Goal: Complete application form

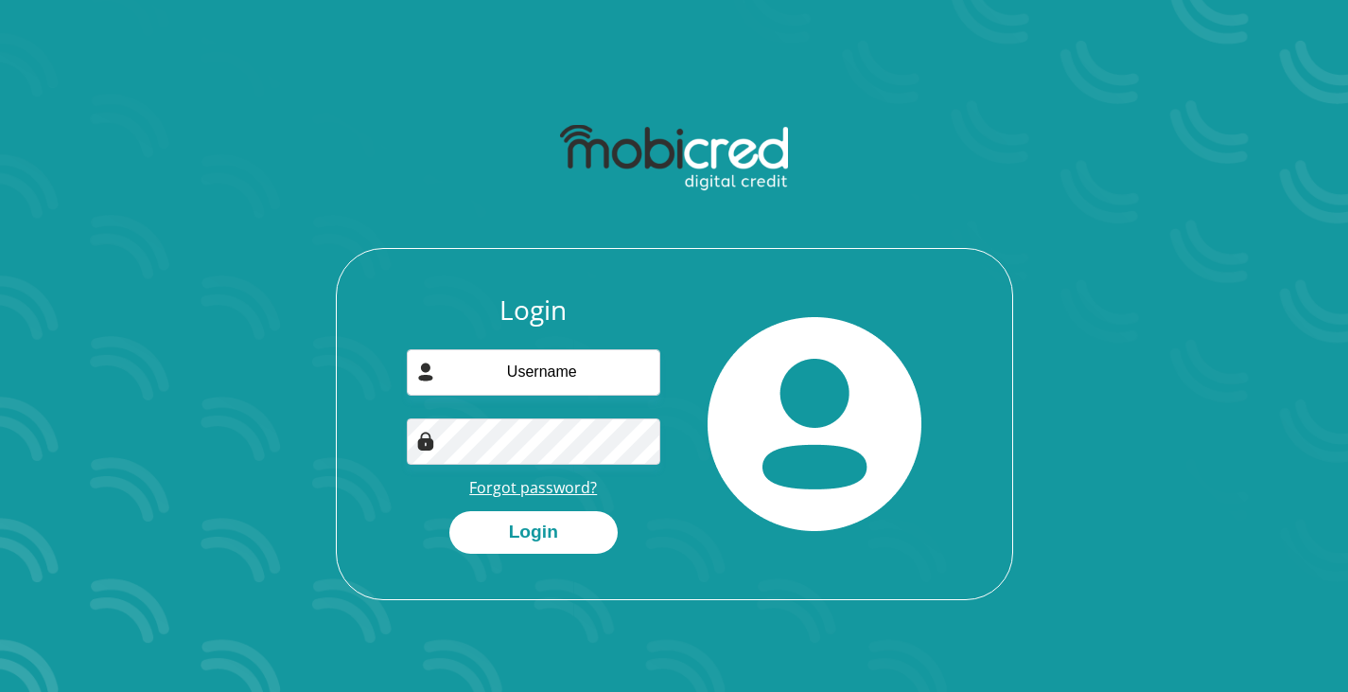
click at [538, 485] on link "Forgot password?" at bounding box center [533, 487] width 128 height 21
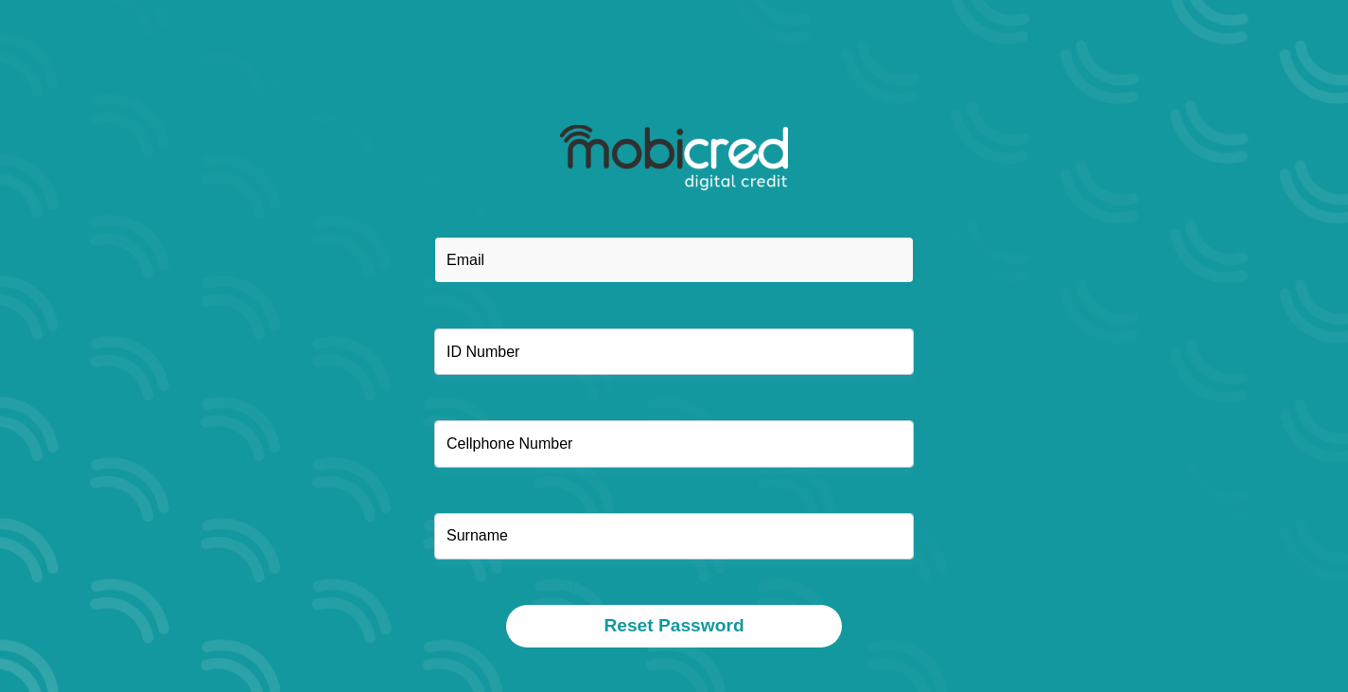
click at [513, 279] on input "email" at bounding box center [674, 260] width 480 height 46
type input "sheltonr176@gmail.com"
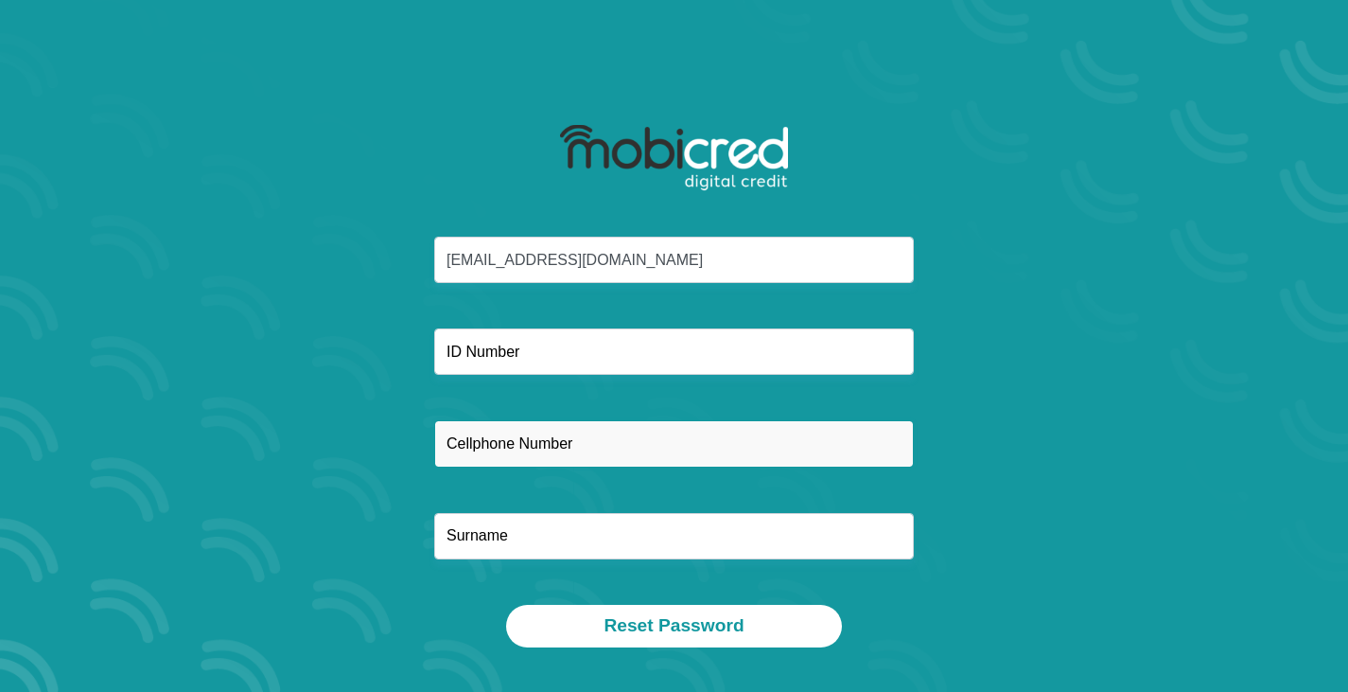
type input "0813801186"
type input "Shelton"
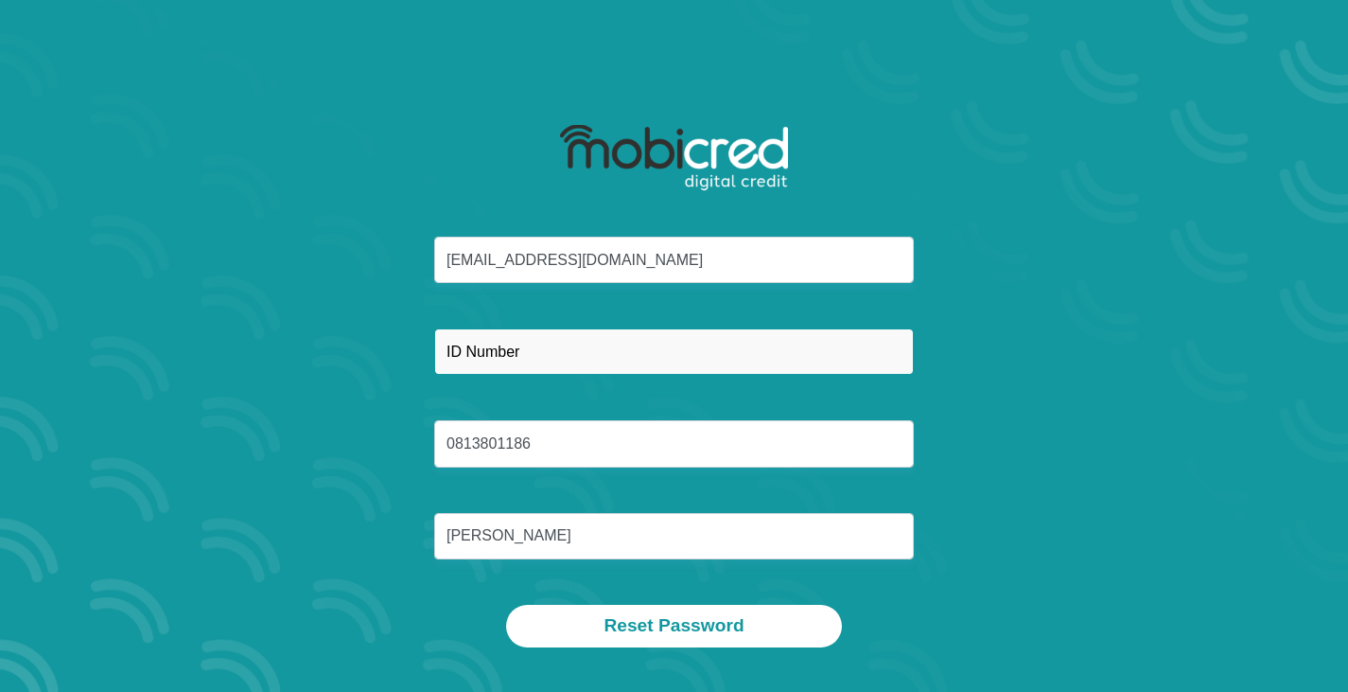
click at [545, 368] on input "text" at bounding box center [674, 351] width 480 height 46
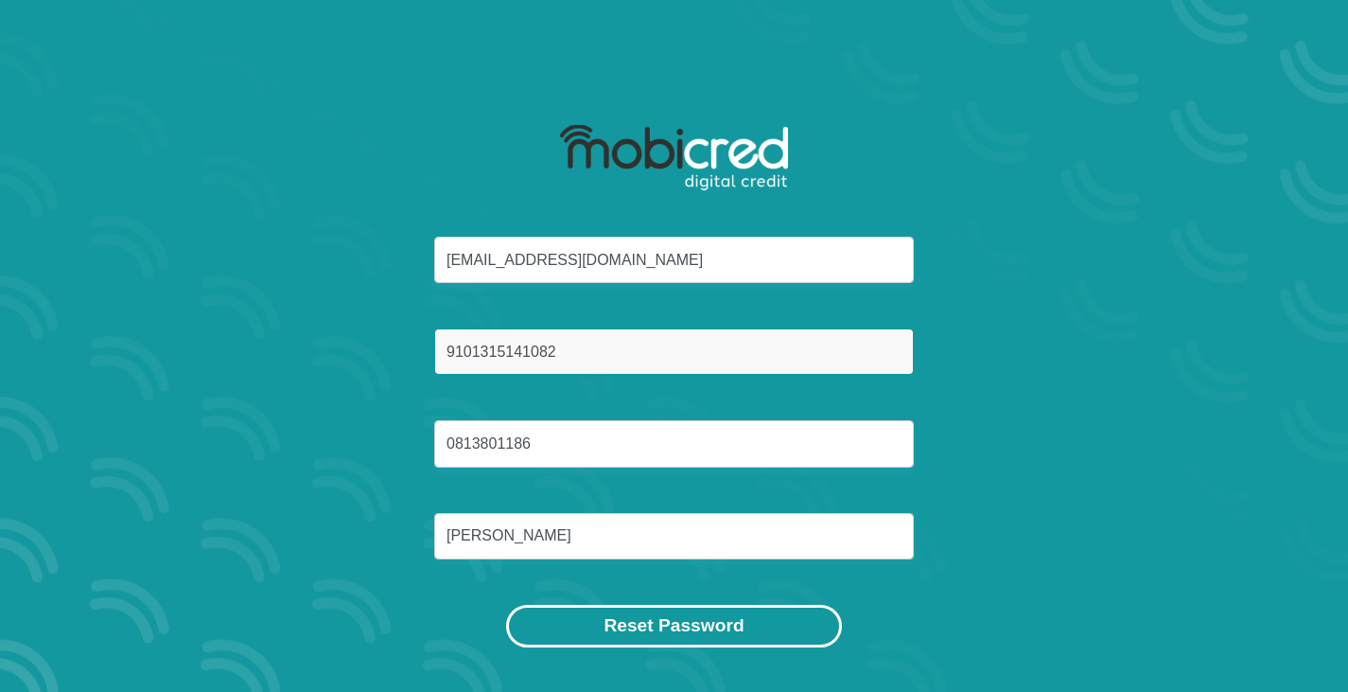
type input "9101315141082"
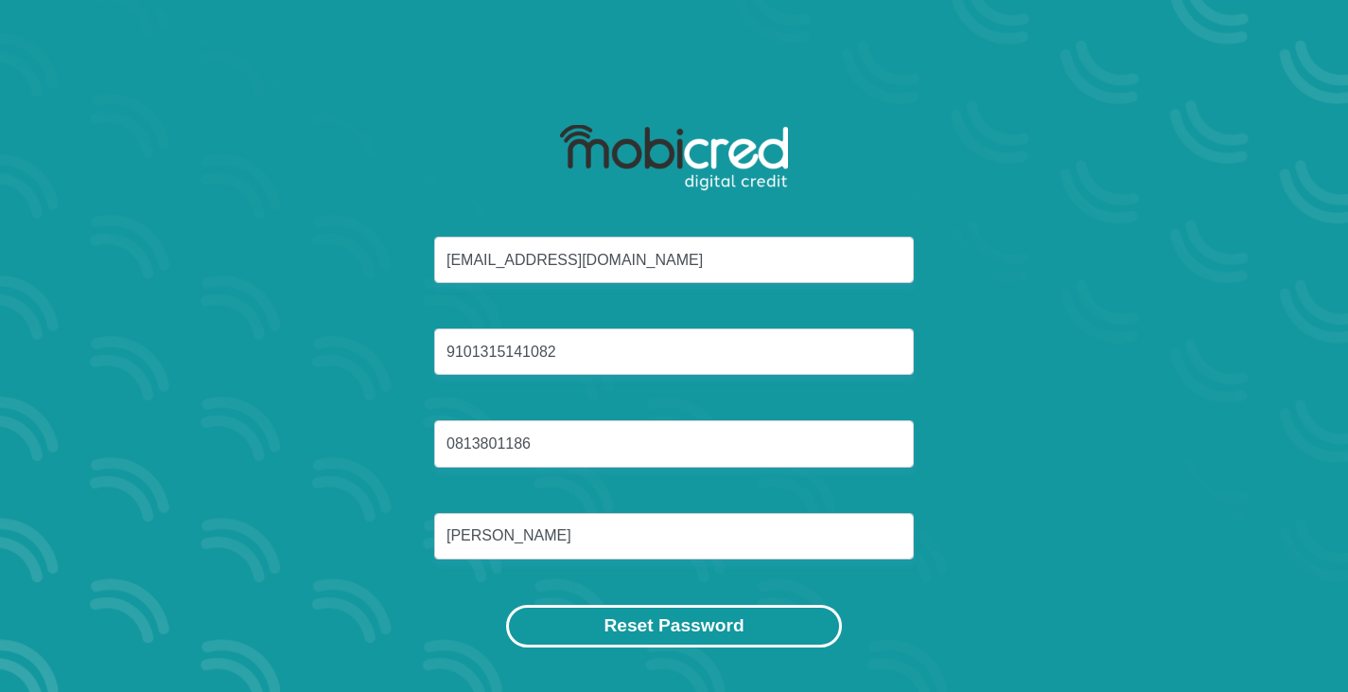
click at [669, 627] on button "Reset Password" at bounding box center [673, 626] width 335 height 43
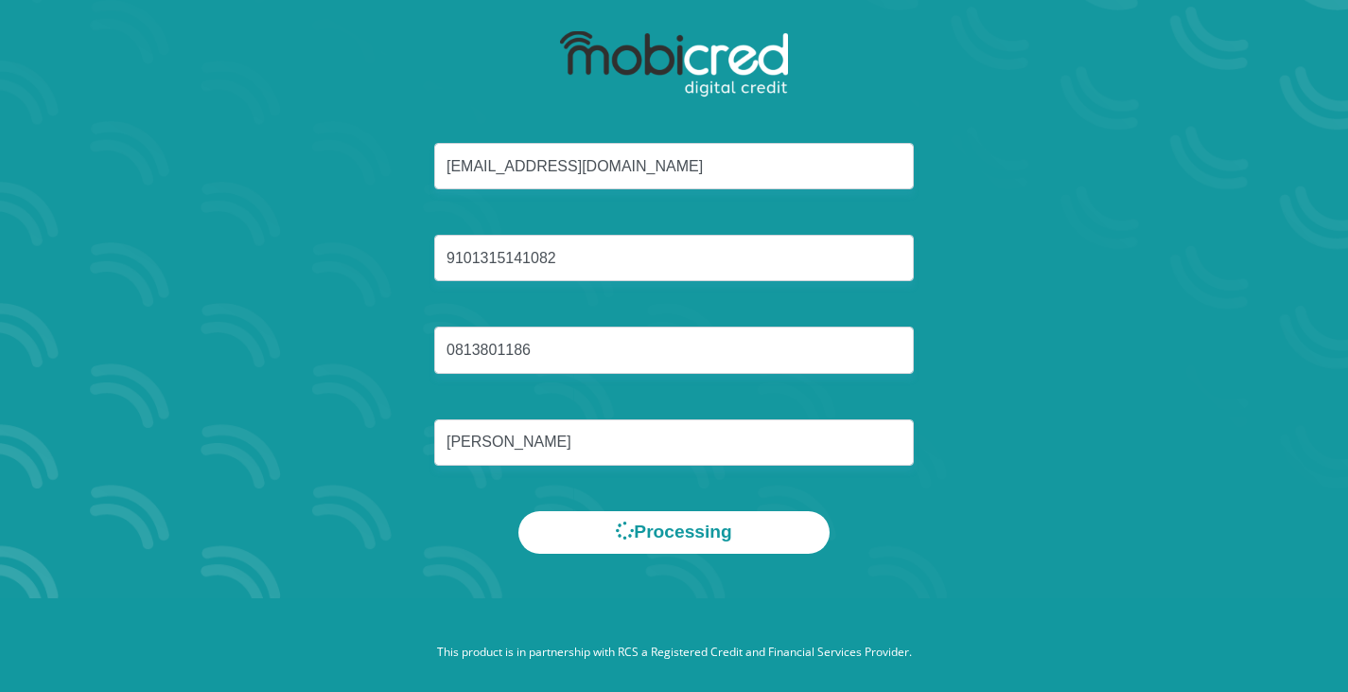
scroll to position [95, 0]
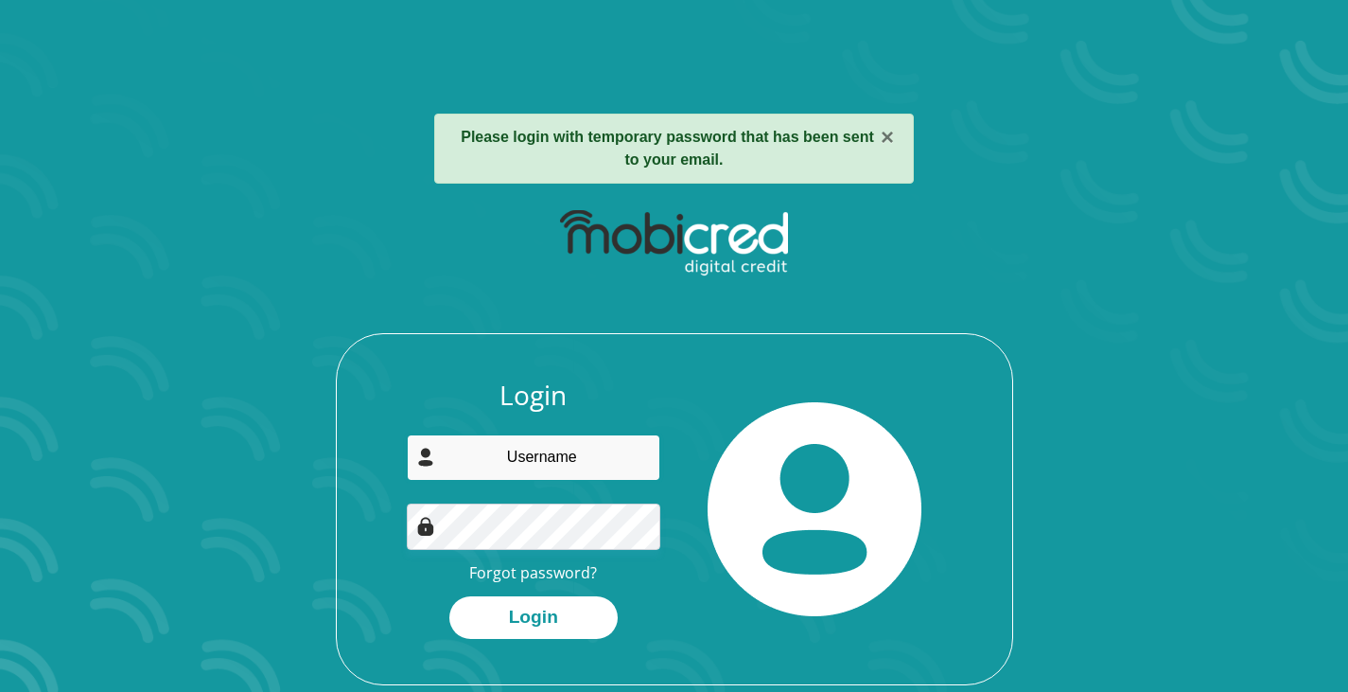
click at [561, 461] on input "email" at bounding box center [534, 457] width 254 height 46
type input "sheltonr176@gmail.com"
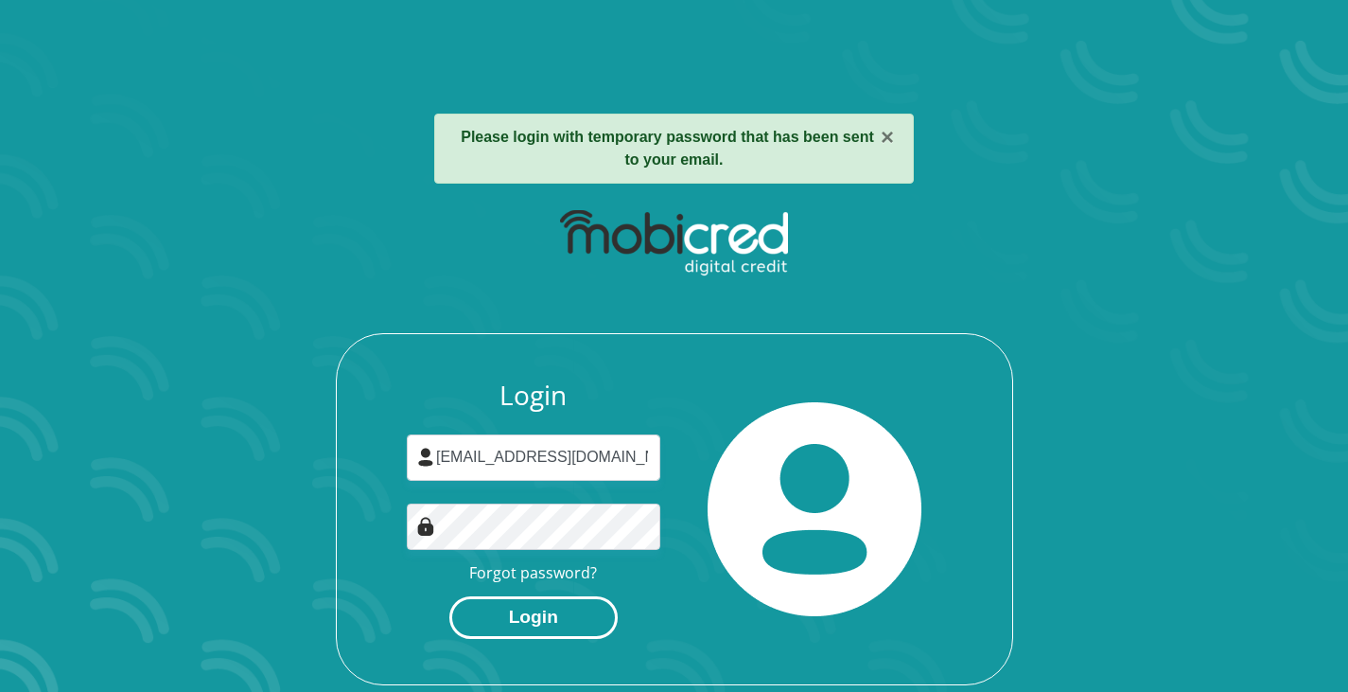
click at [550, 625] on button "Login" at bounding box center [533, 617] width 168 height 43
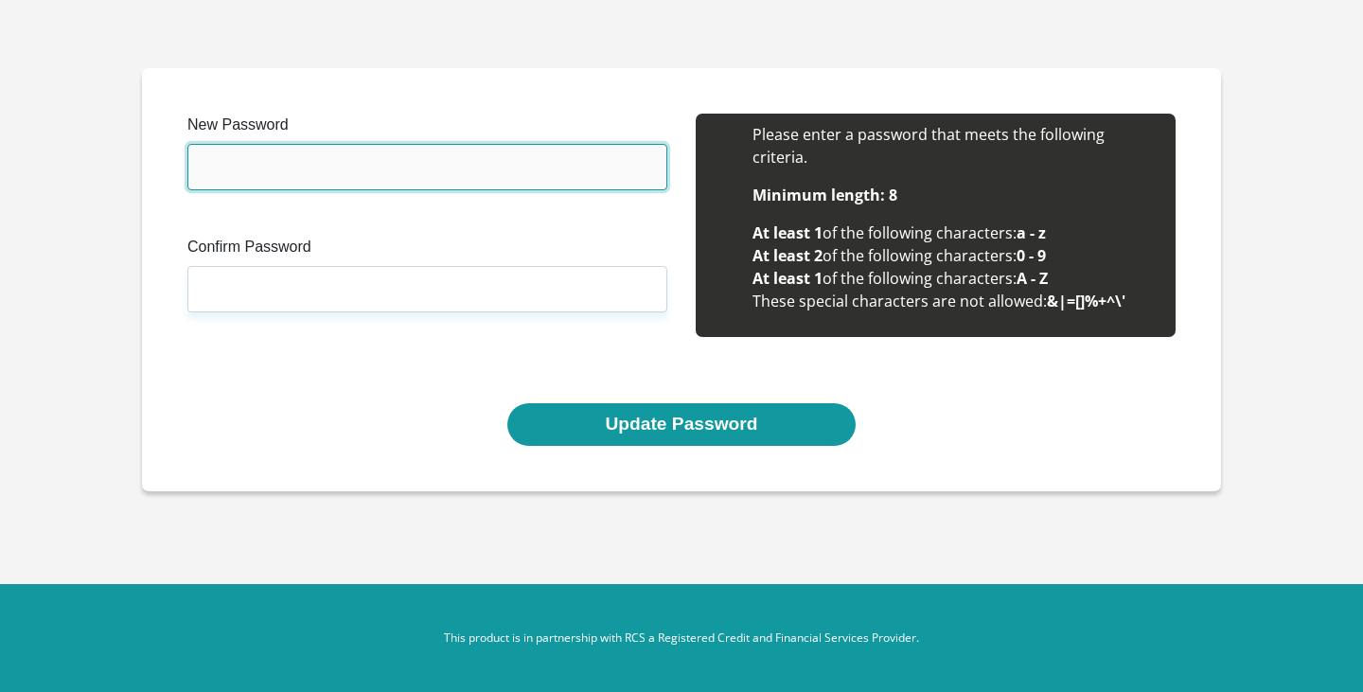
click at [272, 149] on input "New Password" at bounding box center [427, 167] width 480 height 46
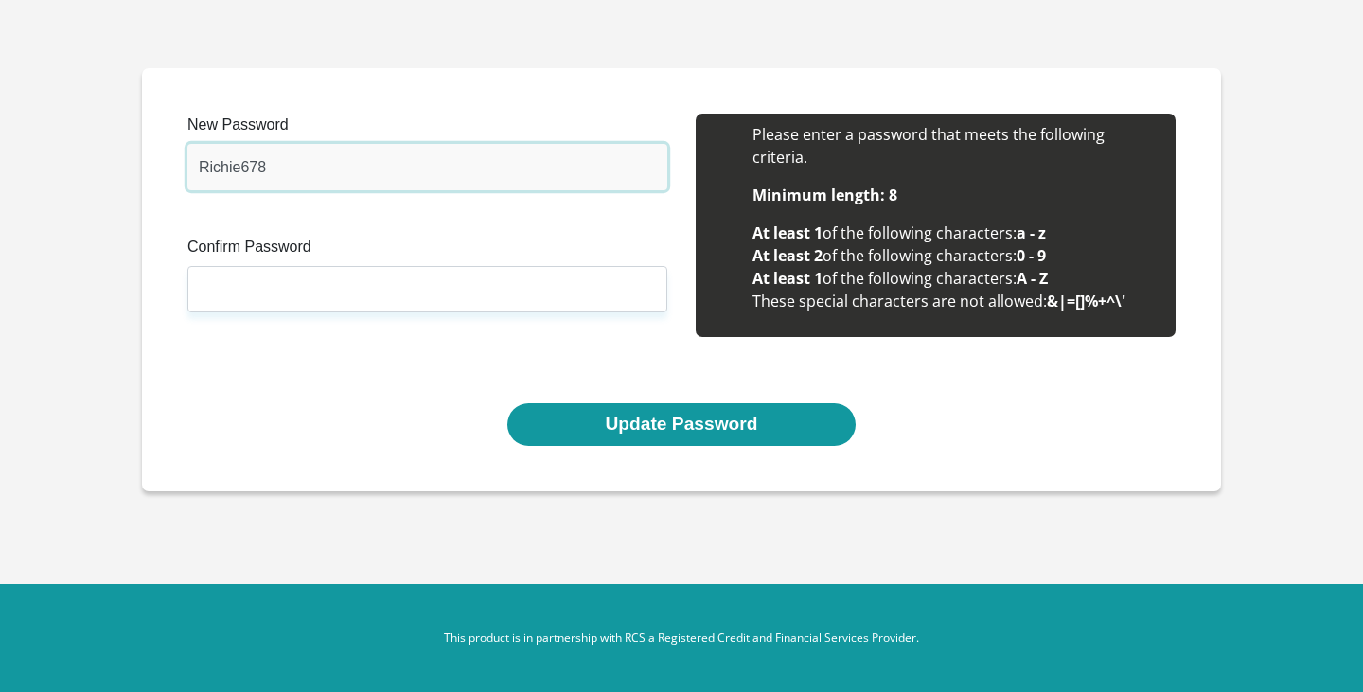
type input "Richie678"
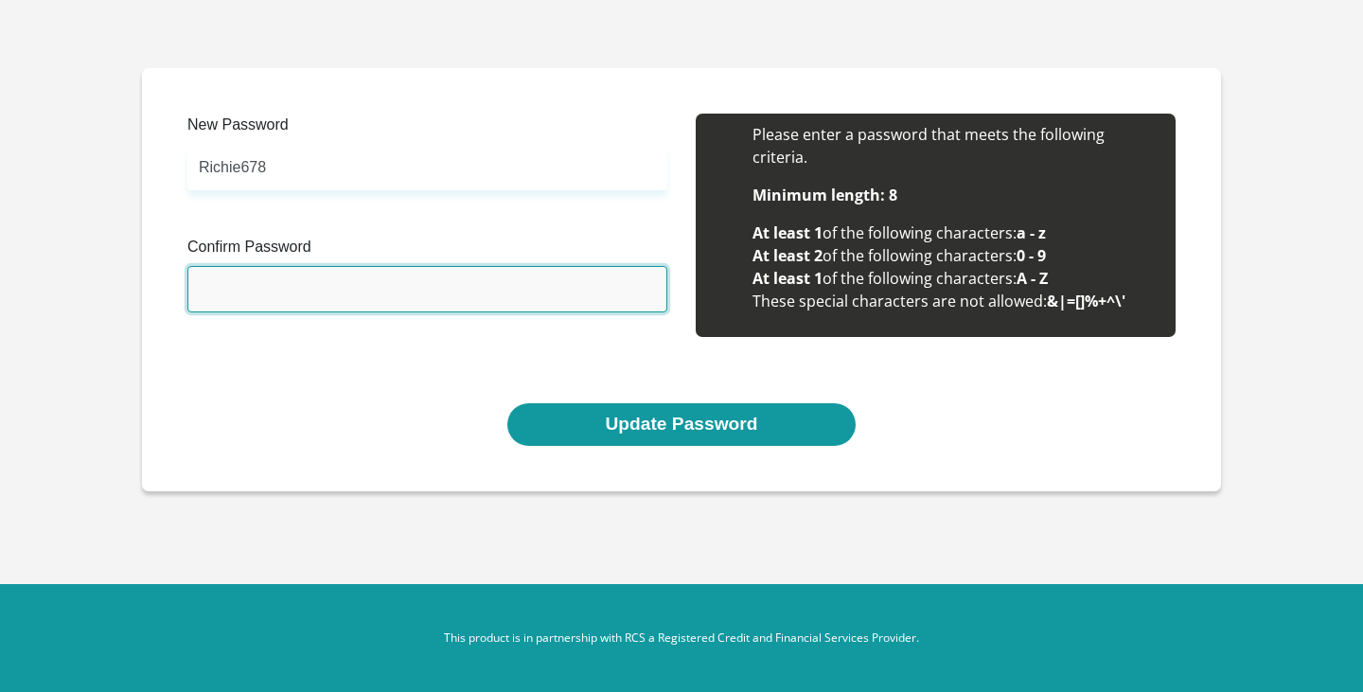
click at [256, 288] on input "Confirm Password" at bounding box center [427, 289] width 480 height 46
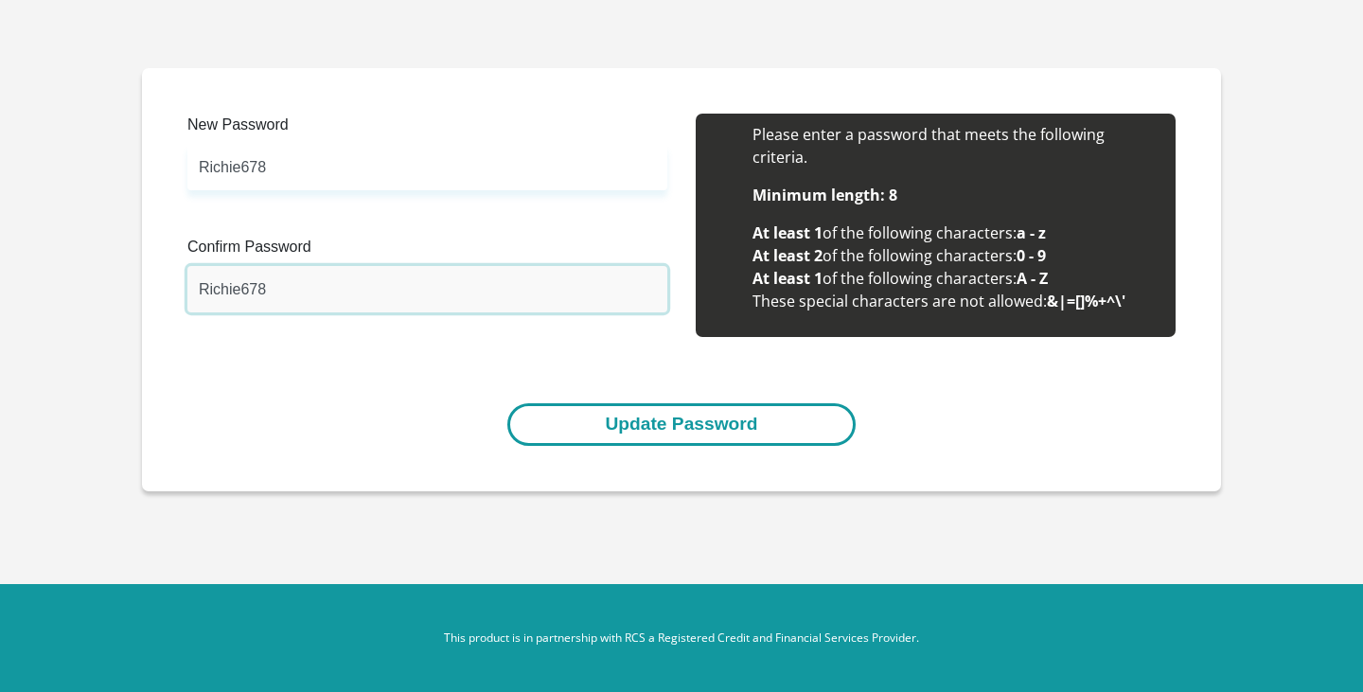
type input "Richie678"
click at [658, 419] on button "Update Password" at bounding box center [680, 424] width 347 height 43
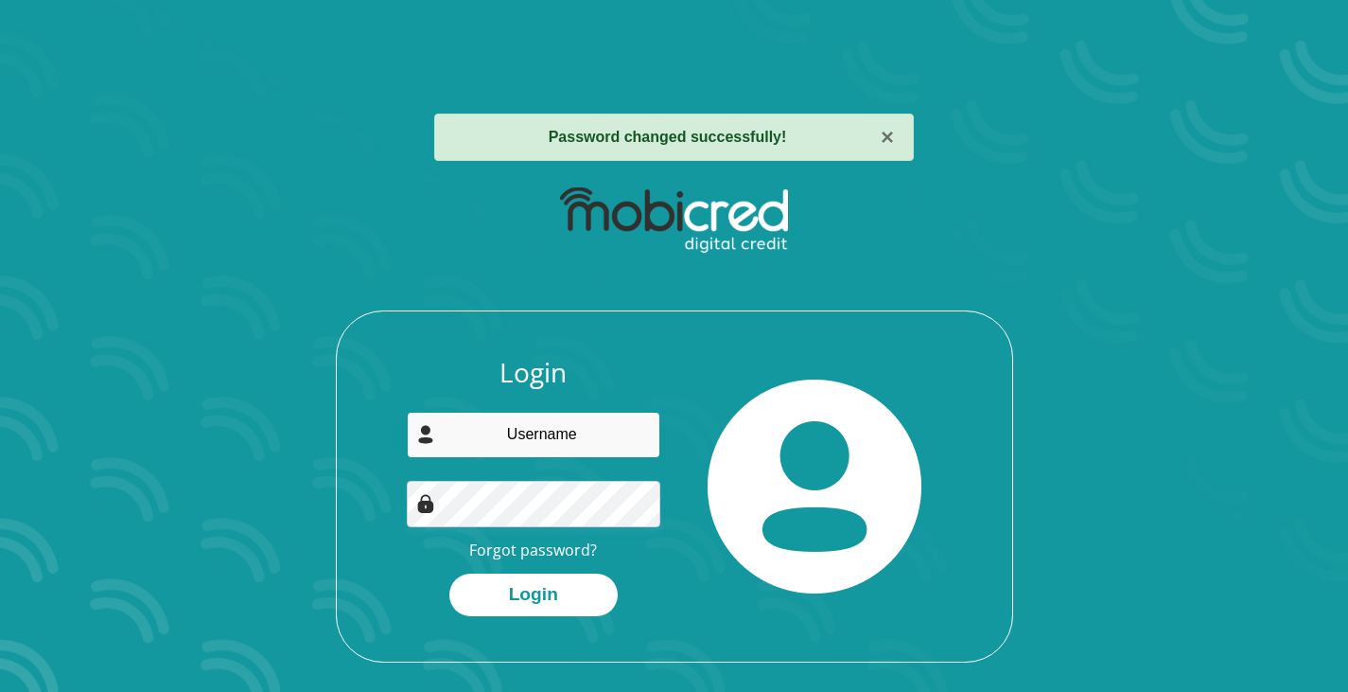
click at [529, 445] on input "email" at bounding box center [534, 435] width 254 height 46
type input "[EMAIL_ADDRESS][DOMAIN_NAME]"
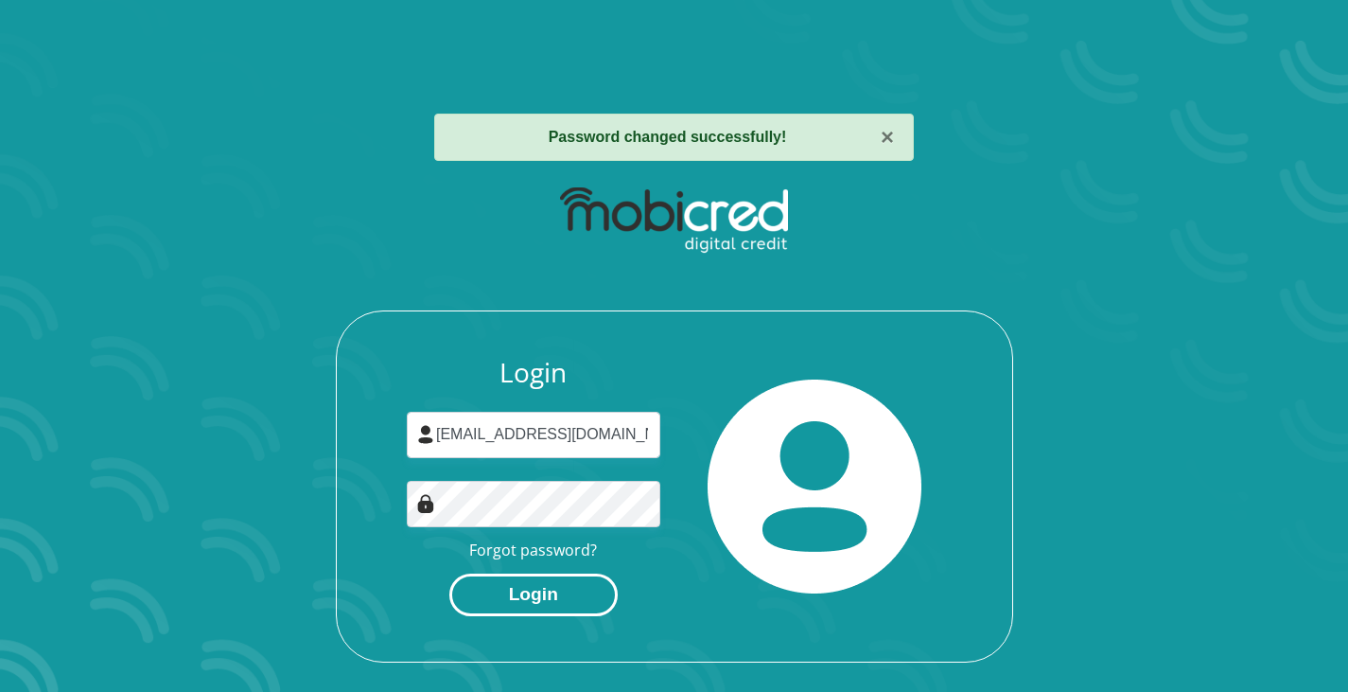
click at [527, 608] on button "Login" at bounding box center [533, 594] width 168 height 43
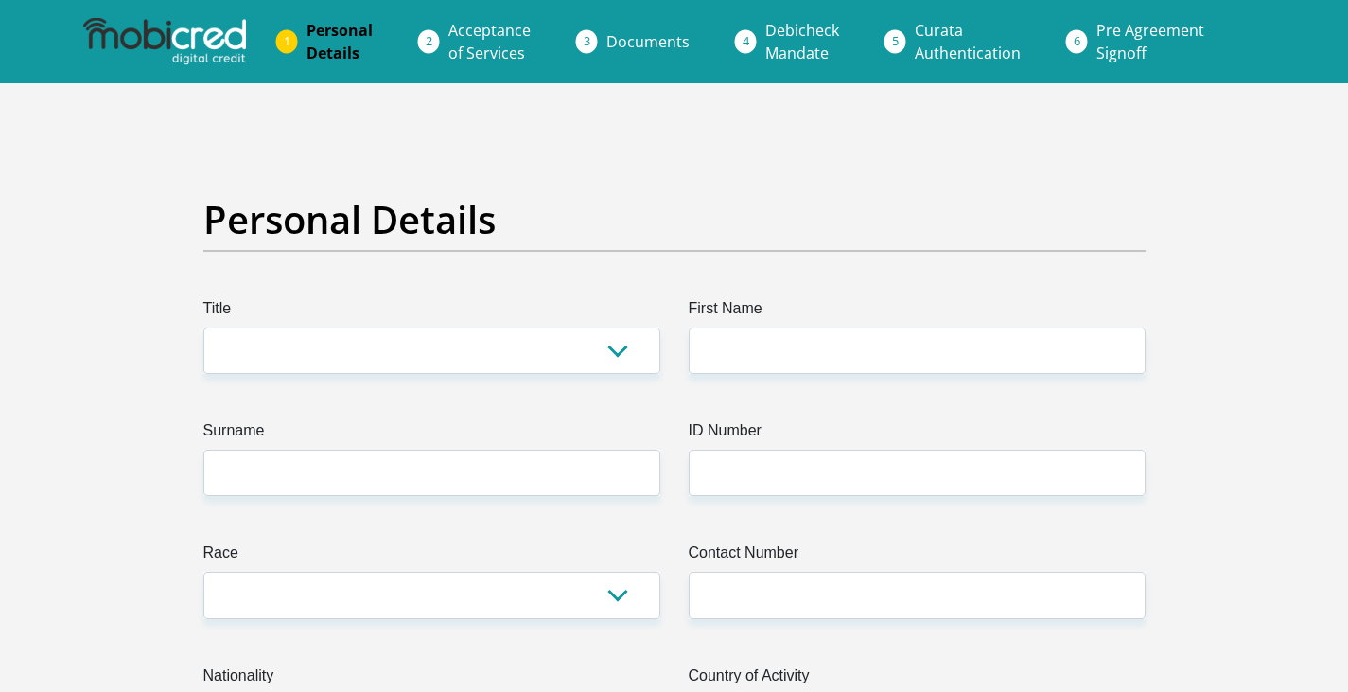
click at [480, 26] on span "Acceptance of Services" at bounding box center [490, 42] width 82 height 44
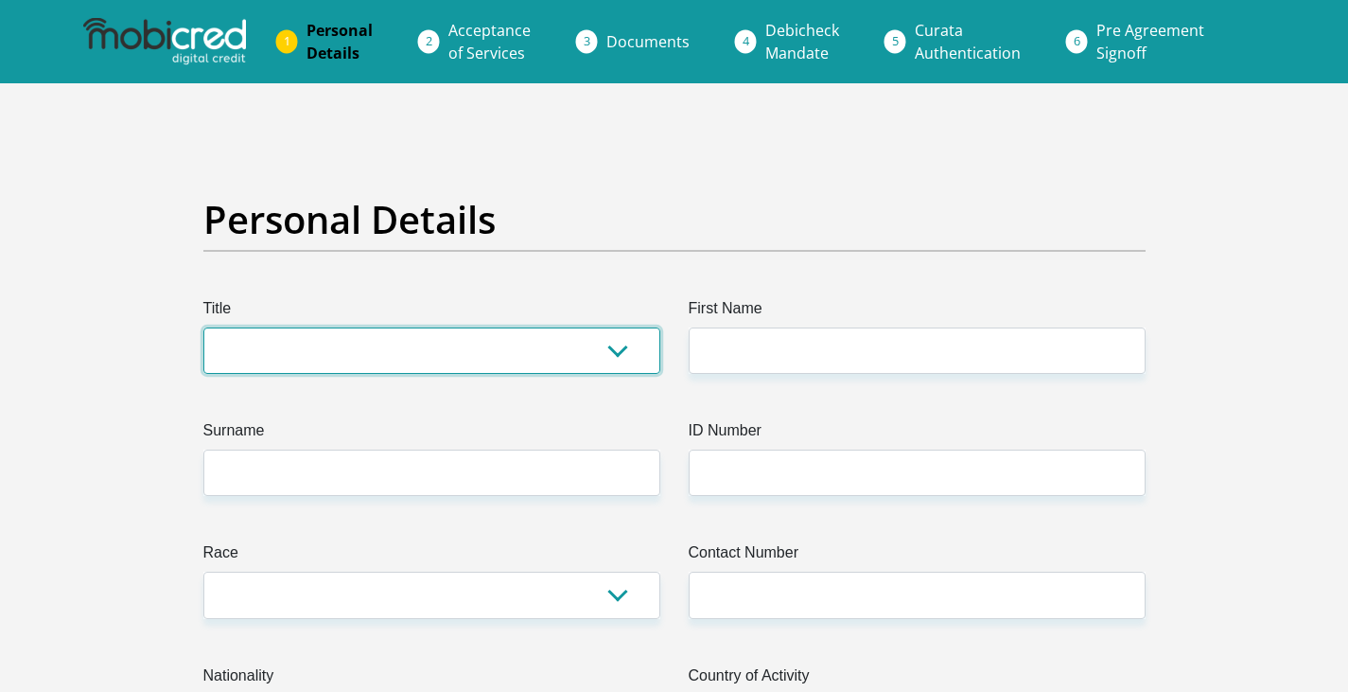
click at [623, 358] on select "Mr Ms Mrs Dr [PERSON_NAME]" at bounding box center [431, 350] width 457 height 46
select select "Mr"
click at [203, 327] on select "Mr Ms Mrs Dr [PERSON_NAME]" at bounding box center [431, 350] width 457 height 46
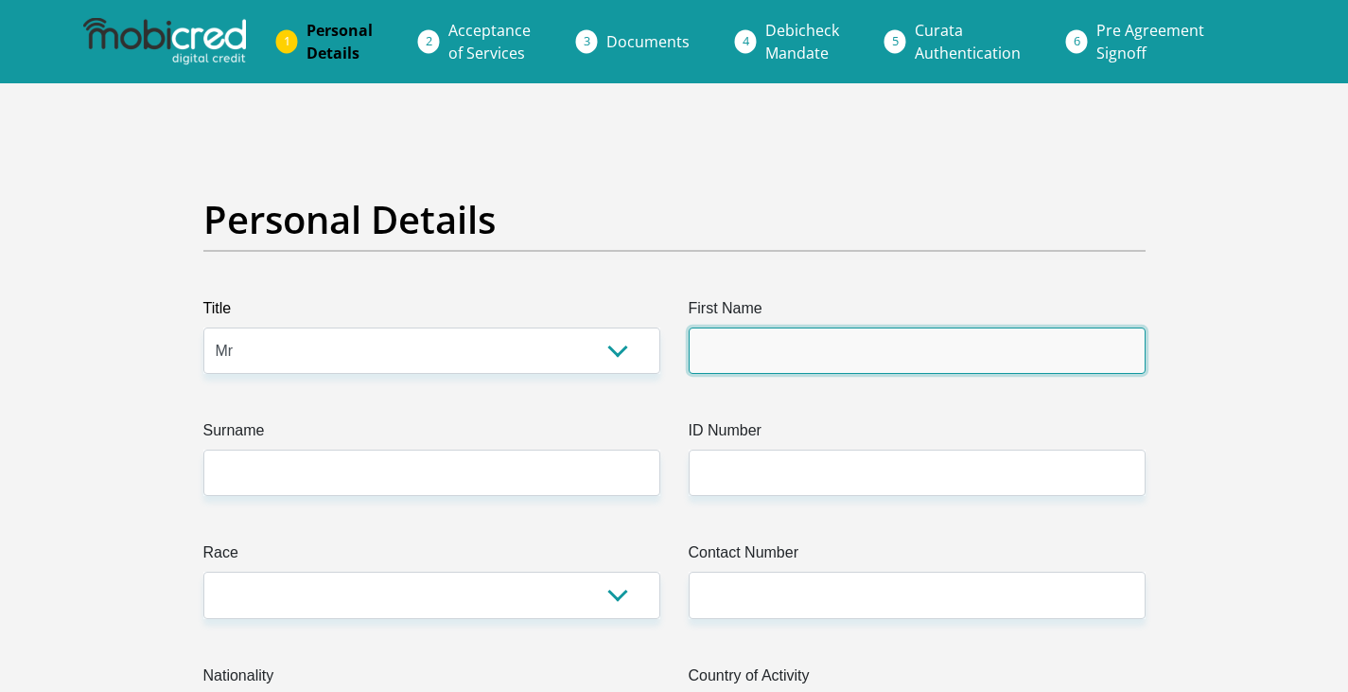
click at [807, 363] on input "First Name" at bounding box center [917, 350] width 457 height 46
type input "[PERSON_NAME]"
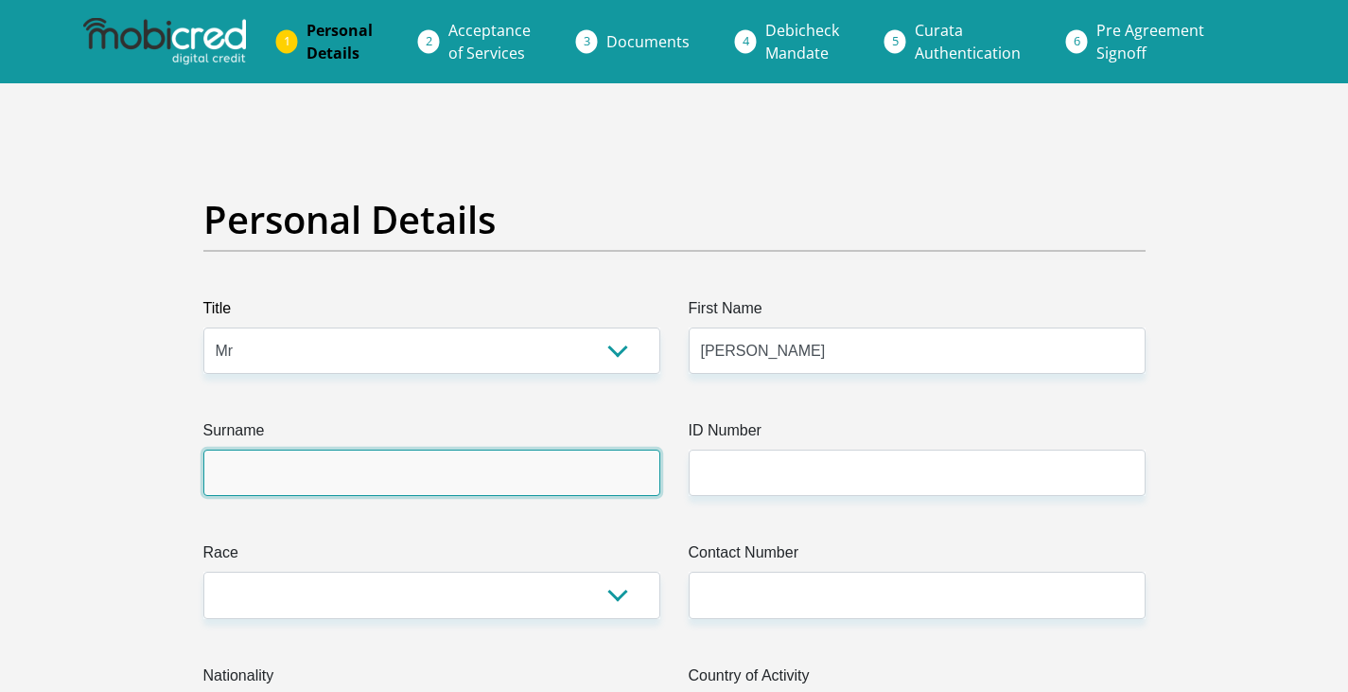
type input "[PERSON_NAME]"
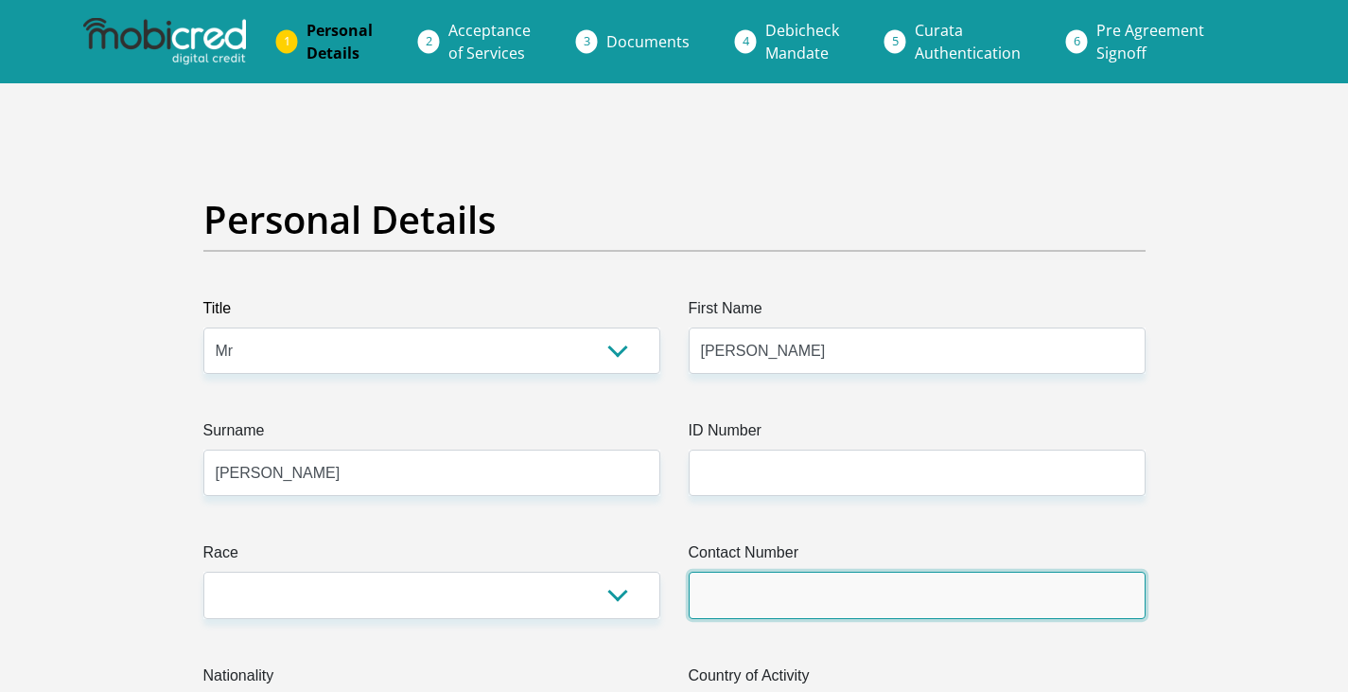
type input "0632923274"
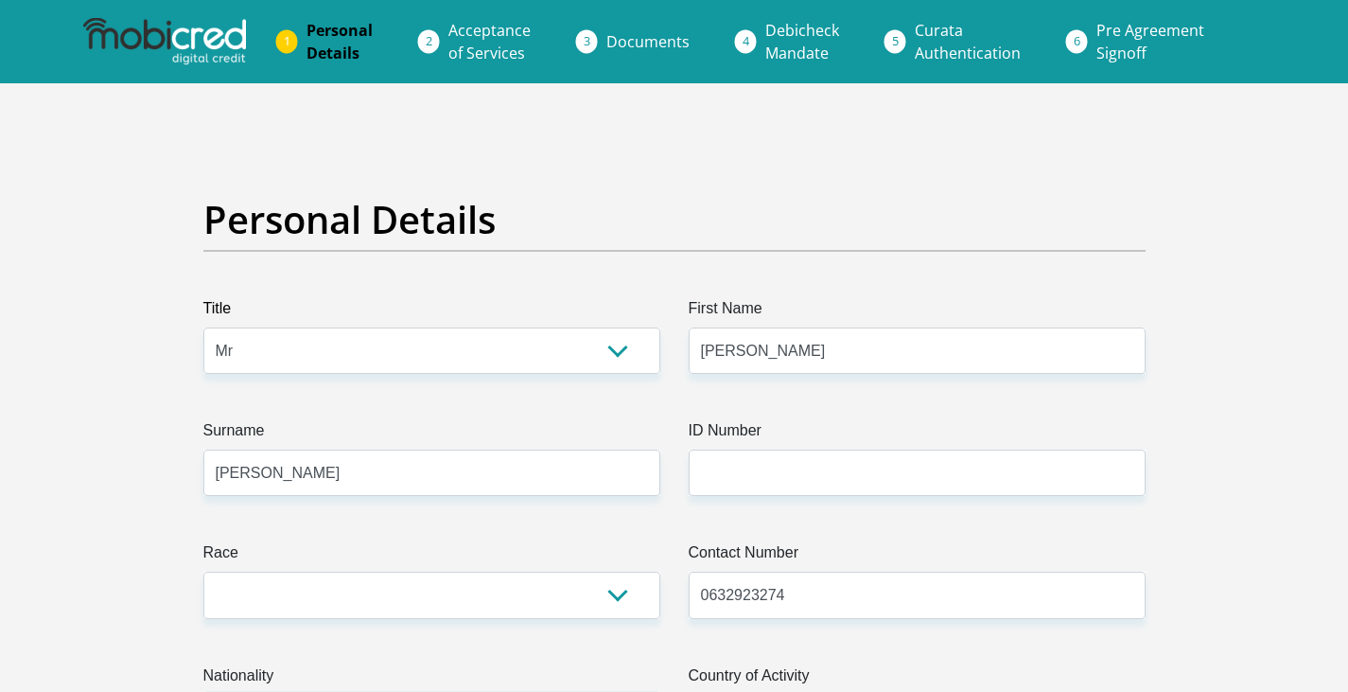
select select "ZAF"
type input "10 Ezulweni Estate"
type input "Ballito"
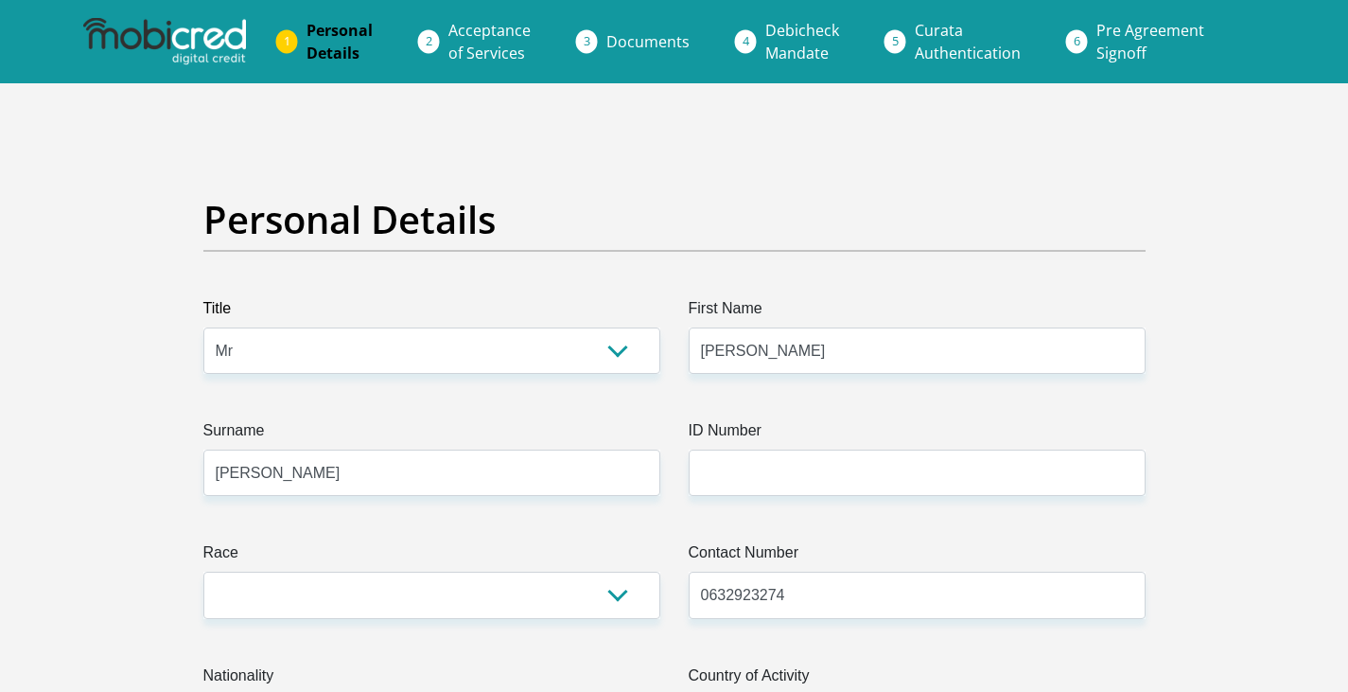
type input "4390"
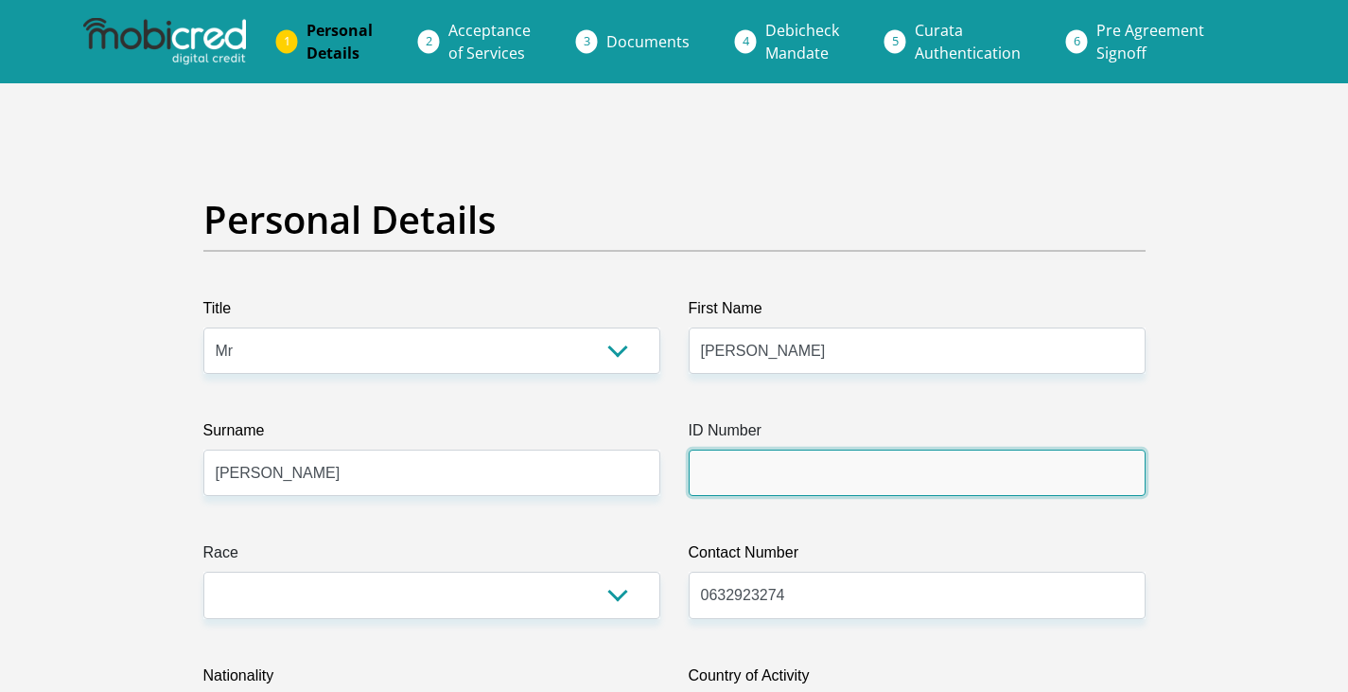
click at [806, 487] on input "ID Number" at bounding box center [917, 472] width 457 height 46
type input "9101315141082"
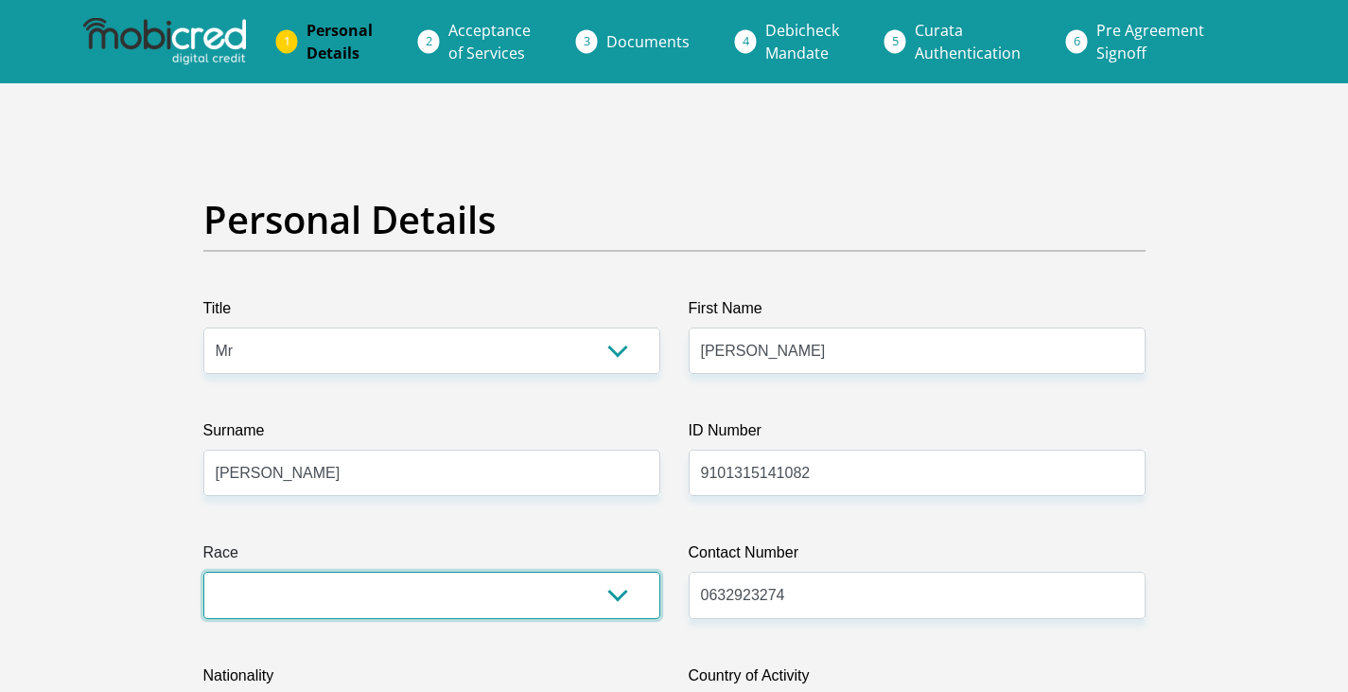
click at [484, 592] on select "Black Coloured Indian White Other" at bounding box center [431, 595] width 457 height 46
select select "4"
click at [203, 572] on select "Black Coloured Indian White Other" at bounding box center [431, 595] width 457 height 46
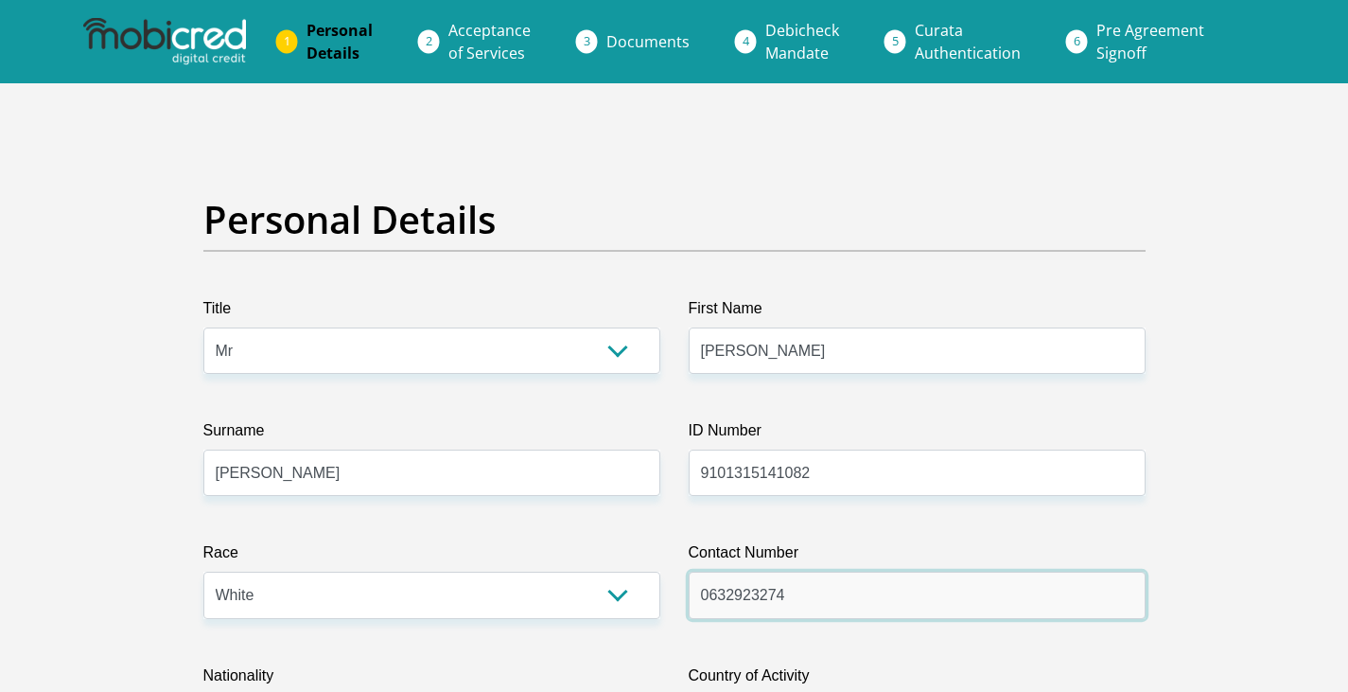
drag, startPoint x: 834, startPoint y: 601, endPoint x: 579, endPoint y: 555, distance: 258.6
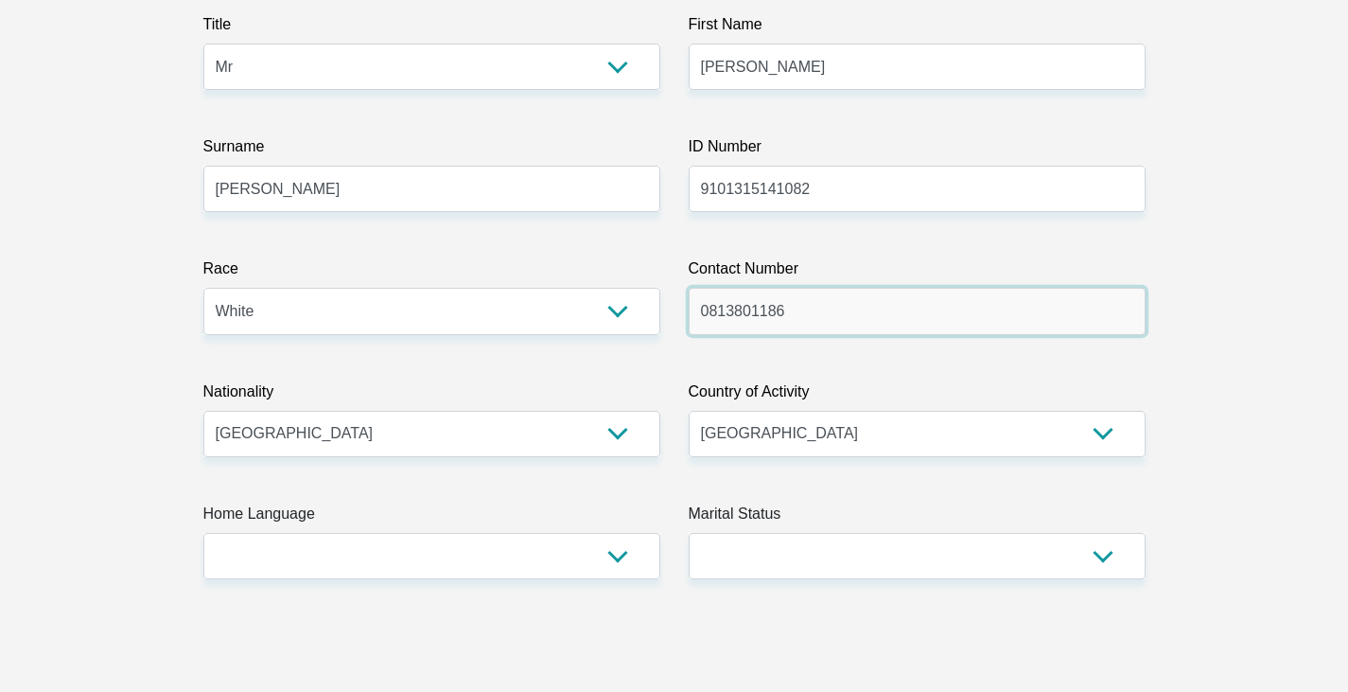
type input "0813801186"
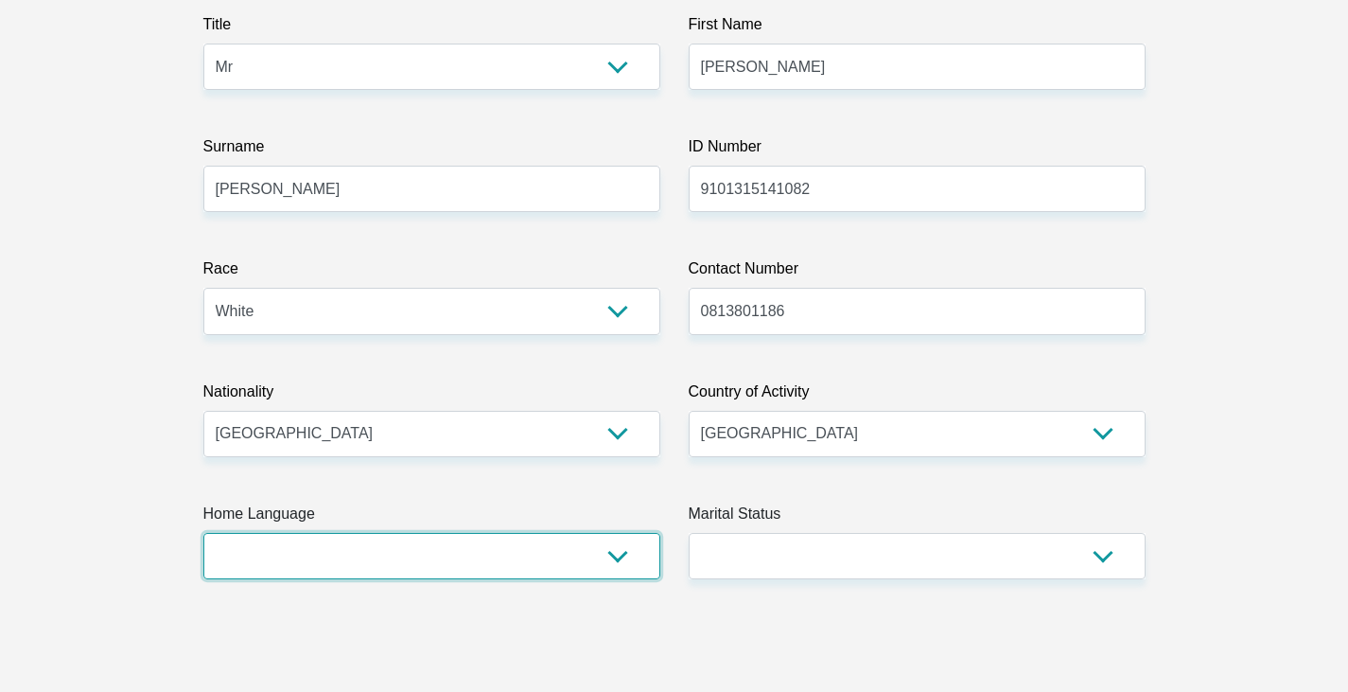
click at [584, 563] on select "Afrikaans English Sepedi South Ndebele Southern Sotho Swati Tsonga Tswana Venda…" at bounding box center [431, 556] width 457 height 46
select select "eng"
click at [203, 533] on select "Afrikaans English Sepedi South Ndebele Southern Sotho Swati Tsonga Tswana Venda…" at bounding box center [431, 556] width 457 height 46
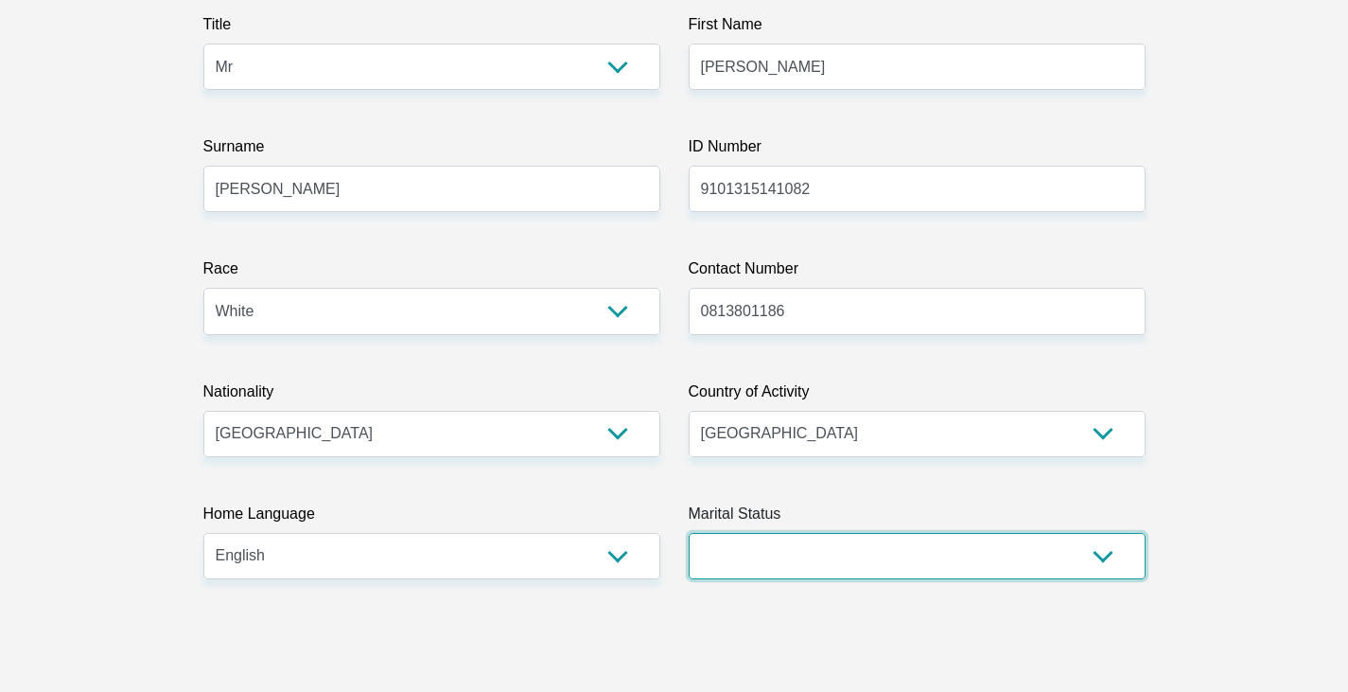
click at [872, 557] on select "Married ANC Single Divorced Widowed Married COP or Customary Law" at bounding box center [917, 556] width 457 height 46
select select "1"
click at [689, 533] on select "Married ANC Single Divorced Widowed Married COP or Customary Law" at bounding box center [917, 556] width 457 height 46
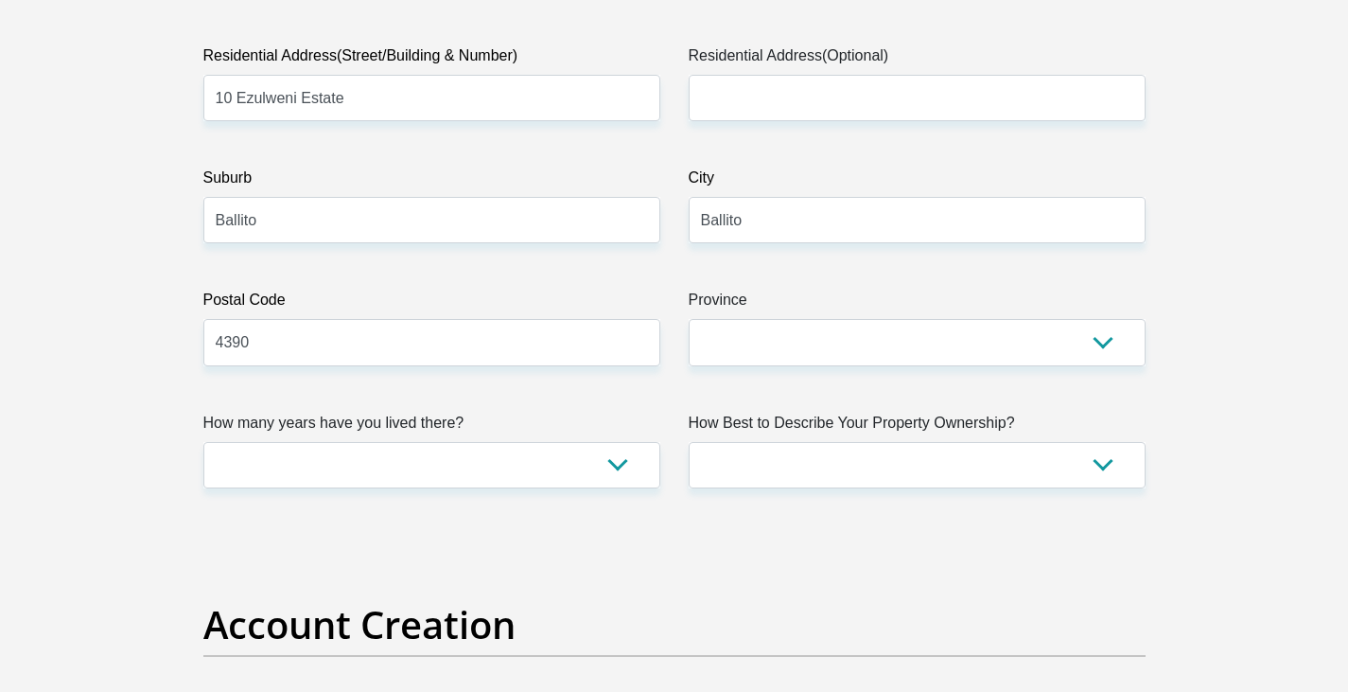
scroll to position [1041, 0]
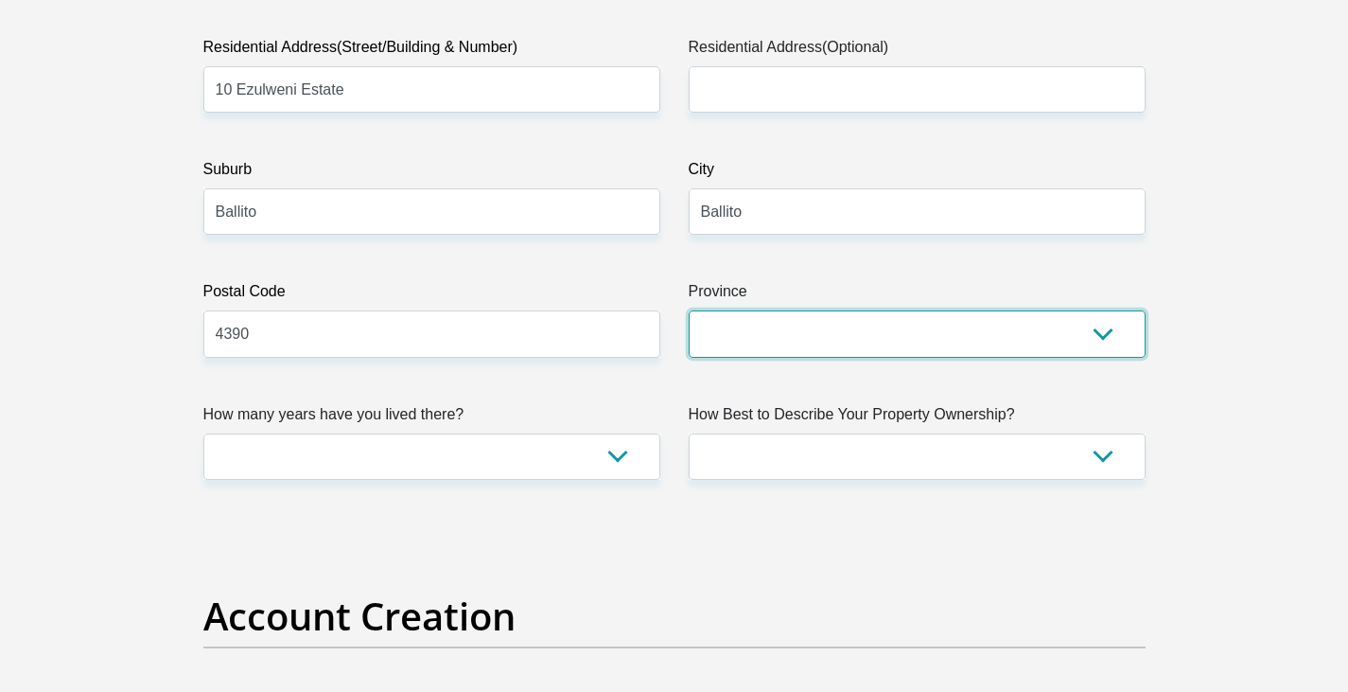
click at [866, 342] on select "Eastern Cape Free State [GEOGRAPHIC_DATA] [GEOGRAPHIC_DATA][DATE] [GEOGRAPHIC_D…" at bounding box center [917, 333] width 457 height 46
select select "[GEOGRAPHIC_DATA][DATE]"
click at [689, 310] on select "Eastern Cape Free State [GEOGRAPHIC_DATA] [GEOGRAPHIC_DATA][DATE] [GEOGRAPHIC_D…" at bounding box center [917, 333] width 457 height 46
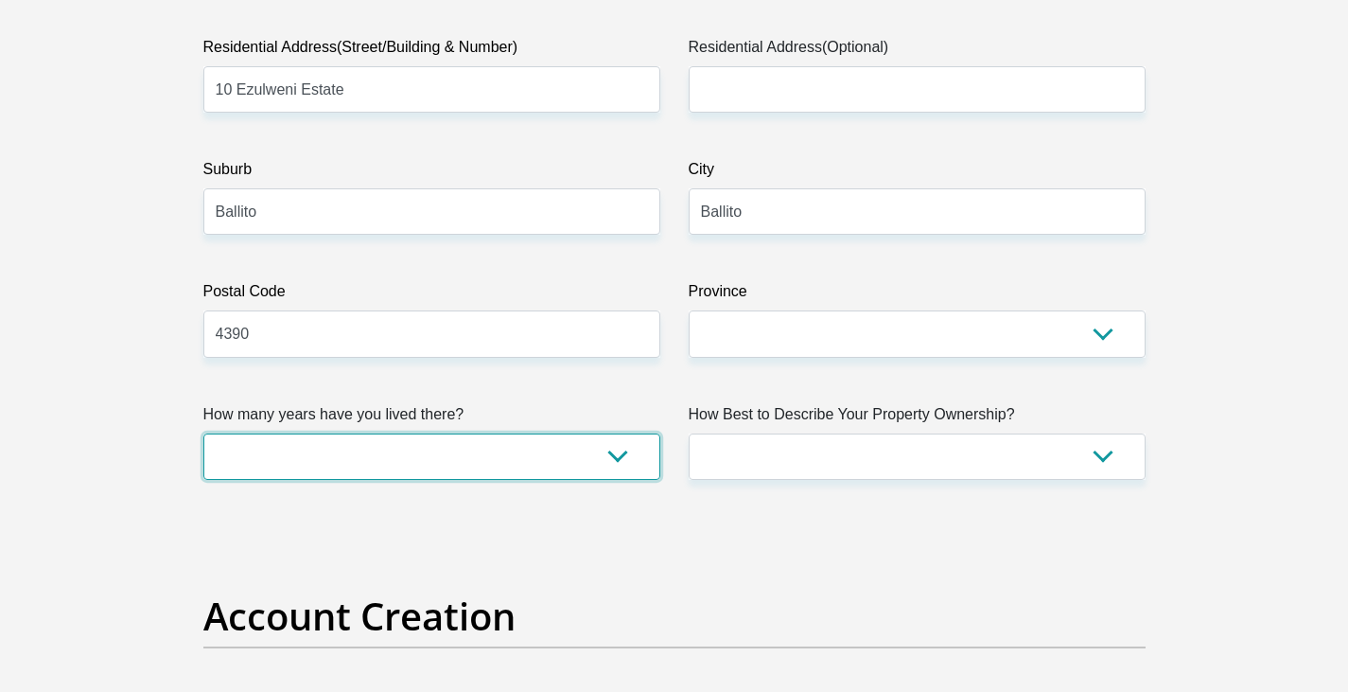
click at [636, 458] on select "less than 1 year 1-3 years 3-5 years 5+ years" at bounding box center [431, 456] width 457 height 46
select select "2"
click at [203, 433] on select "less than 1 year 1-3 years 3-5 years 5+ years" at bounding box center [431, 456] width 457 height 46
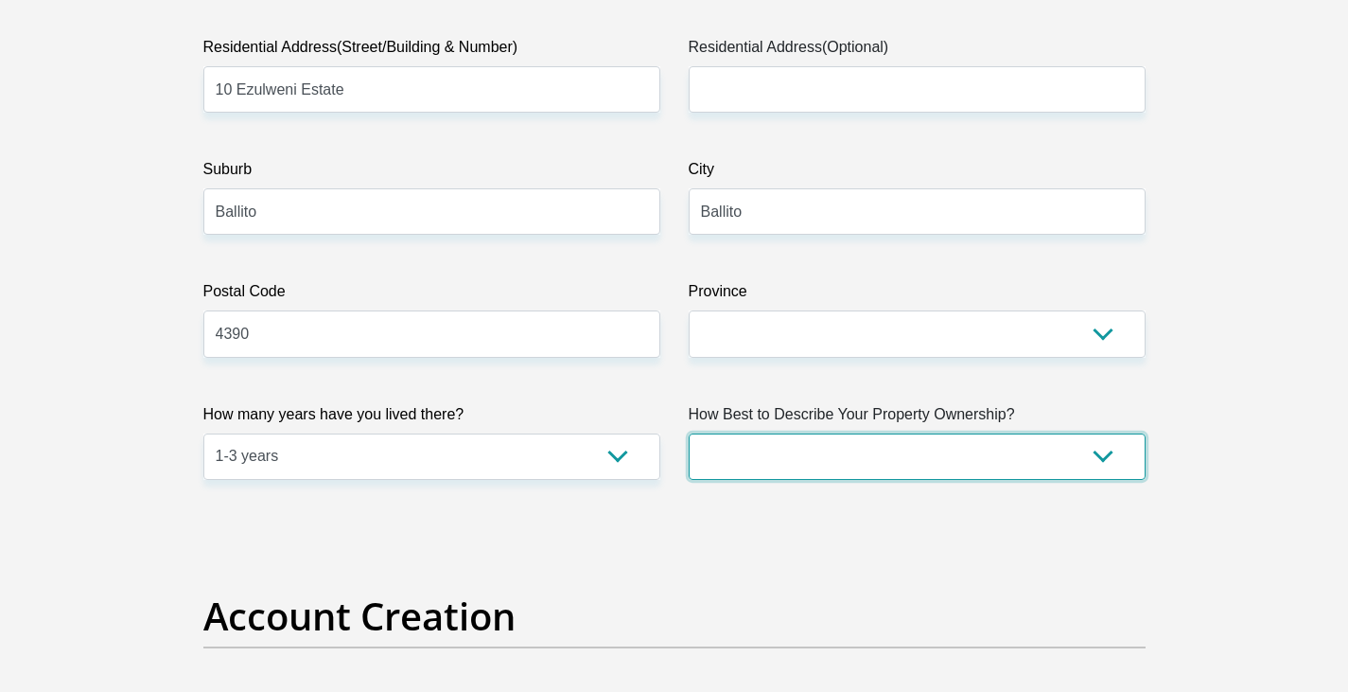
click at [895, 458] on select "Owned Rented Family Owned Company Dwelling" at bounding box center [917, 456] width 457 height 46
select select "Rented"
click at [689, 433] on select "Owned Rented Family Owned Company Dwelling" at bounding box center [917, 456] width 457 height 46
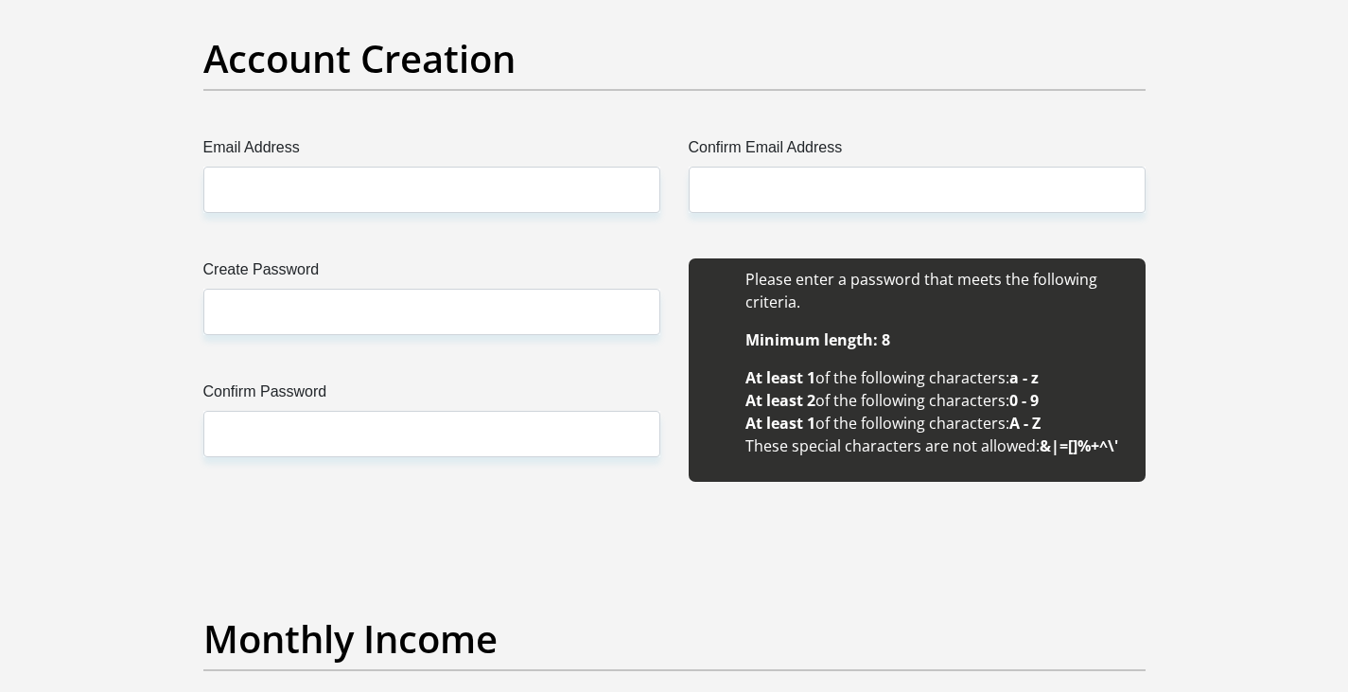
scroll to position [1609, 0]
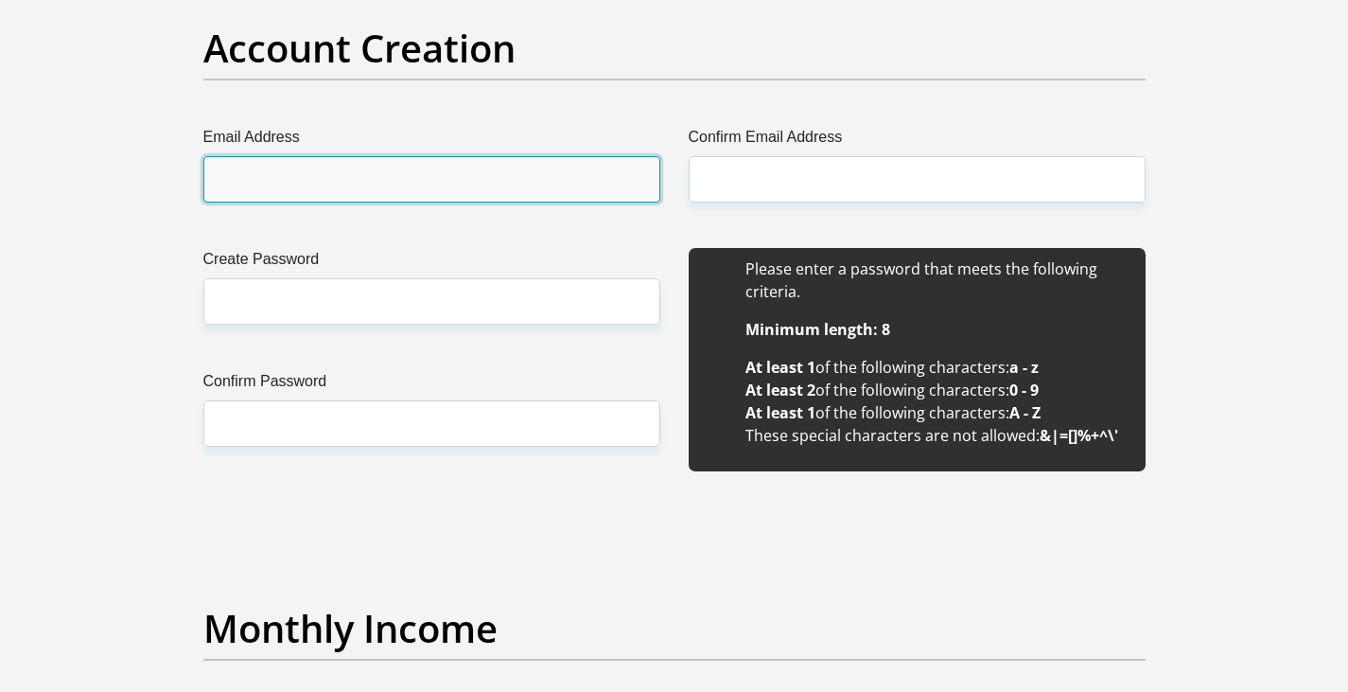
click at [377, 190] on input "Email Address" at bounding box center [431, 179] width 457 height 46
type input "[EMAIL_ADDRESS][DOMAIN_NAME]"
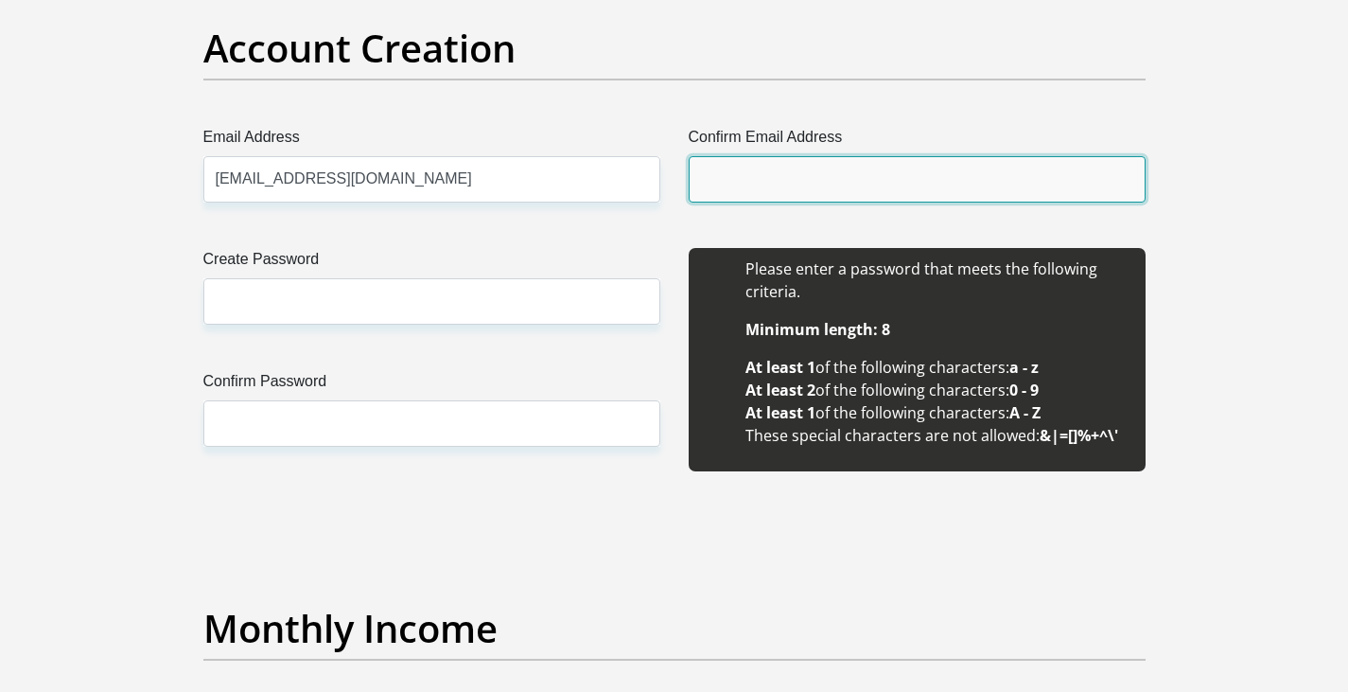
type input "[EMAIL_ADDRESS][DOMAIN_NAME]"
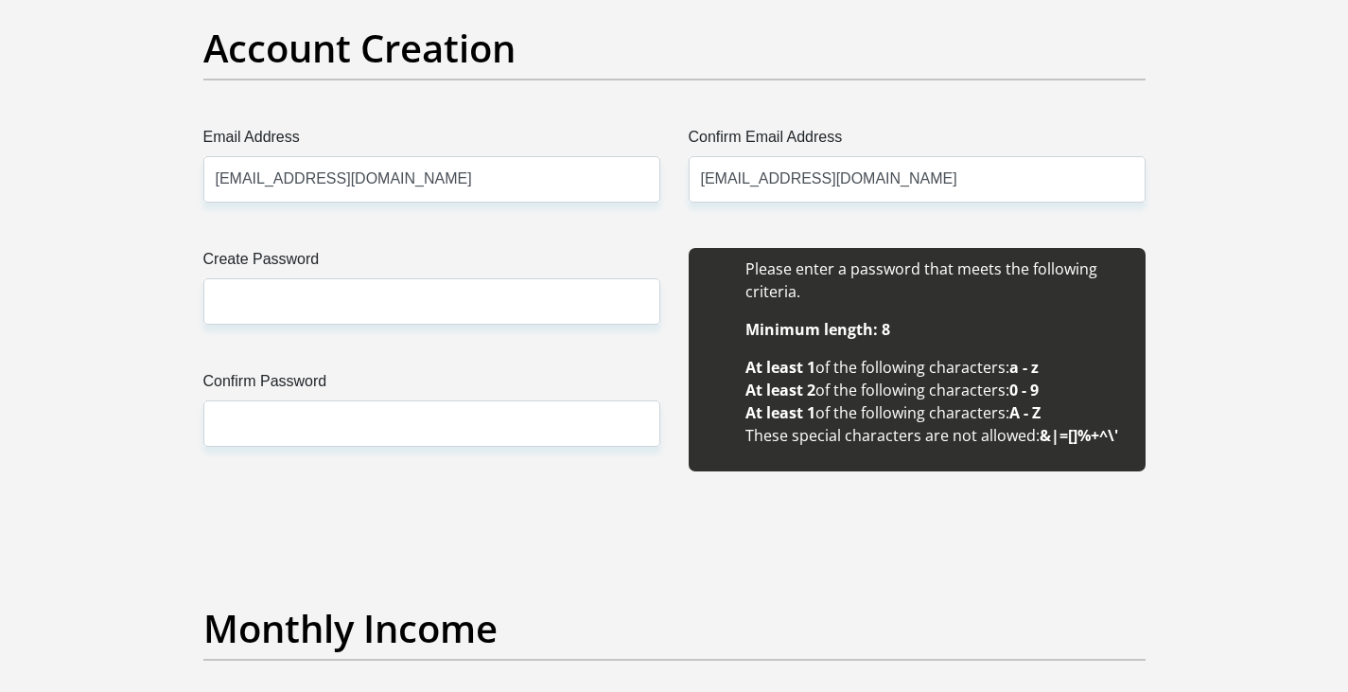
type input "[PERSON_NAME]"
type input "0813801186"
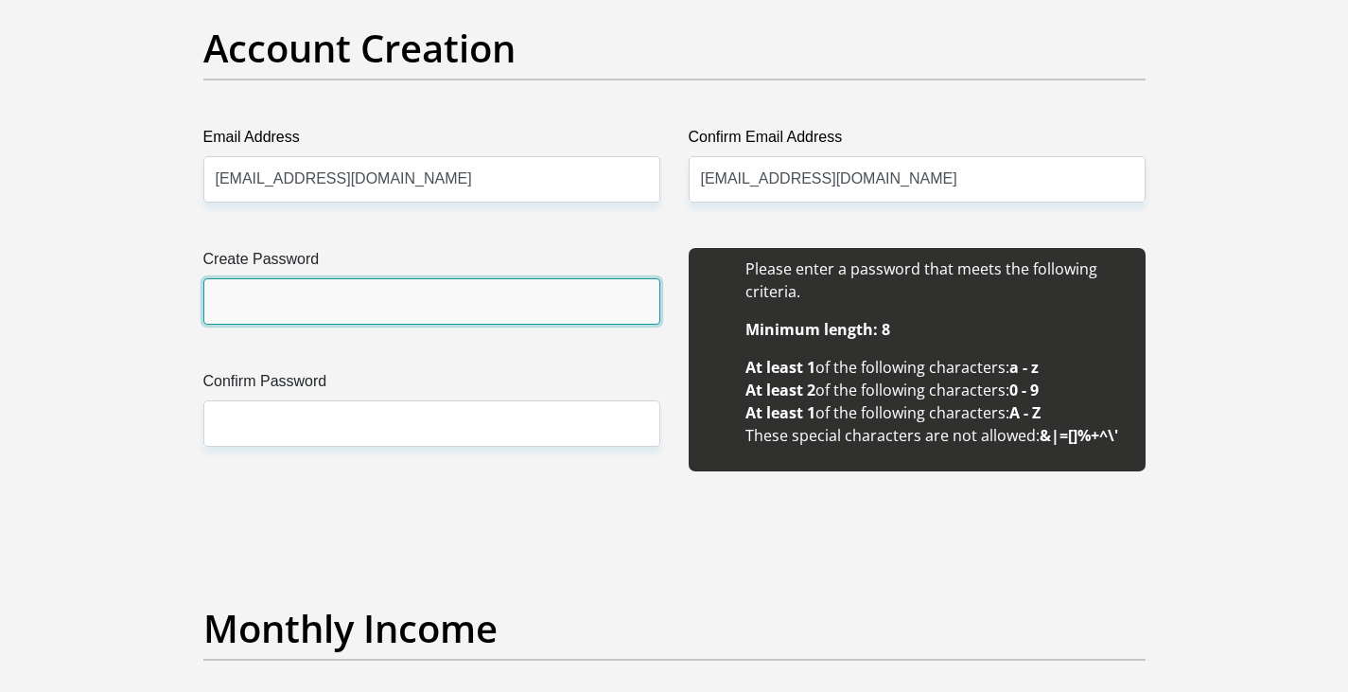
click at [339, 309] on input "Create Password" at bounding box center [431, 301] width 457 height 46
type input "Richie678"
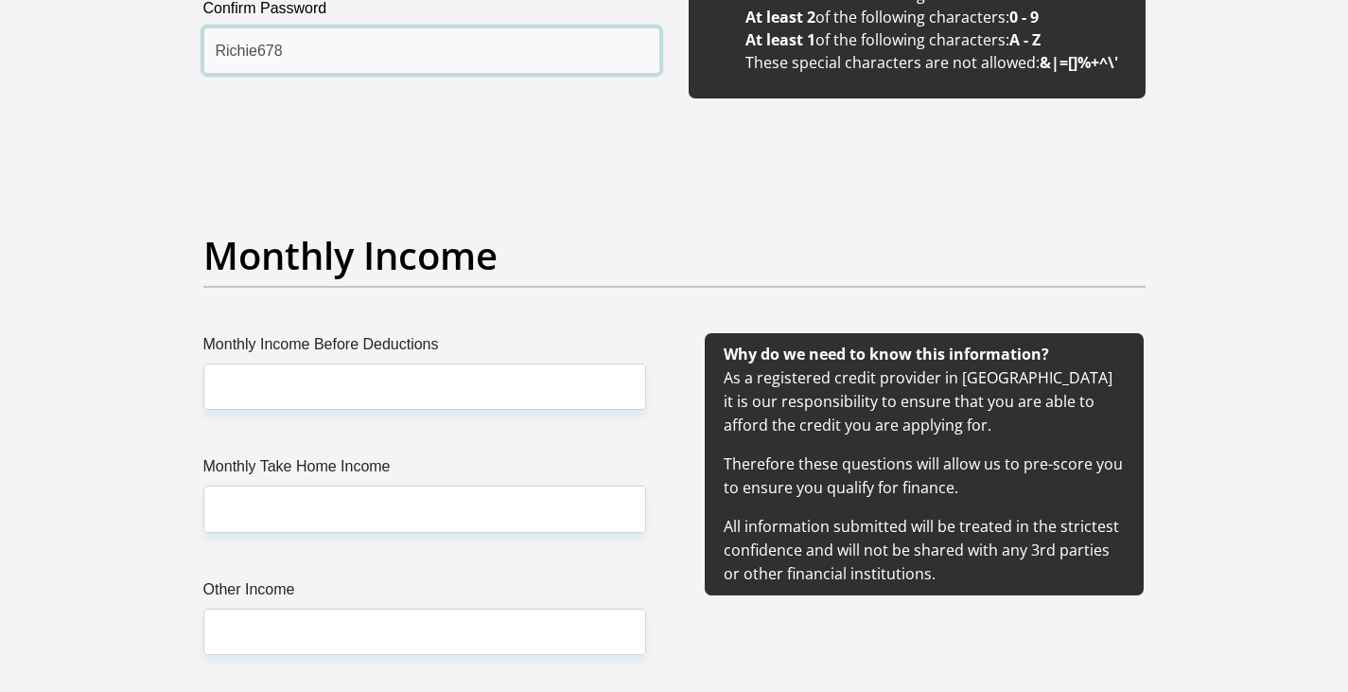
scroll to position [1987, 0]
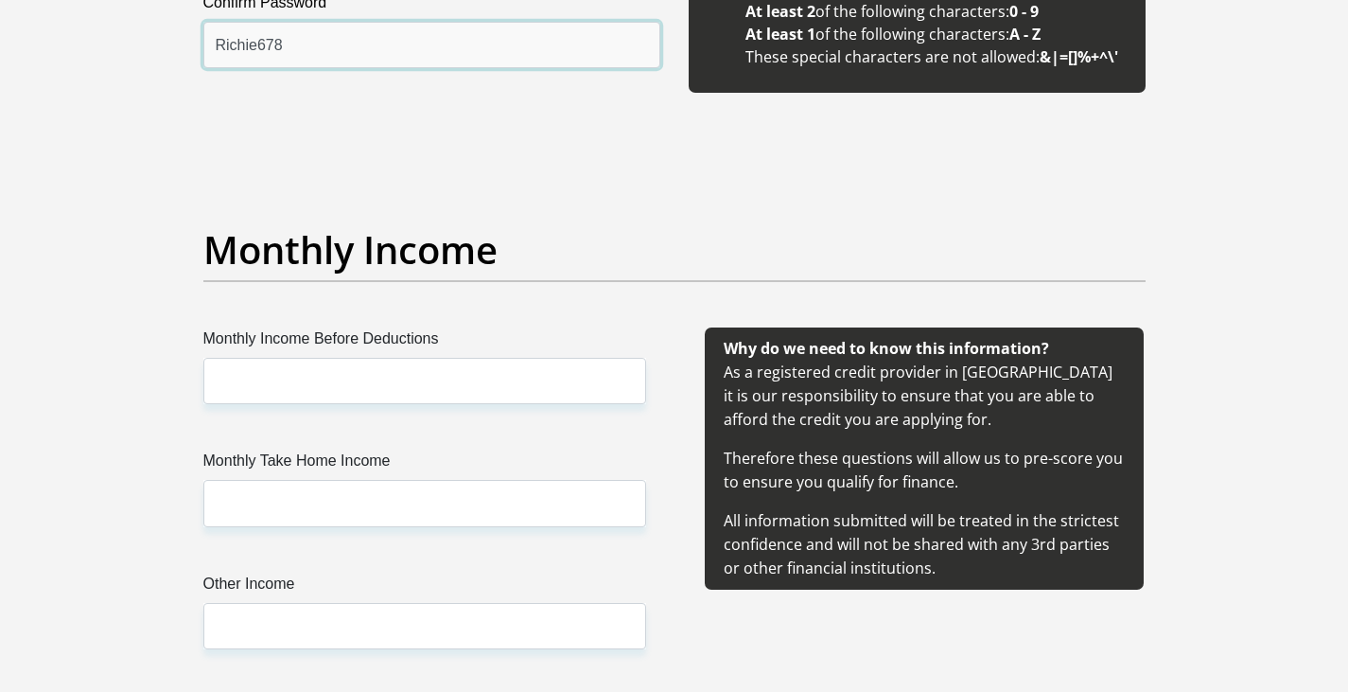
type input "Richie678"
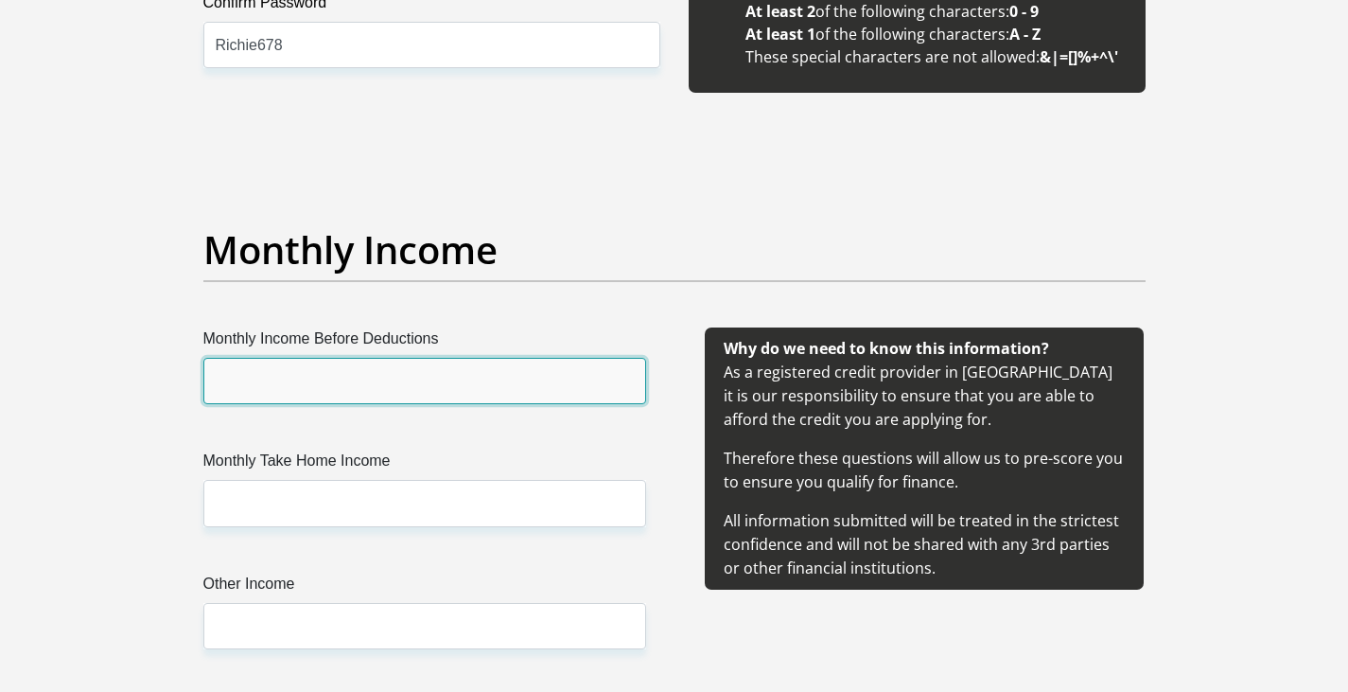
click at [325, 370] on input "Monthly Income Before Deductions" at bounding box center [424, 381] width 443 height 46
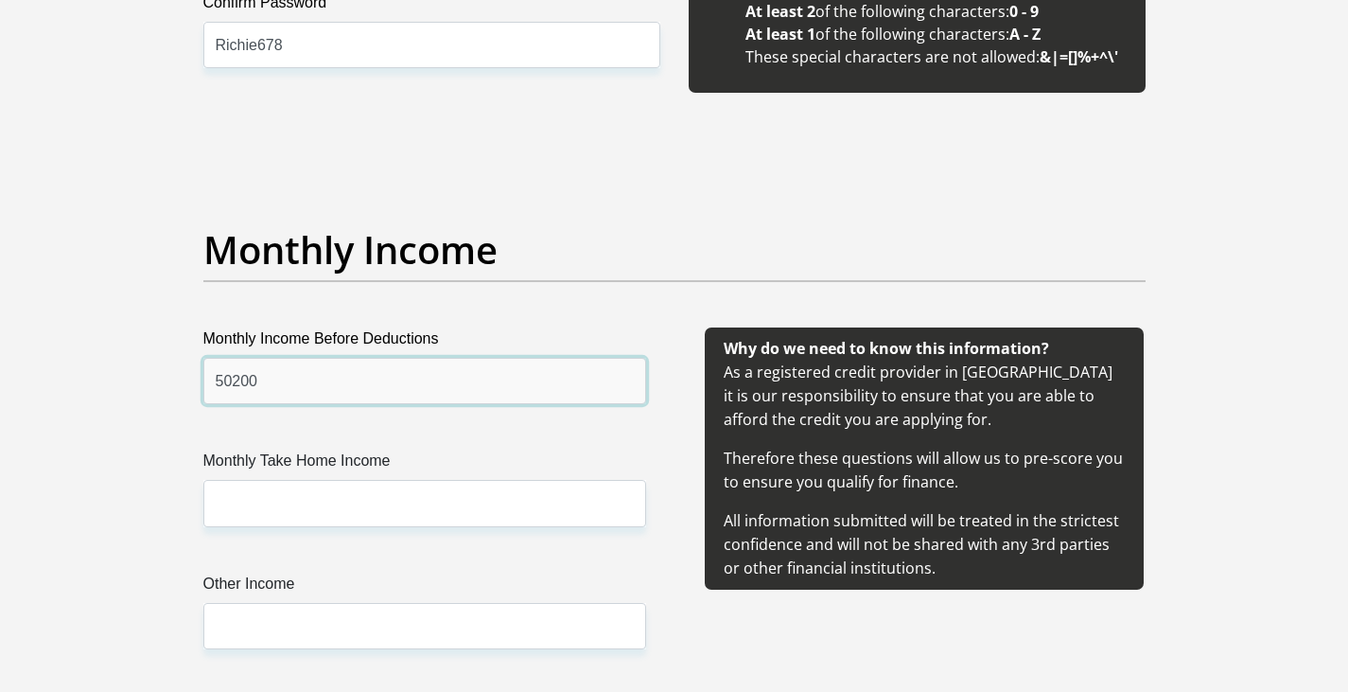
type input "50200"
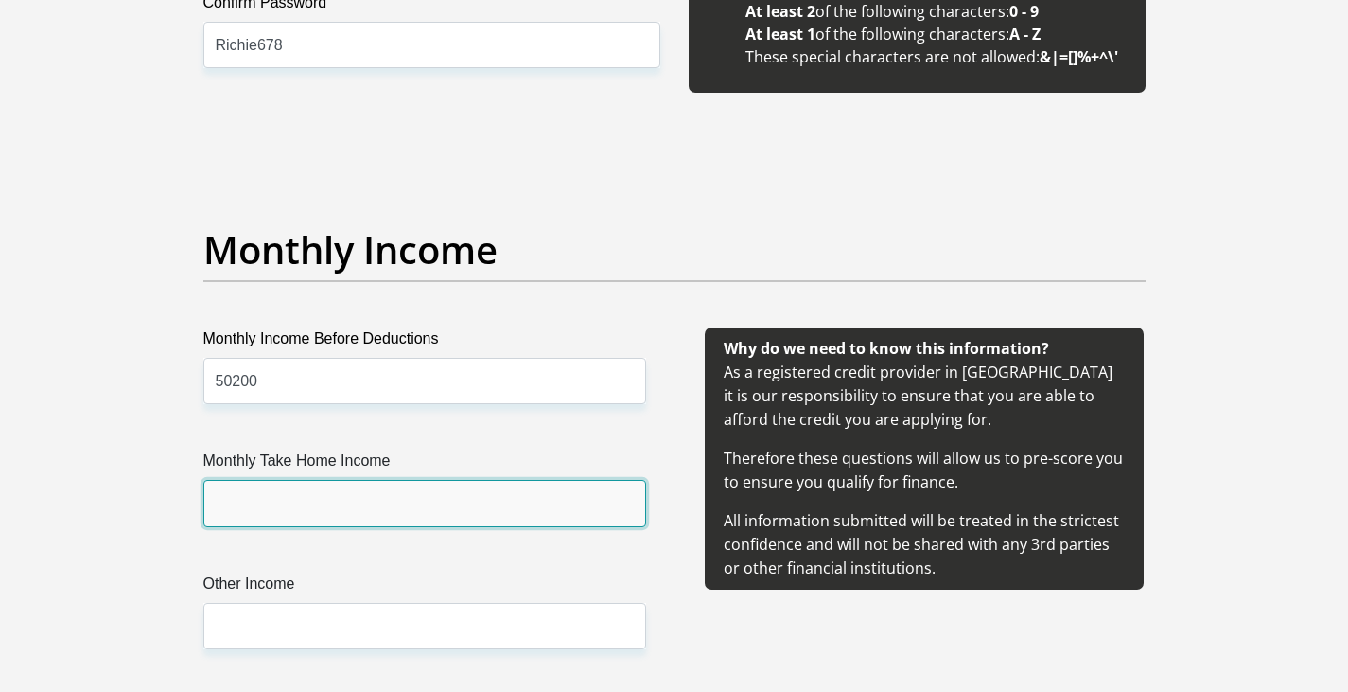
click at [330, 495] on input "Monthly Take Home Income" at bounding box center [424, 503] width 443 height 46
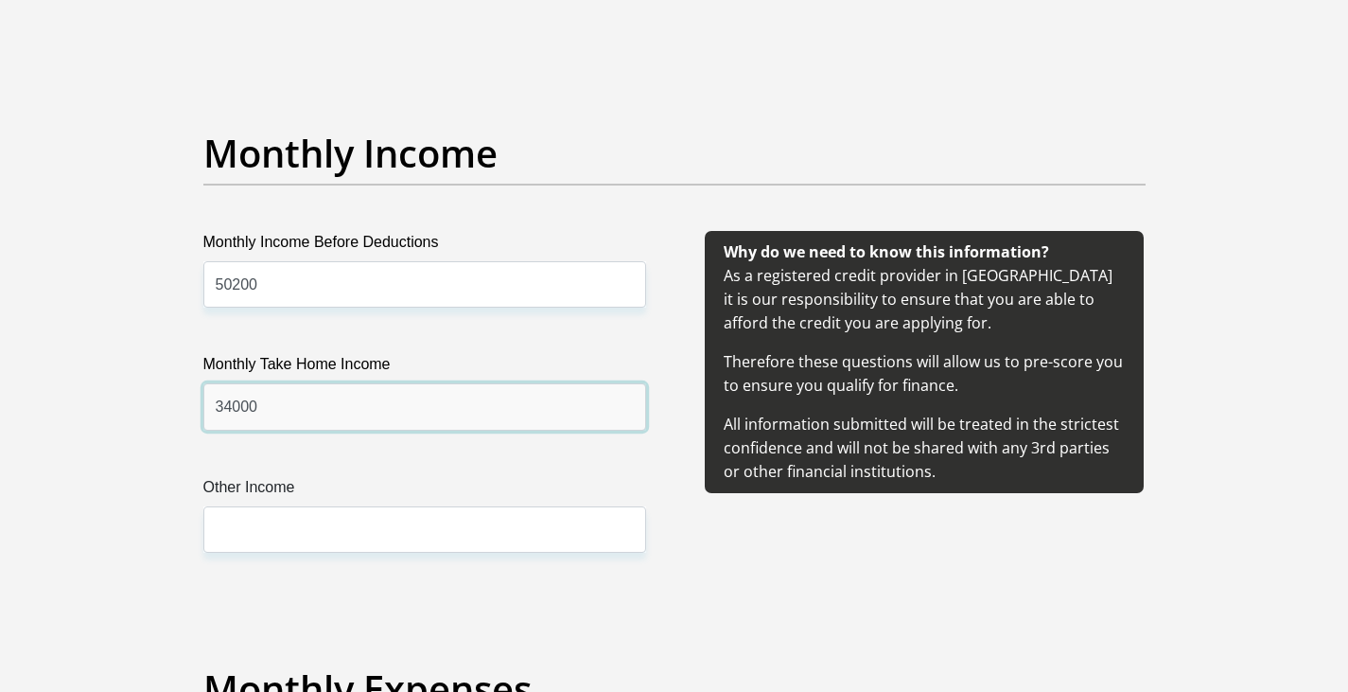
scroll to position [2176, 0]
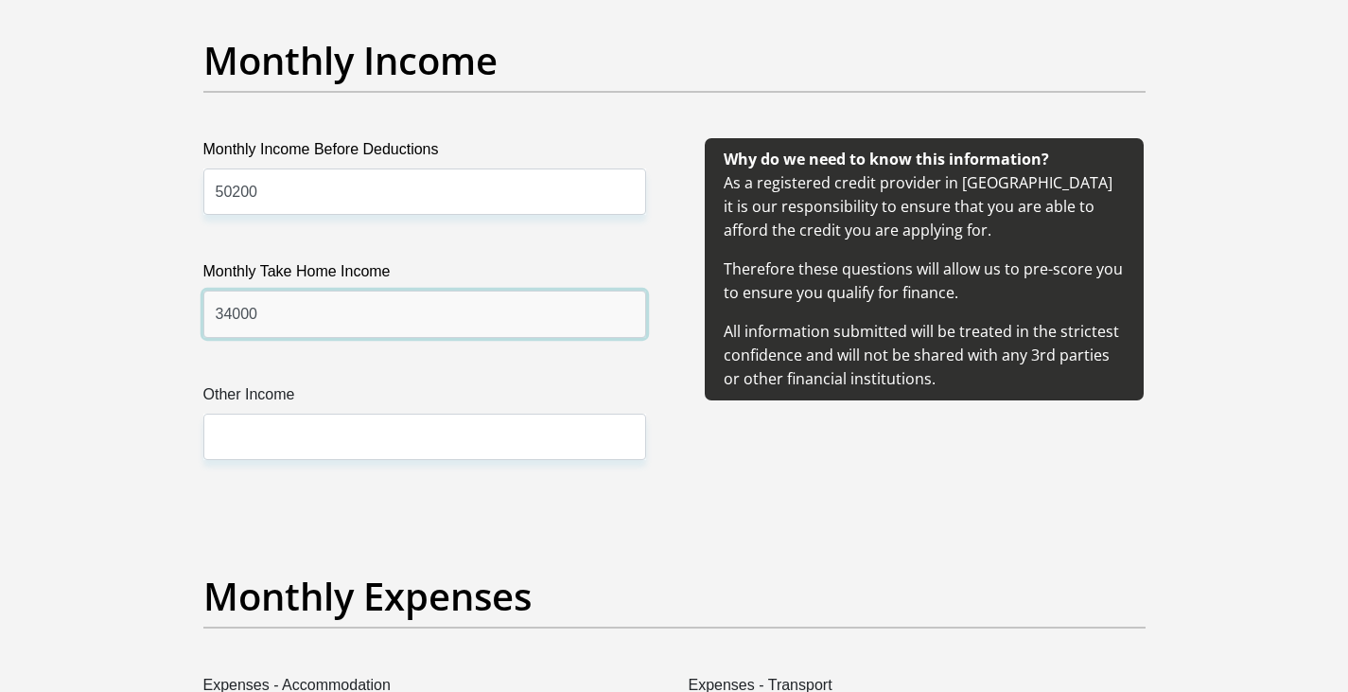
type input "34000"
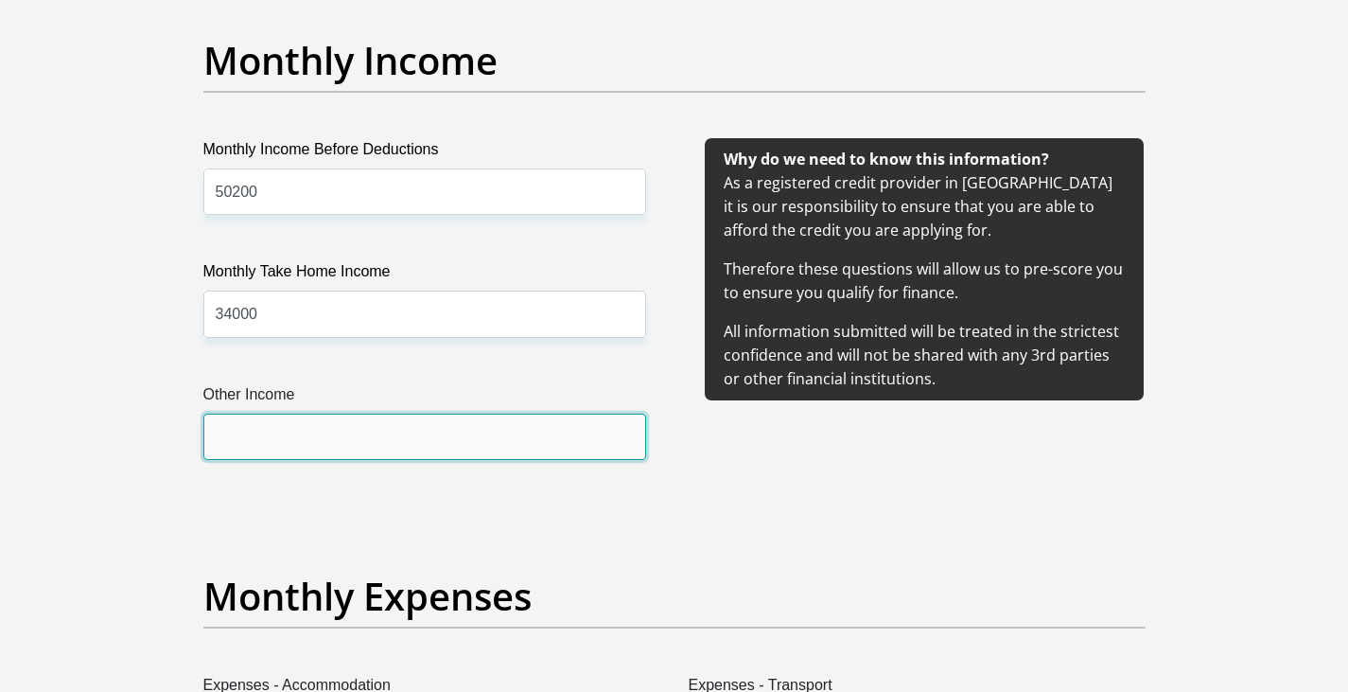
click at [344, 428] on input "Other Income" at bounding box center [424, 437] width 443 height 46
type input "1"
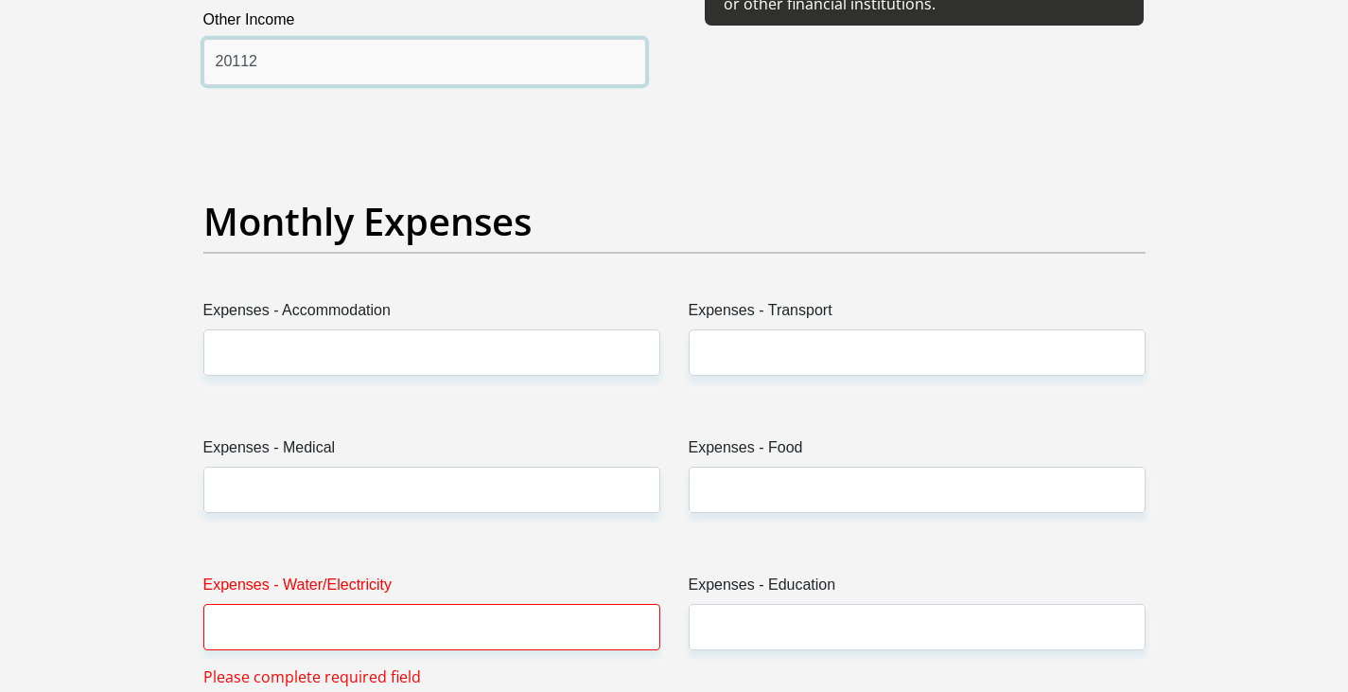
scroll to position [2555, 0]
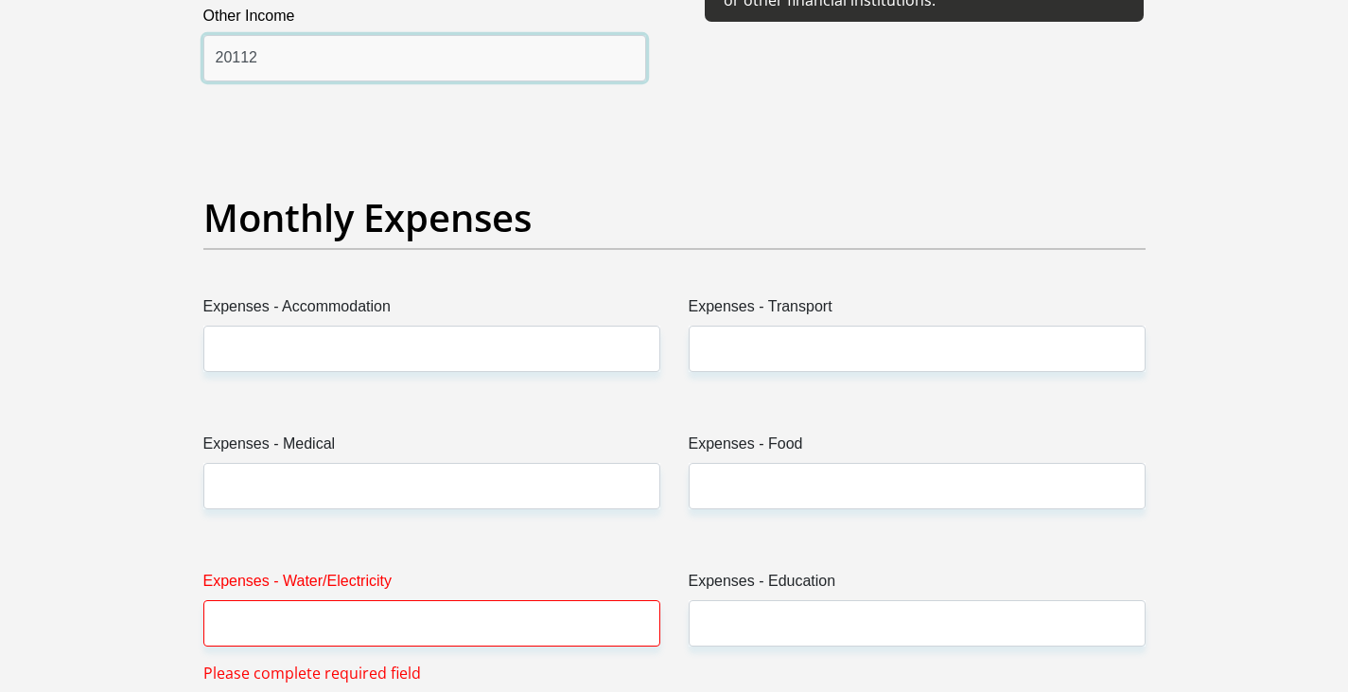
type input "20112"
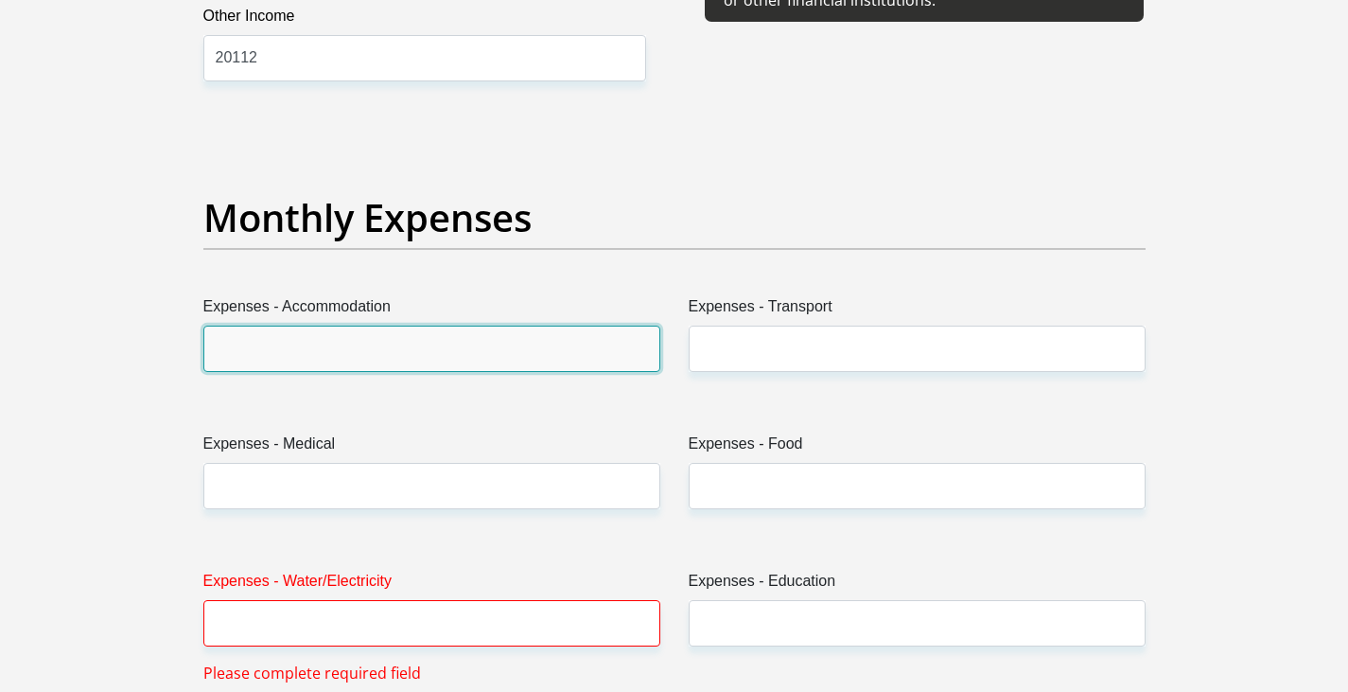
click at [392, 329] on input "Expenses - Accommodation" at bounding box center [431, 349] width 457 height 46
type input "14000"
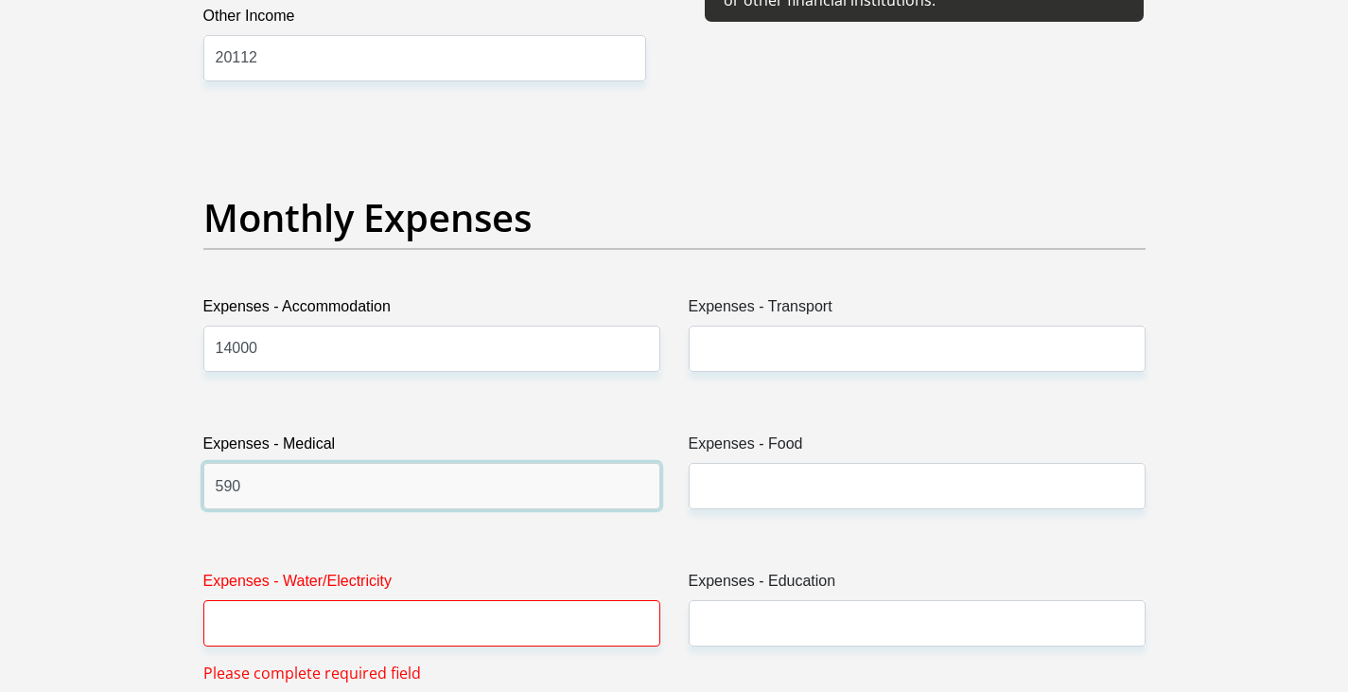
type input "590"
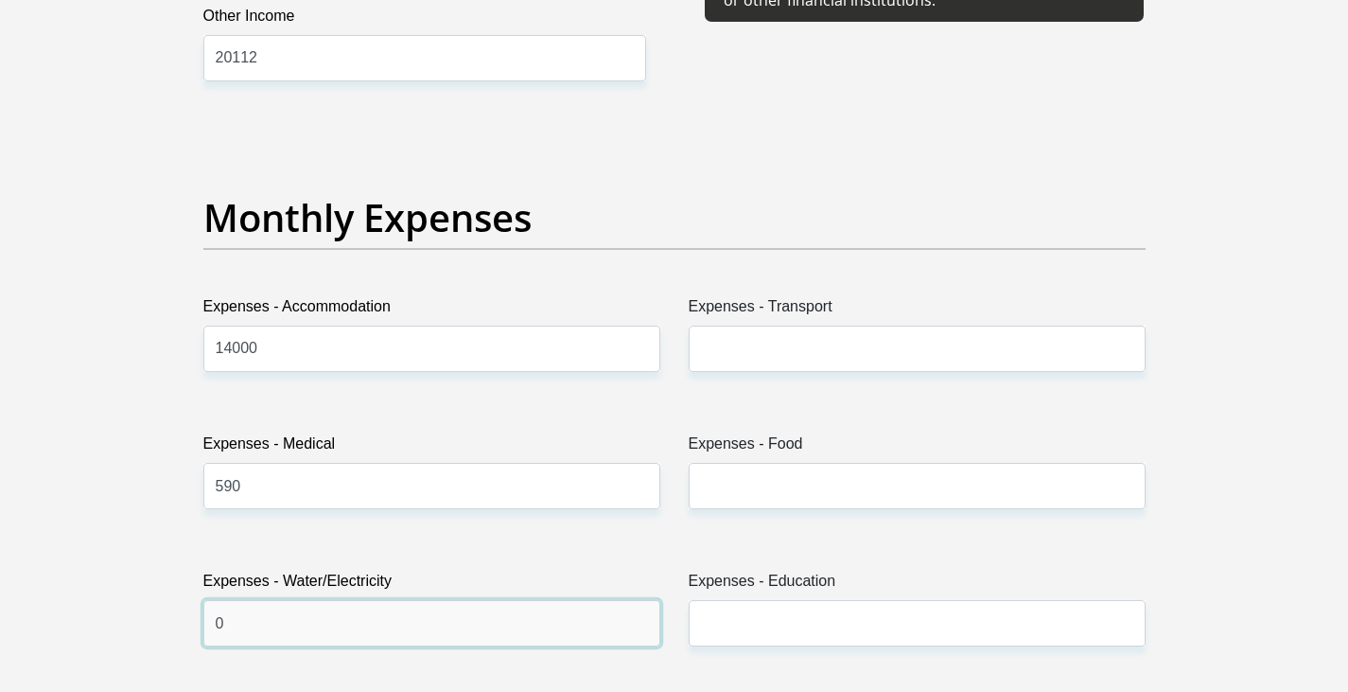
type input "0"
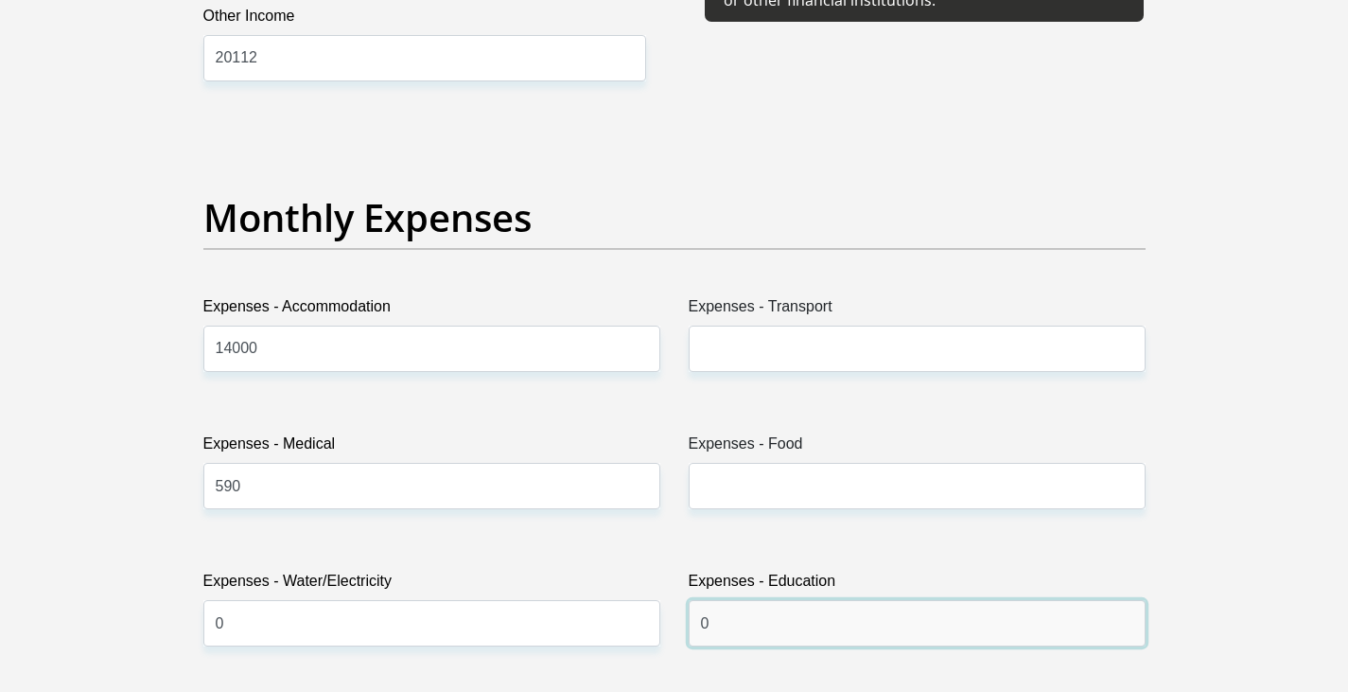
type input "0"
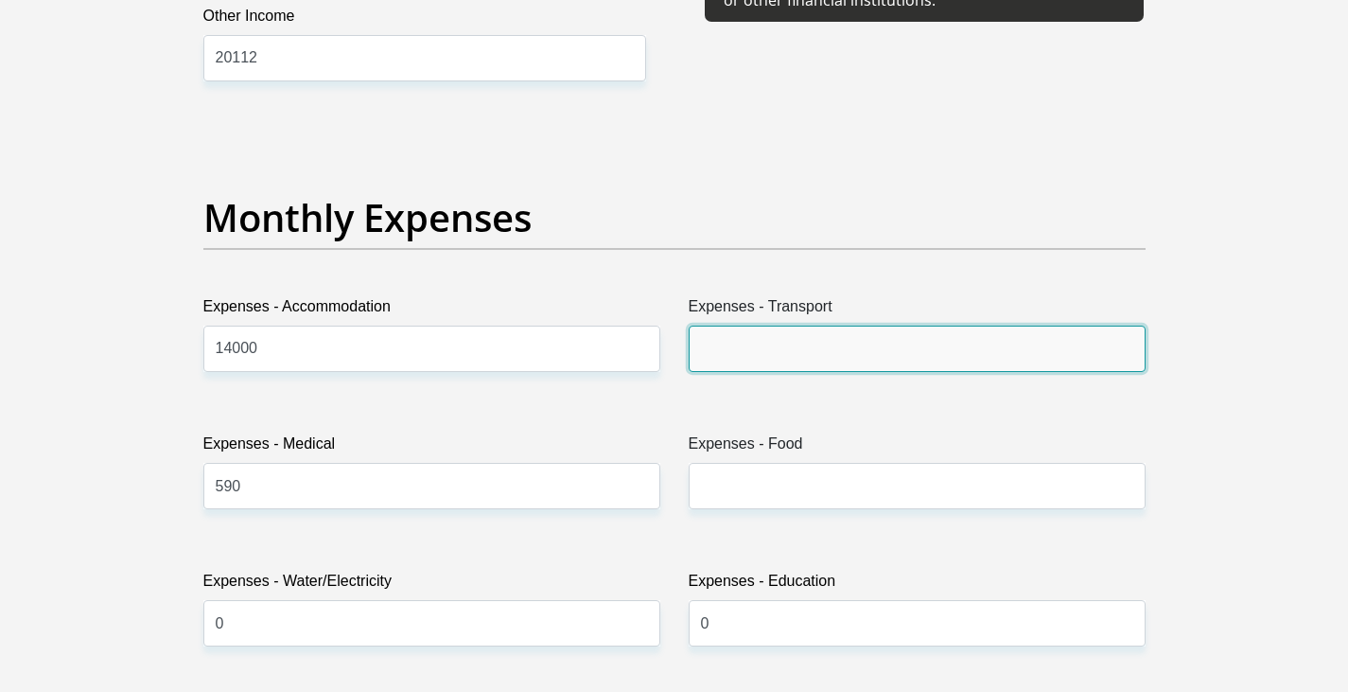
click at [822, 340] on input "Expenses - Transport" at bounding box center [917, 349] width 457 height 46
type input "0"
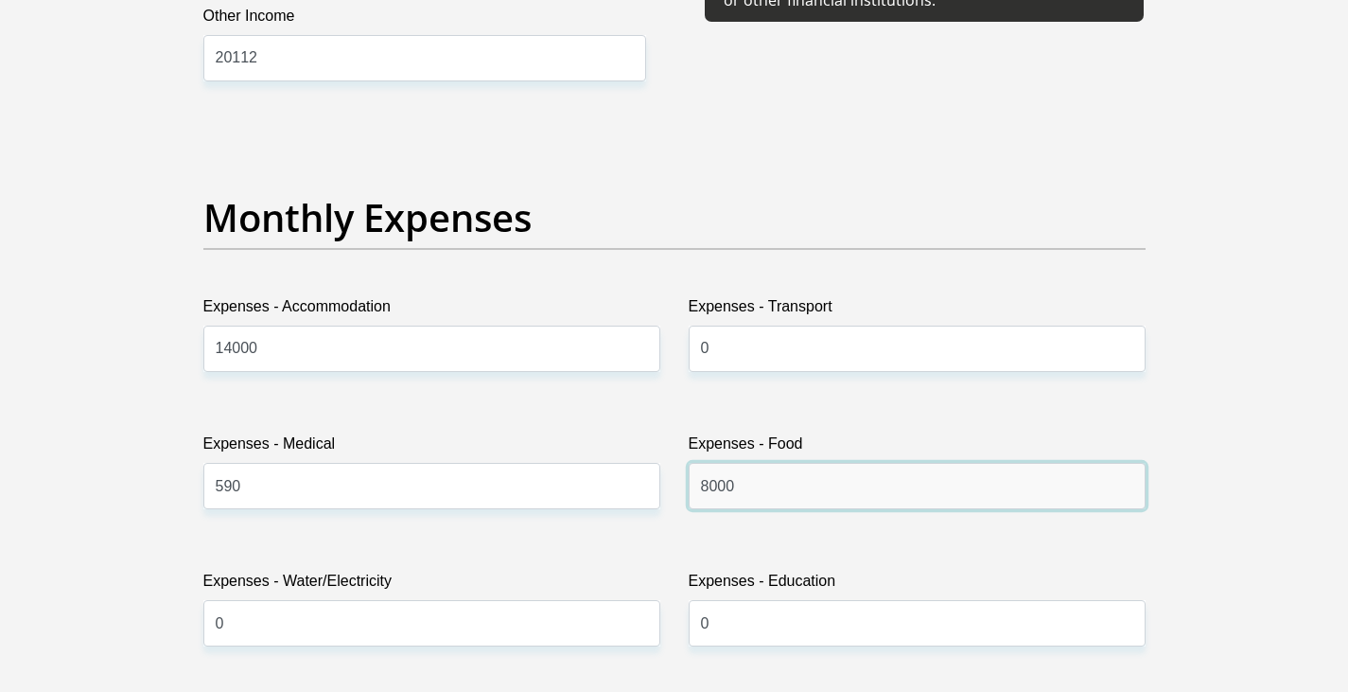
scroll to position [3028, 0]
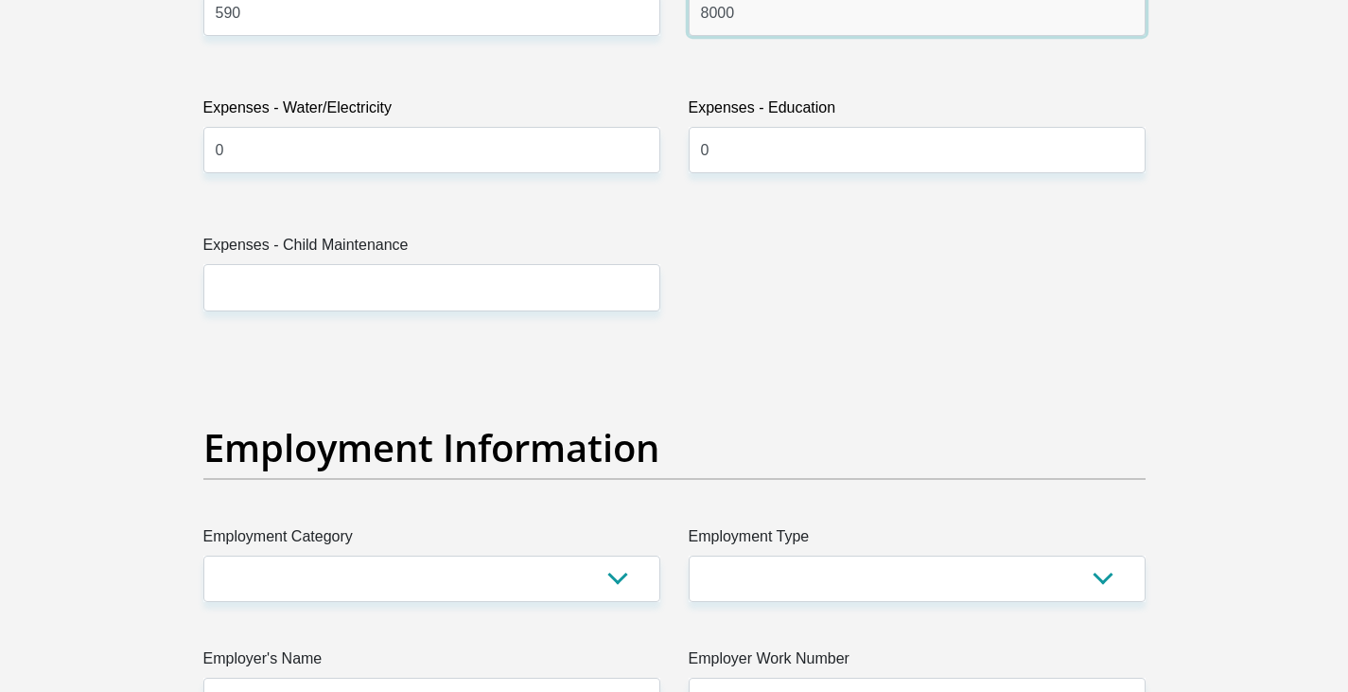
type input "8000"
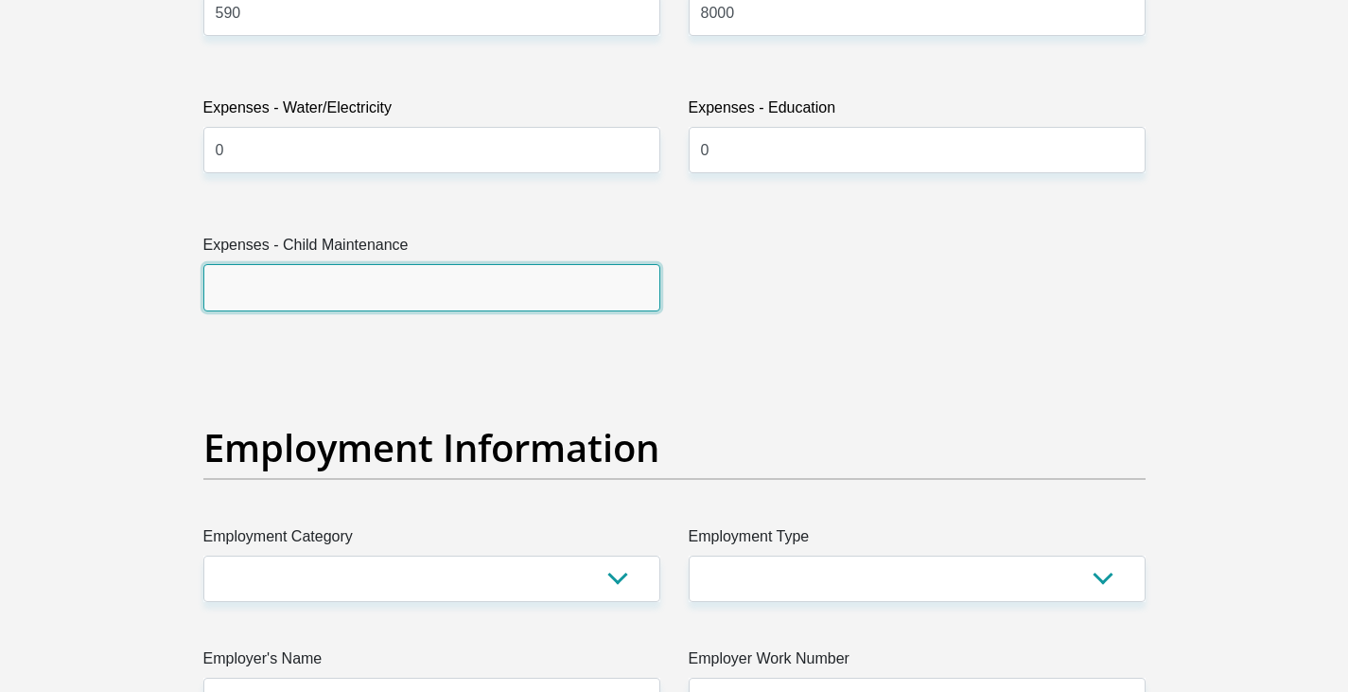
click at [502, 284] on input "Expenses - Child Maintenance" at bounding box center [431, 287] width 457 height 46
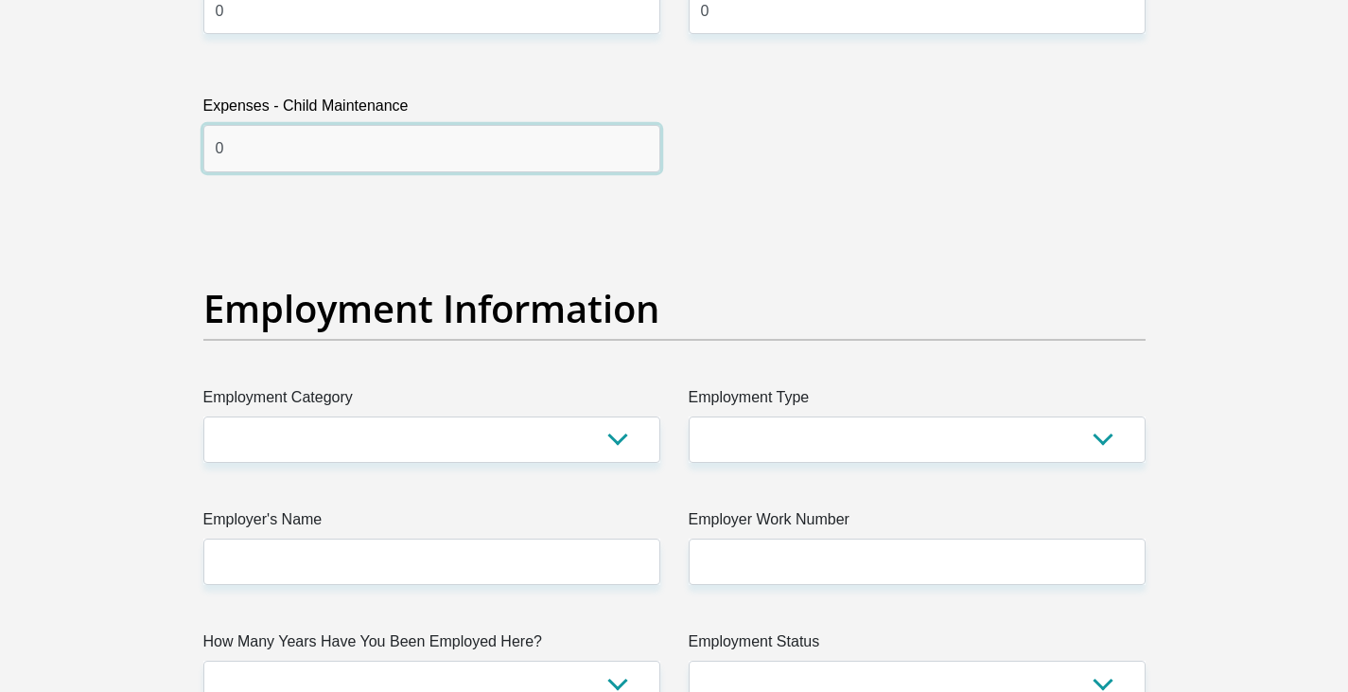
scroll to position [3407, 0]
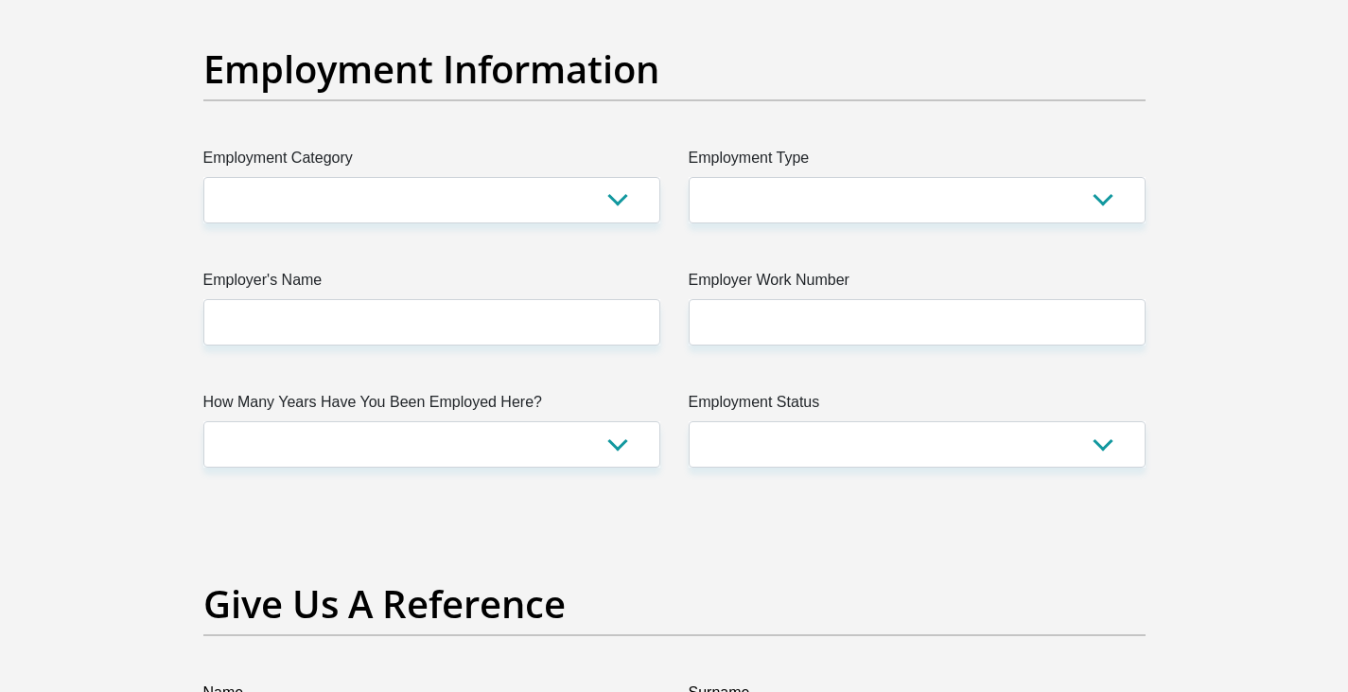
type input "0"
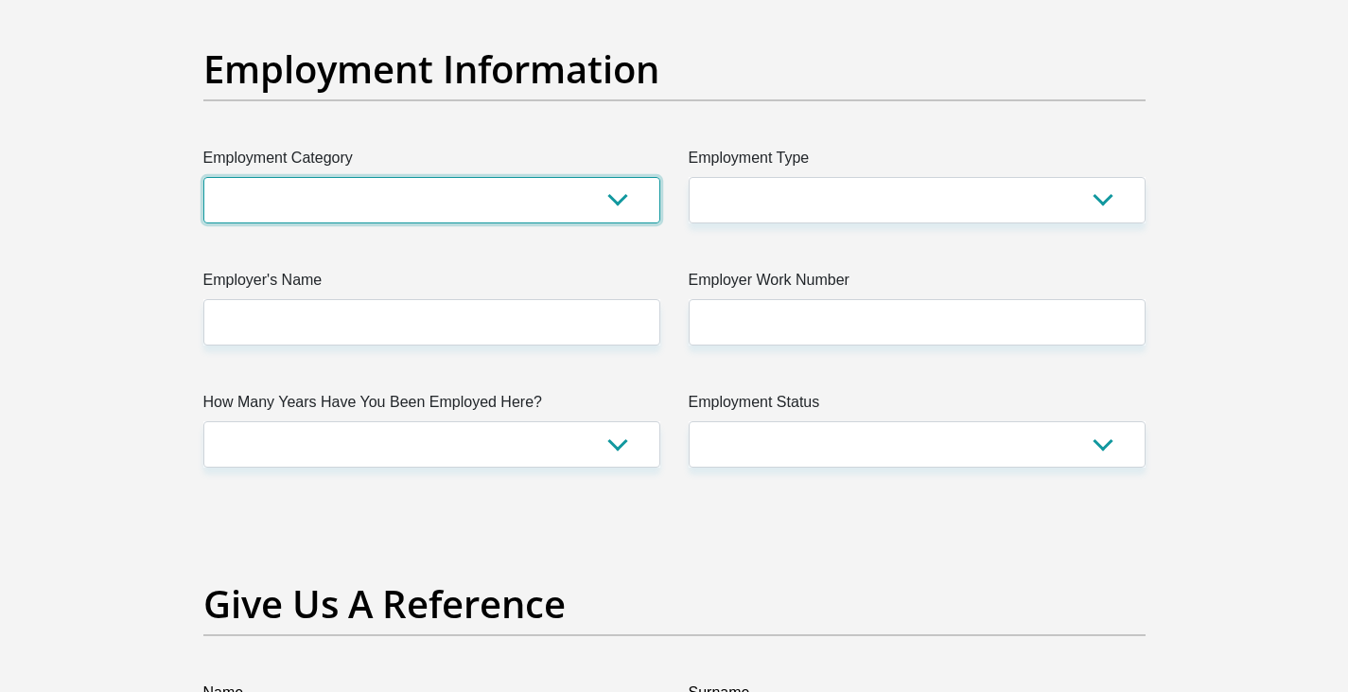
click at [568, 205] on select "AGRICULTURE ALCOHOL & TOBACCO CONSTRUCTION MATERIALS METALLURGY EQUIPMENT FOR R…" at bounding box center [431, 200] width 457 height 46
select select "50"
click at [203, 177] on select "AGRICULTURE ALCOHOL & TOBACCO CONSTRUCTION MATERIALS METALLURGY EQUIPMENT FOR R…" at bounding box center [431, 200] width 457 height 46
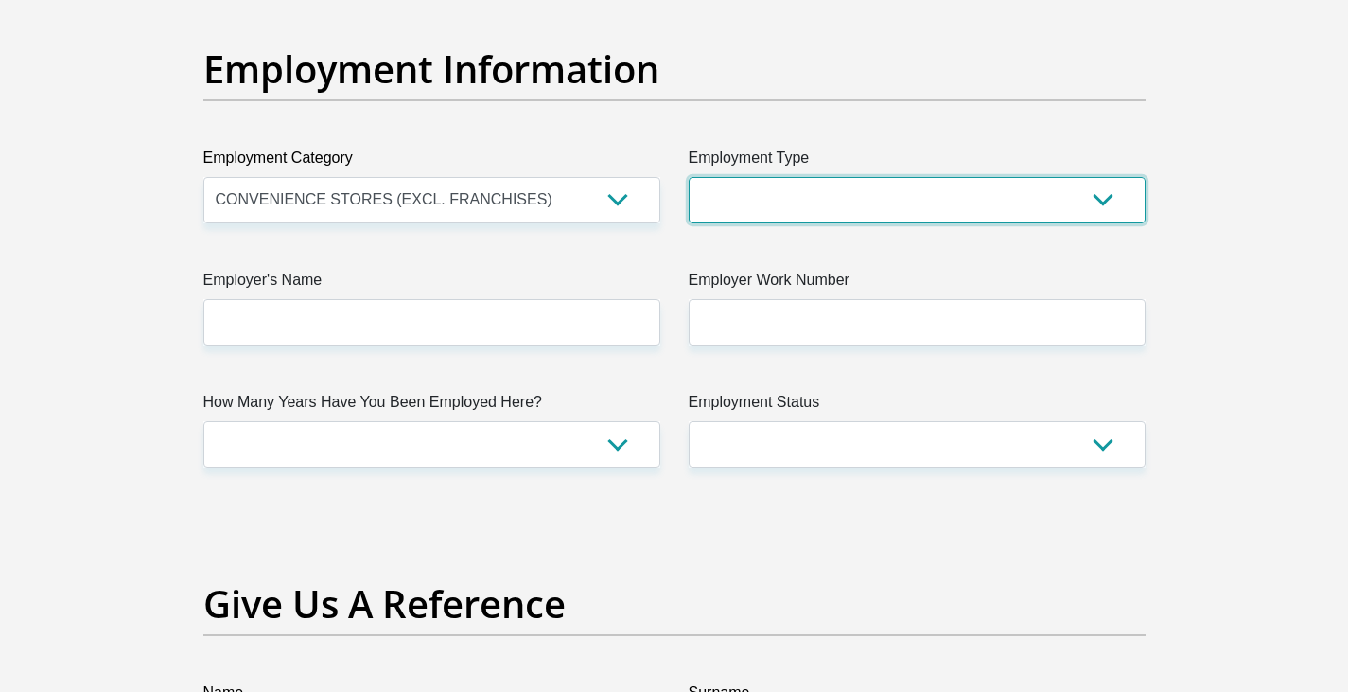
click at [858, 177] on select "College/Lecturer Craft Seller Creative Driver Executive Farmer Forces - Non Com…" at bounding box center [917, 200] width 457 height 46
select select "Executive"
click at [689, 177] on select "College/Lecturer Craft Seller Creative Driver Executive Farmer Forces - Non Com…" at bounding box center [917, 200] width 457 height 46
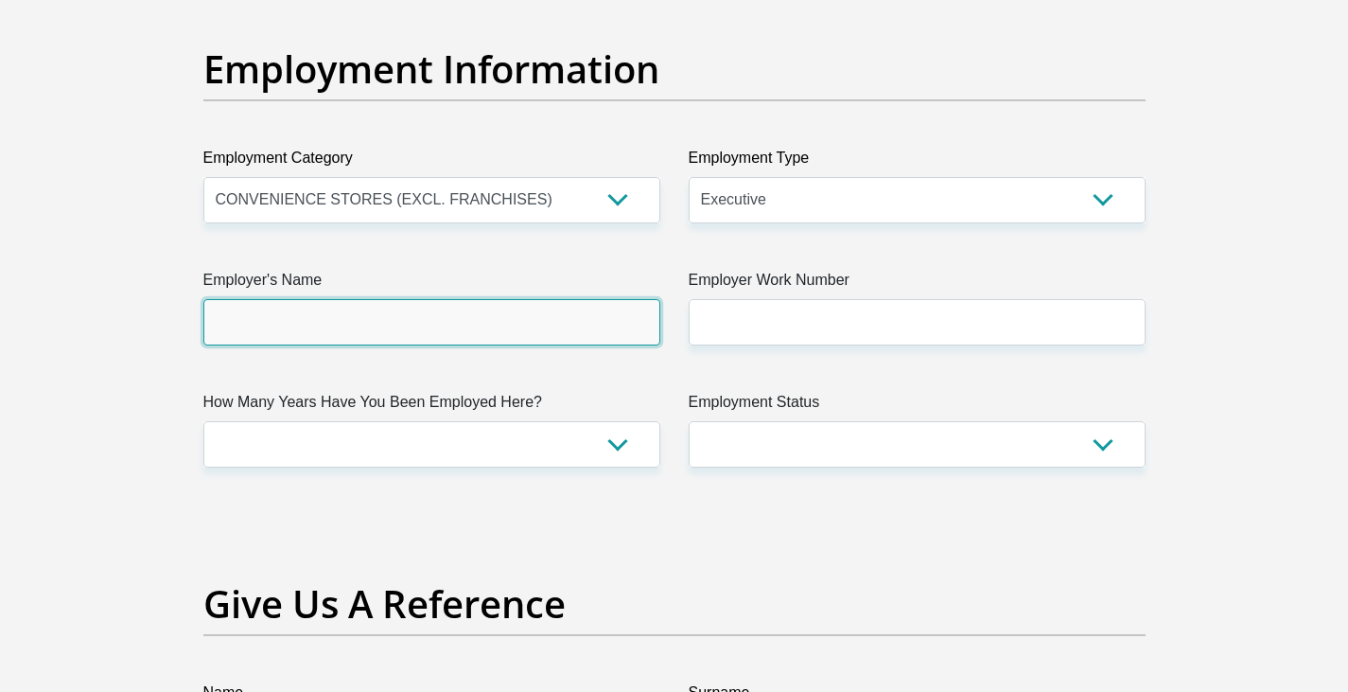
click at [449, 334] on input "Employer's Name" at bounding box center [431, 322] width 457 height 46
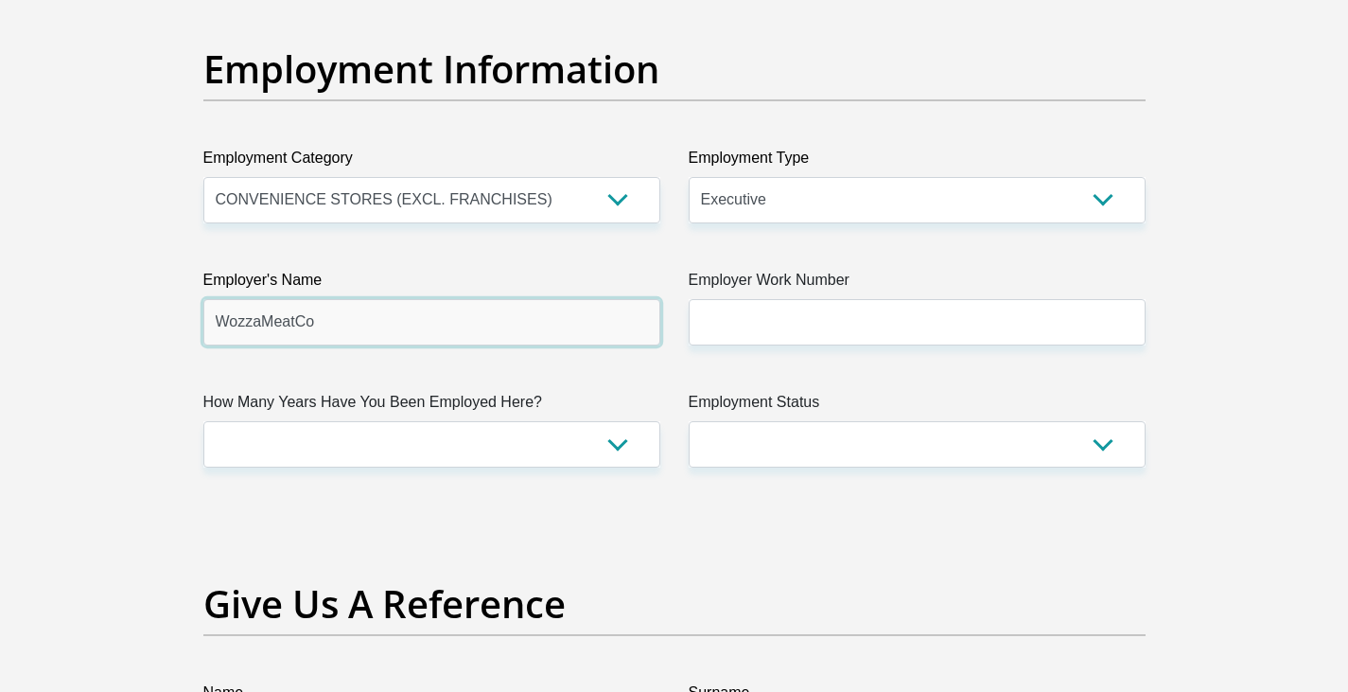
type input "WozzaMeatCo"
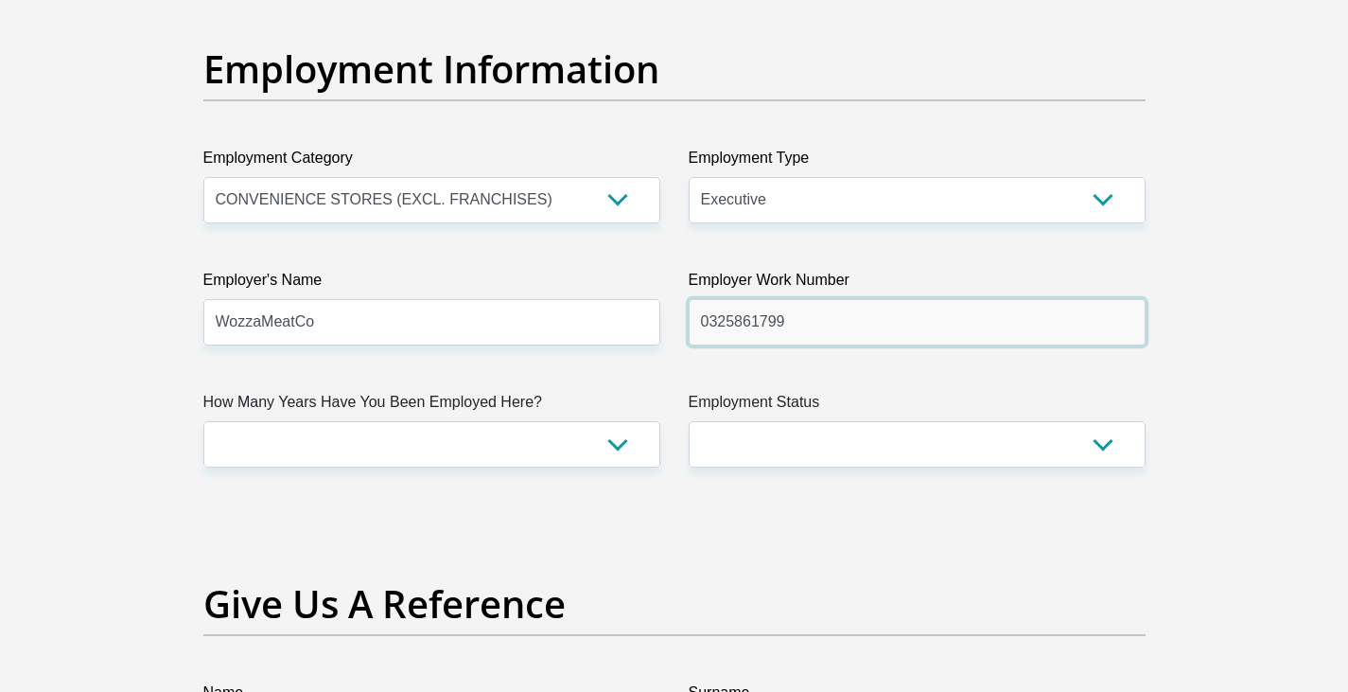
type input "0325861799"
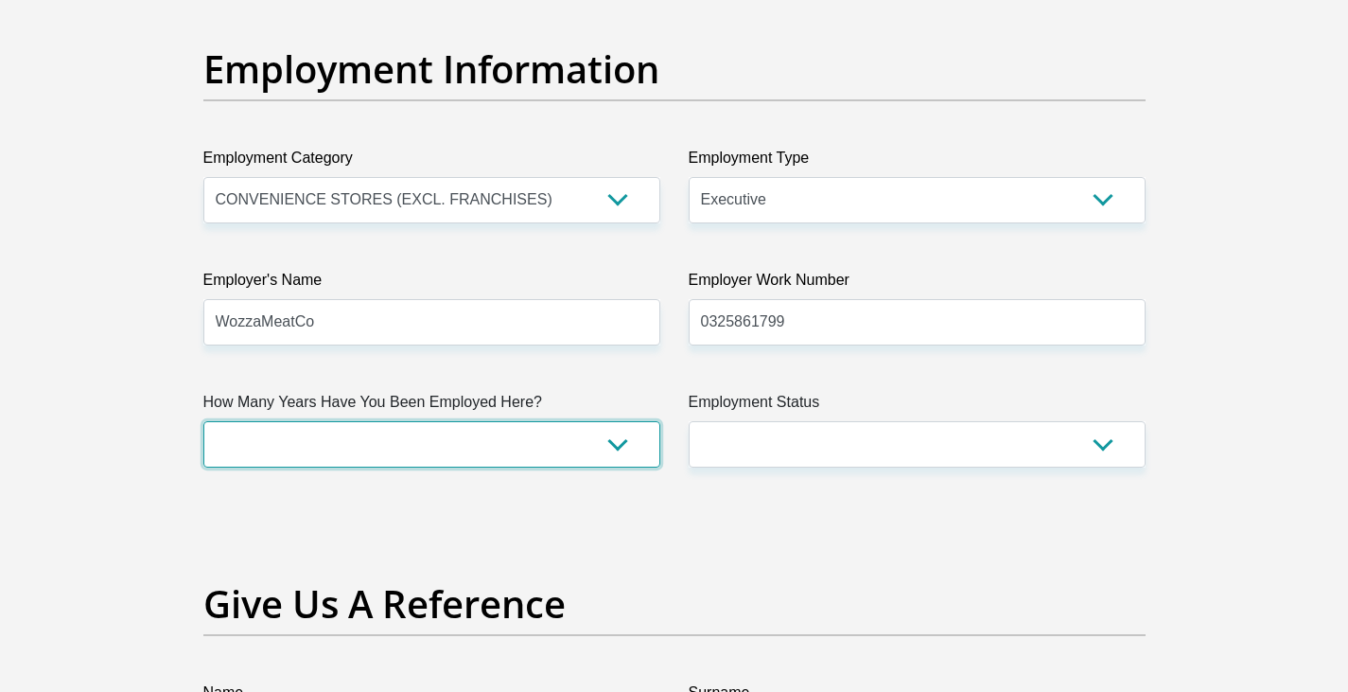
click at [573, 467] on select "less than 1 year 1-3 years 3-5 years 5+ years" at bounding box center [431, 444] width 457 height 46
select select "60"
click at [203, 421] on select "less than 1 year 1-3 years 3-5 years 5+ years" at bounding box center [431, 444] width 457 height 46
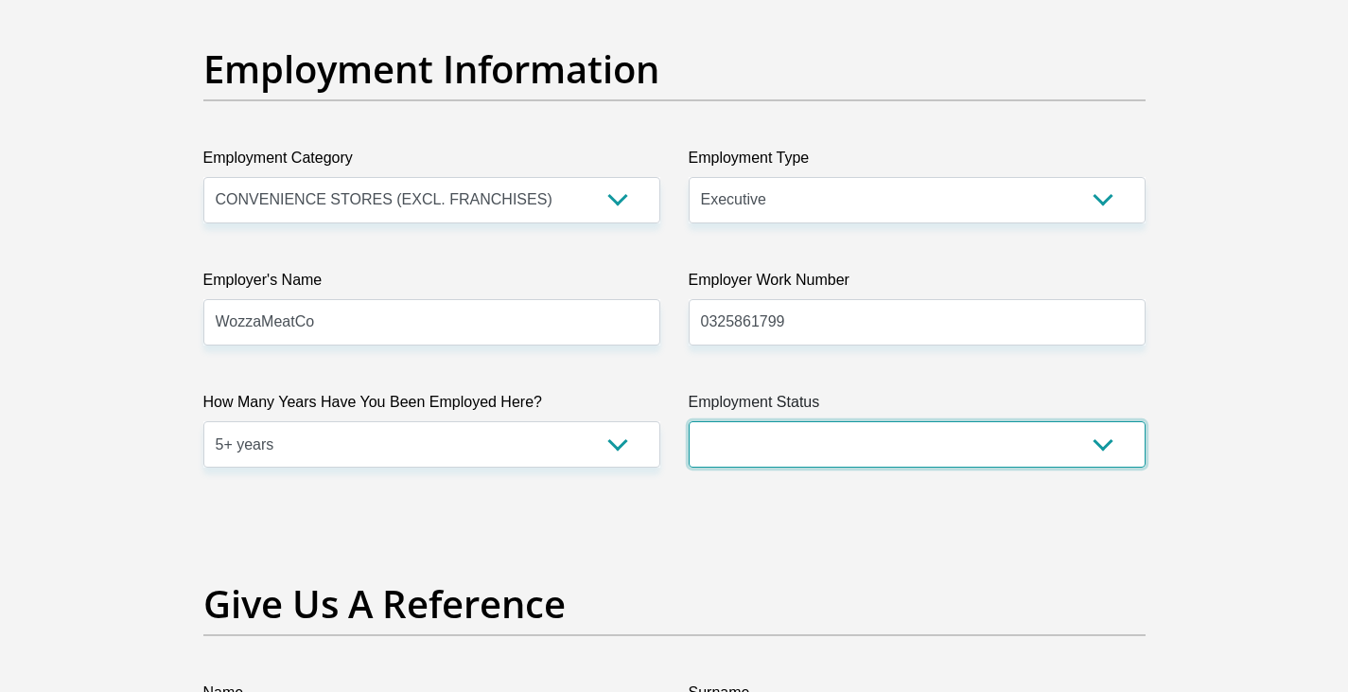
click at [784, 438] on select "Permanent/Full-time Part-time/Casual [DEMOGRAPHIC_DATA] Worker Self-Employed Ho…" at bounding box center [917, 444] width 457 height 46
select select "1"
click at [689, 421] on select "Permanent/Full-time Part-time/Casual [DEMOGRAPHIC_DATA] Worker Self-Employed Ho…" at bounding box center [917, 444] width 457 height 46
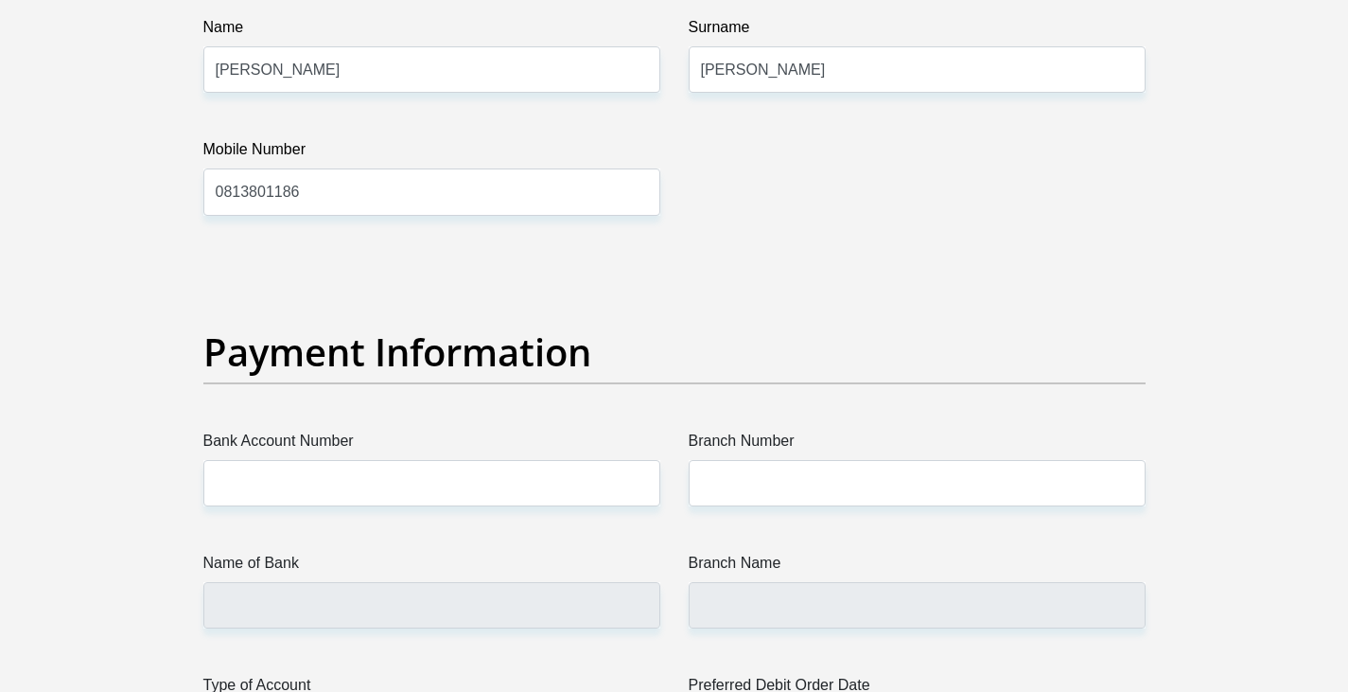
scroll to position [4164, 0]
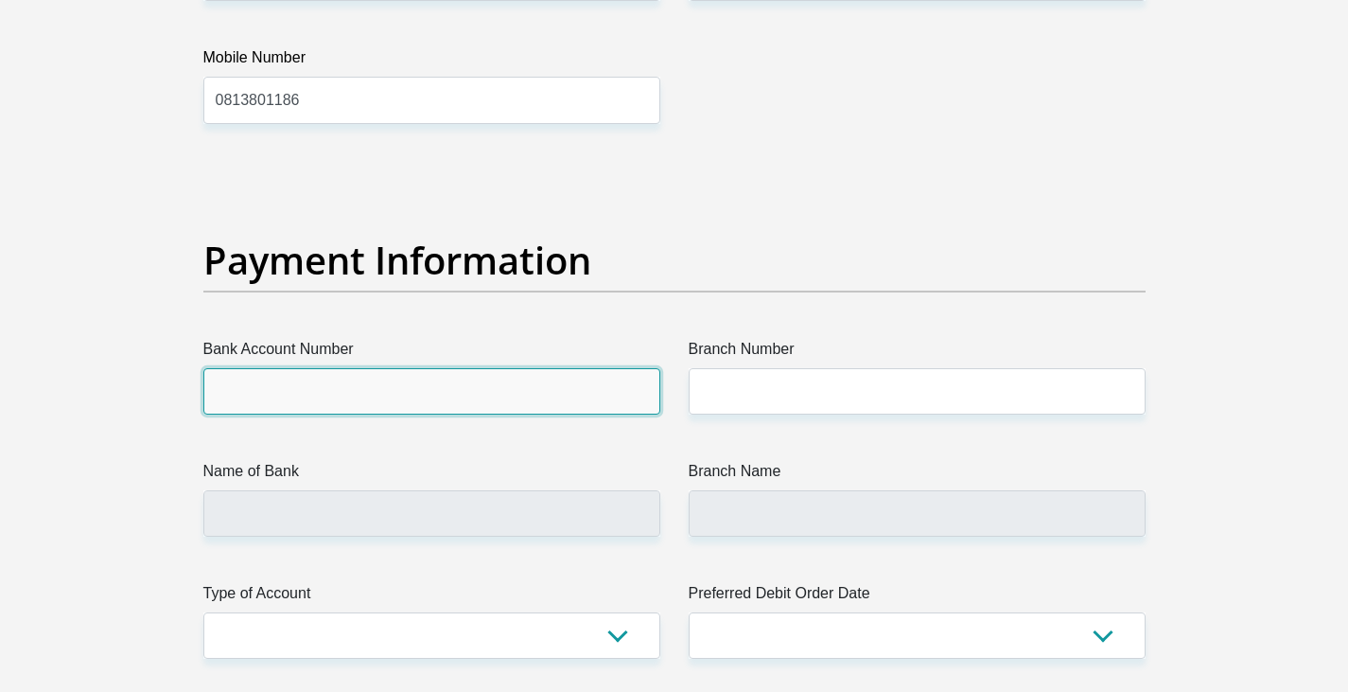
click at [405, 402] on input "Bank Account Number" at bounding box center [431, 391] width 457 height 46
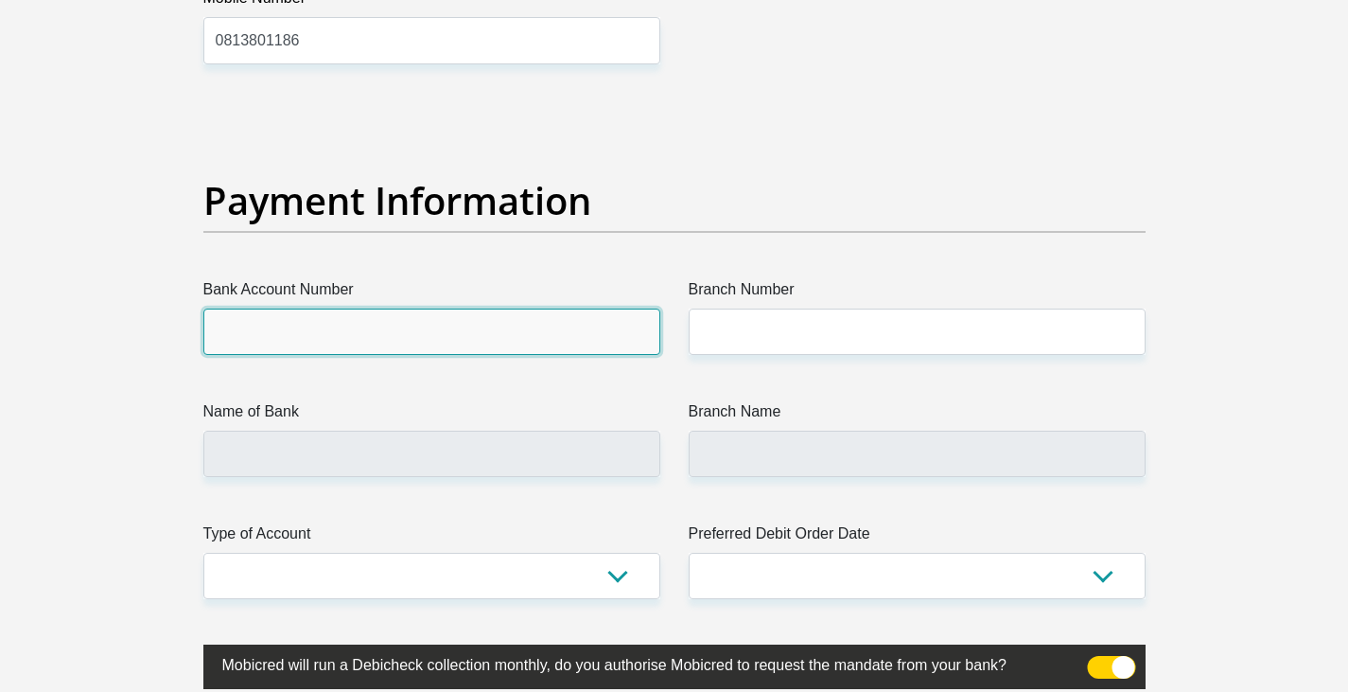
scroll to position [4353, 0]
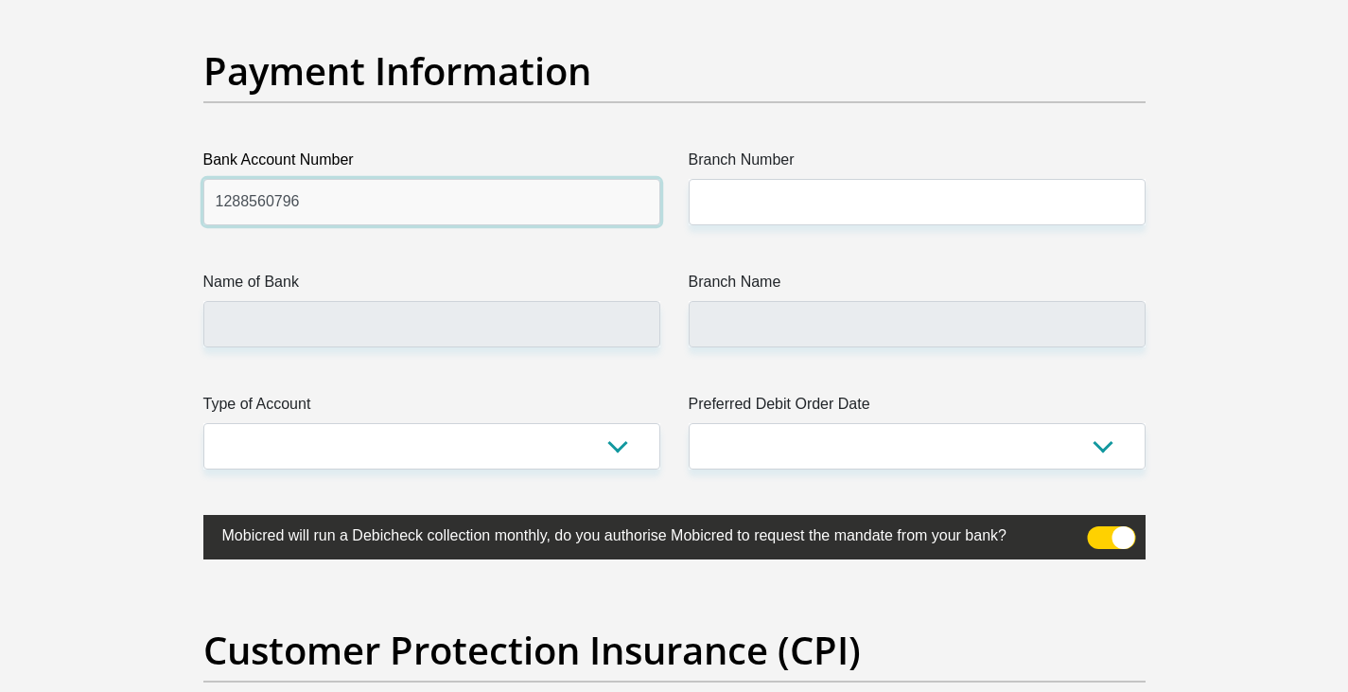
type input "1288560796"
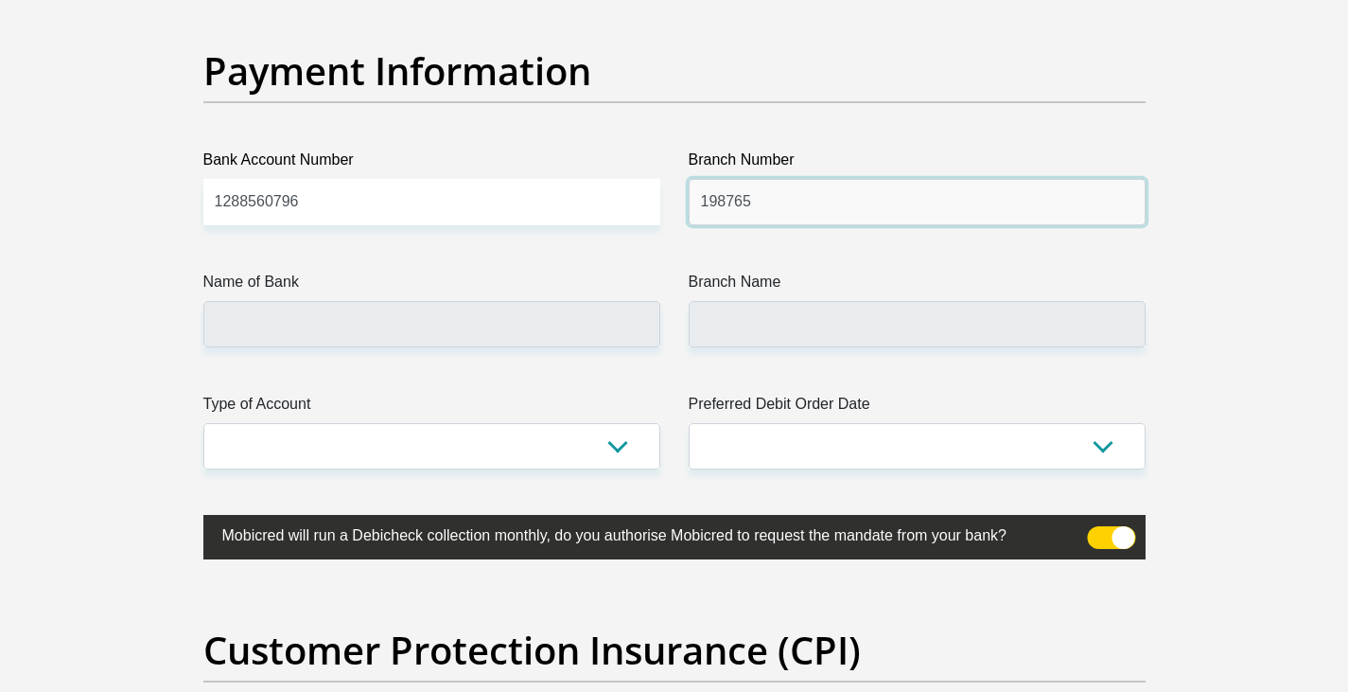
type input "198765"
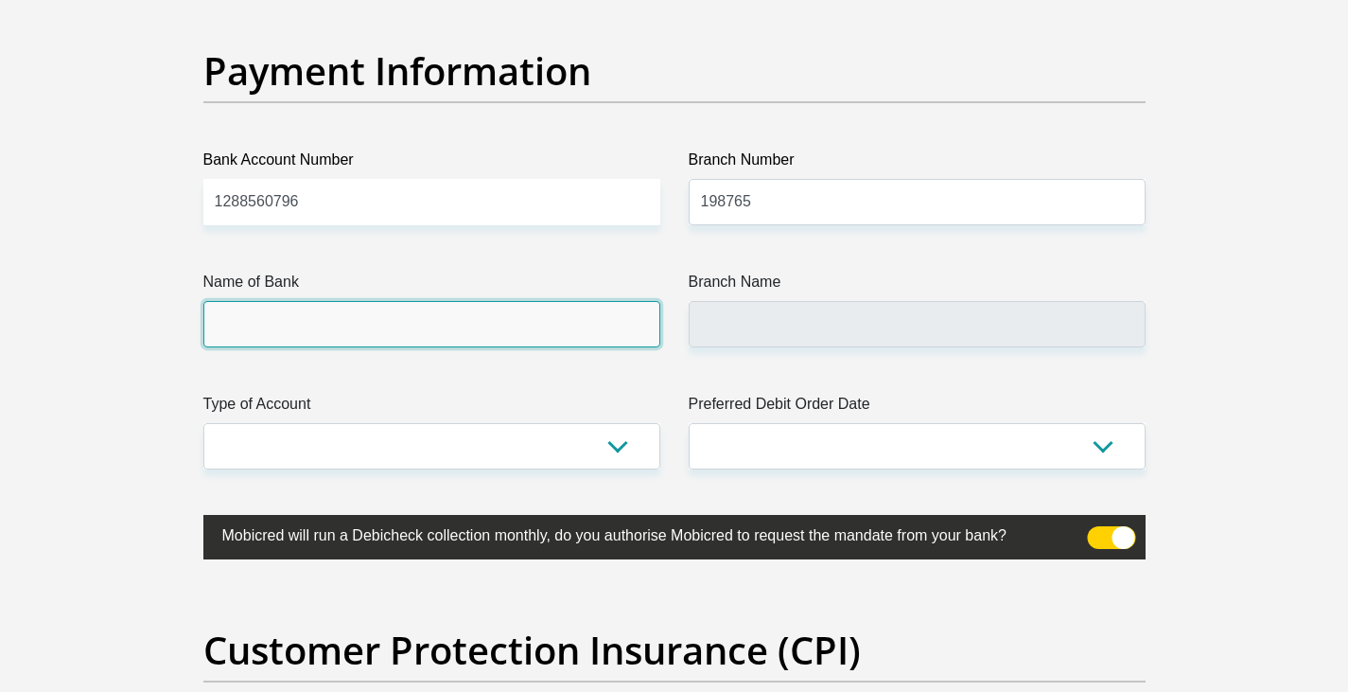
type input "NEDBANK"
type input "NEDBANK [GEOGRAPHIC_DATA]"
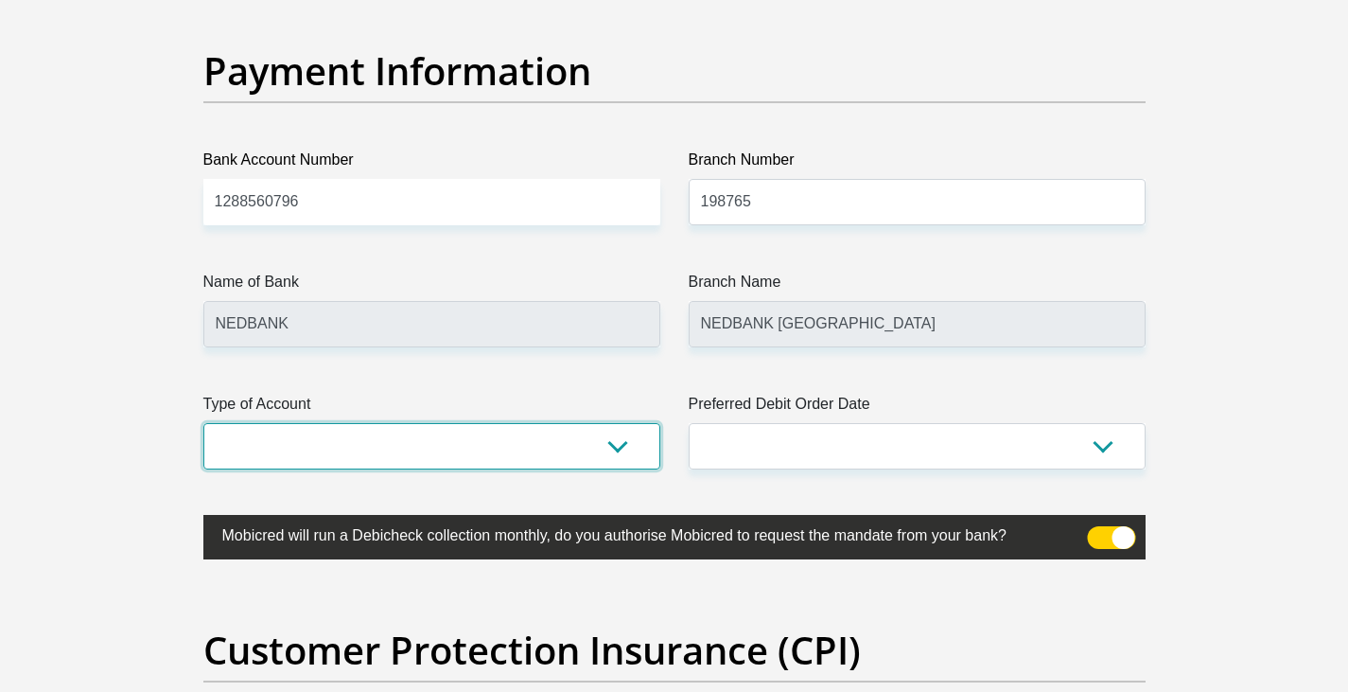
click at [644, 435] on select "Cheque Savings" at bounding box center [431, 446] width 457 height 46
select select "CUR"
click at [203, 423] on select "Cheque Savings" at bounding box center [431, 446] width 457 height 46
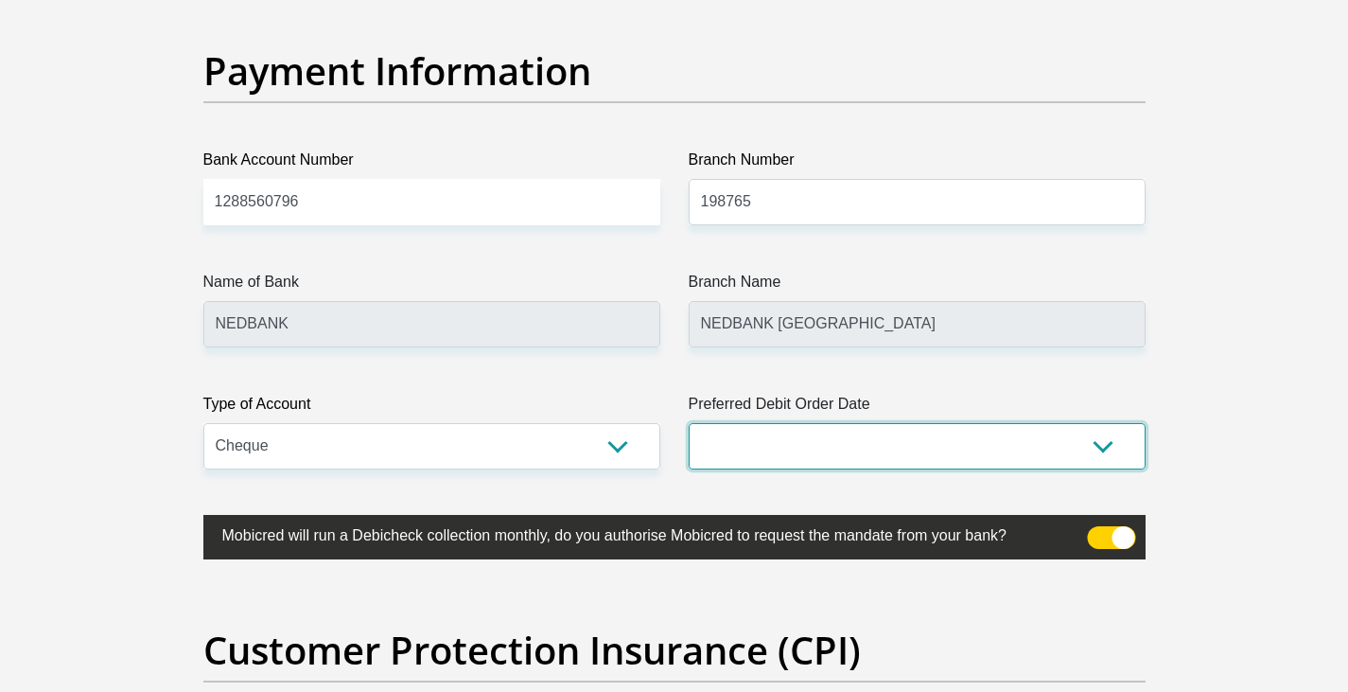
click at [902, 439] on select "1st 2nd 3rd 4th 5th 7th 18th 19th 20th 21st 22nd 23rd 24th 25th 26th 27th 28th …" at bounding box center [917, 446] width 457 height 46
select select "26"
click at [689, 423] on select "1st 2nd 3rd 4th 5th 7th 18th 19th 20th 21st 22nd 23rd 24th 25th 26th 27th 28th …" at bounding box center [917, 446] width 457 height 46
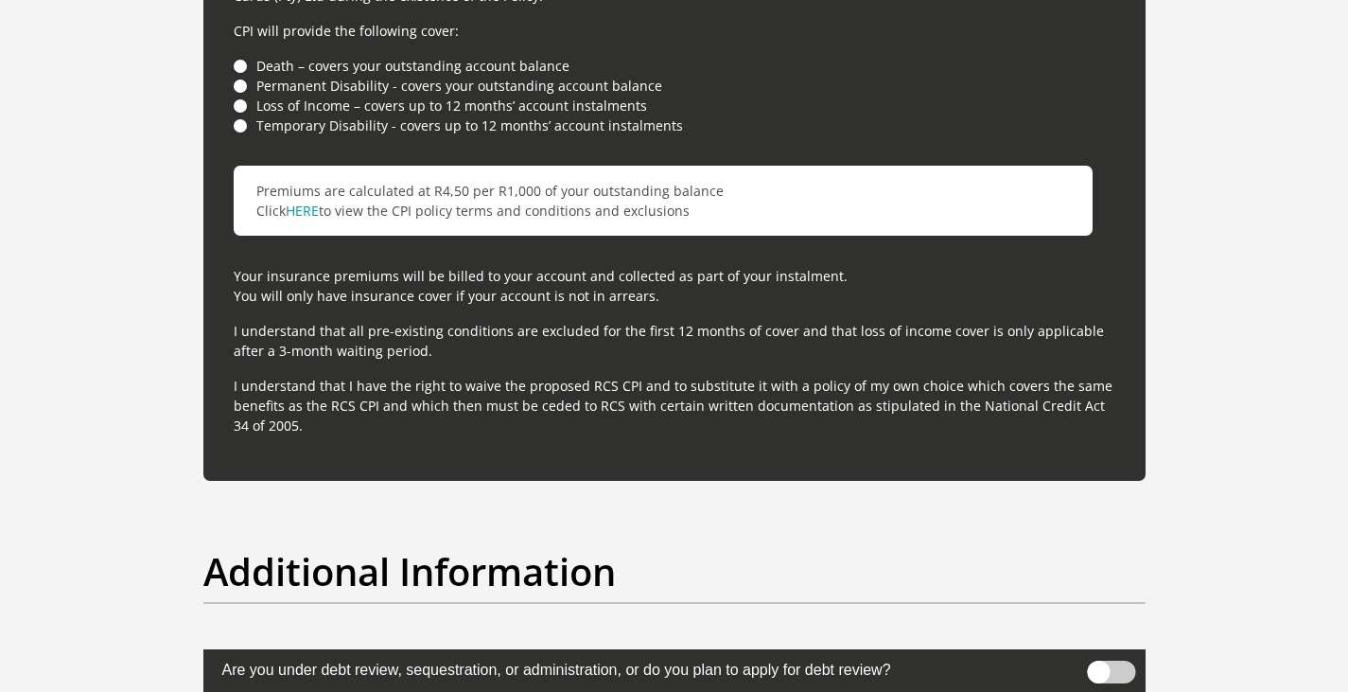
scroll to position [5772, 0]
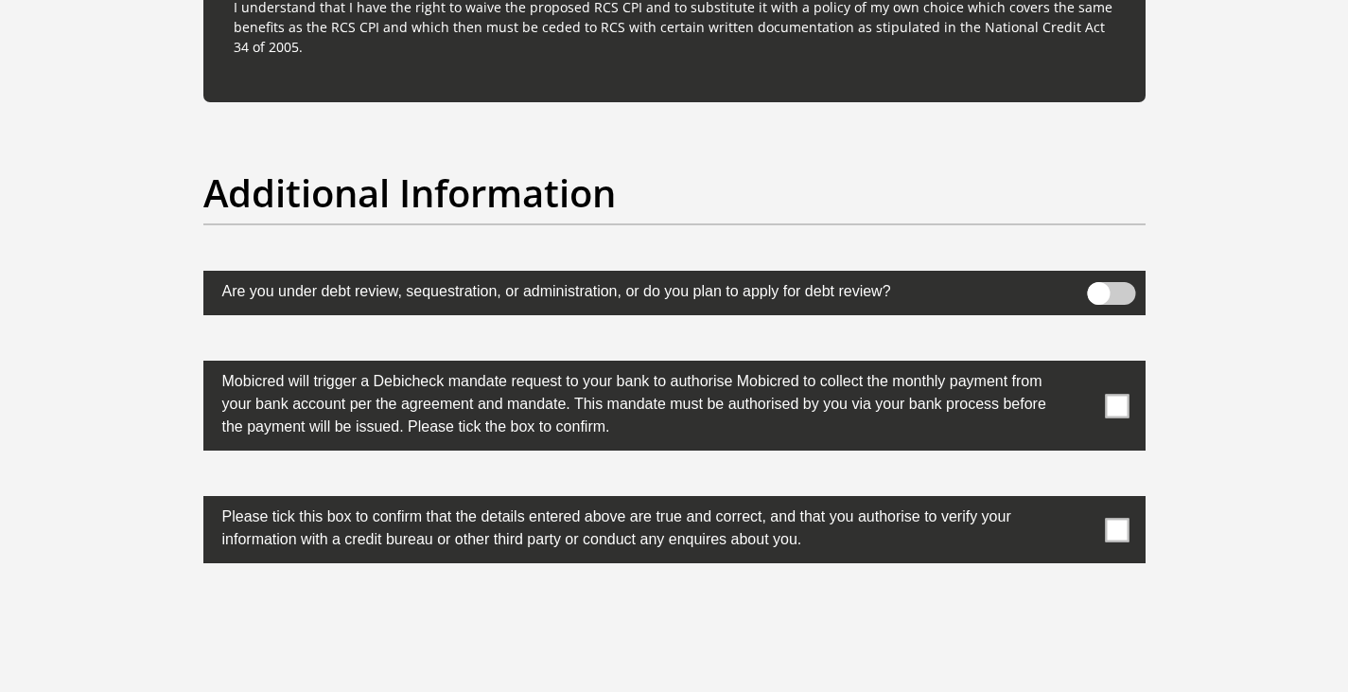
click at [1114, 408] on span at bounding box center [1117, 406] width 24 height 24
click at [1080, 365] on input "checkbox" at bounding box center [1080, 365] width 0 height 0
click at [1118, 530] on span at bounding box center [1117, 530] width 24 height 24
click at [1080, 501] on input "checkbox" at bounding box center [1080, 501] width 0 height 0
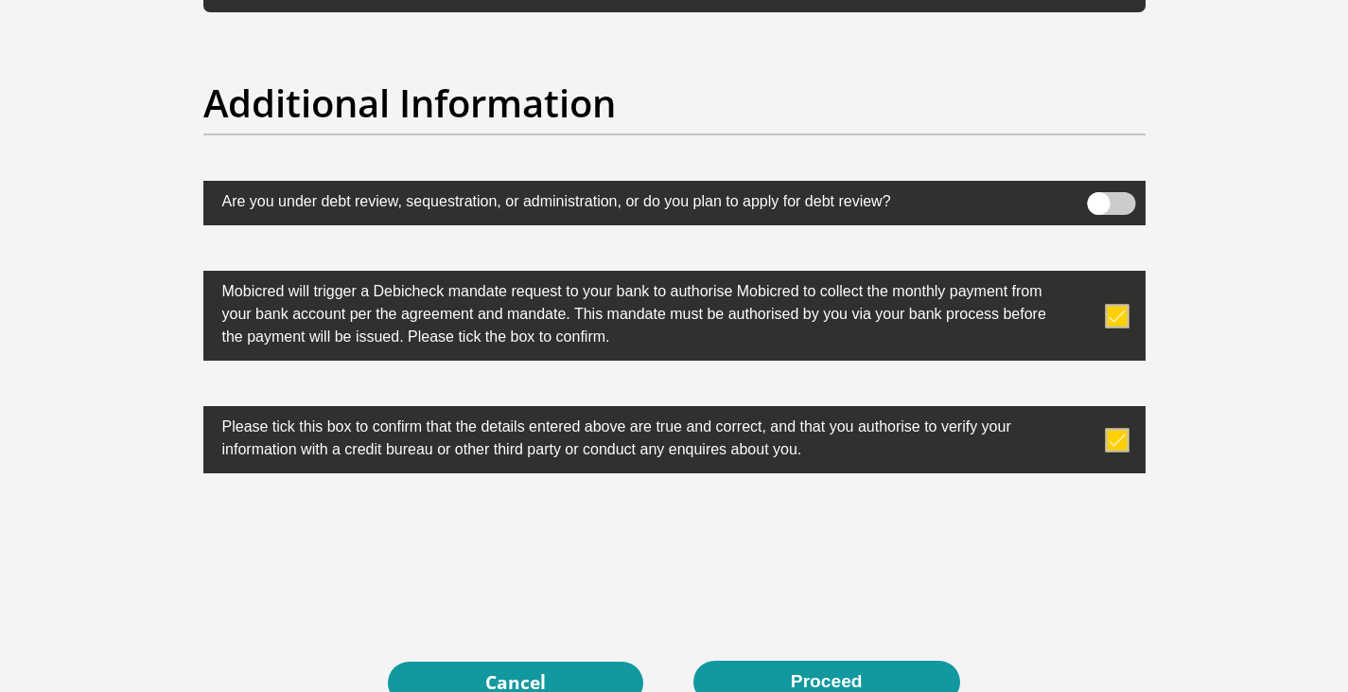
scroll to position [5961, 0]
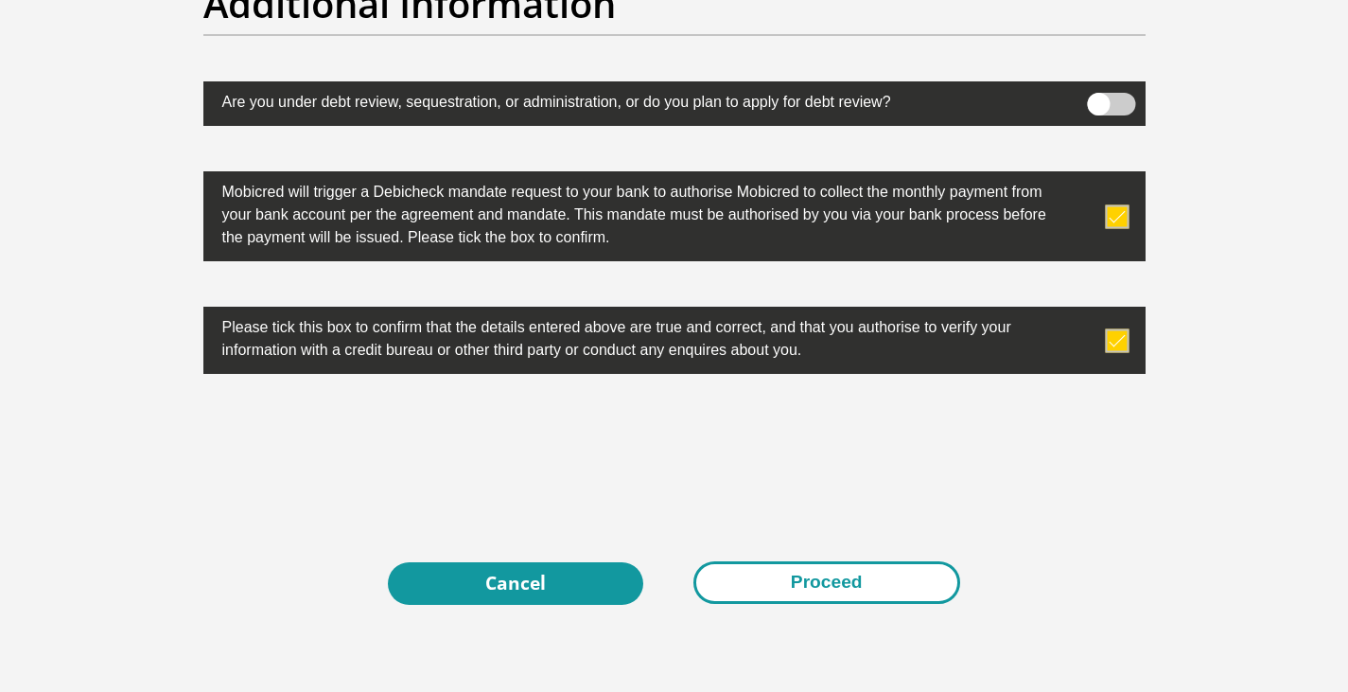
click at [836, 586] on button "Proceed" at bounding box center [827, 582] width 267 height 43
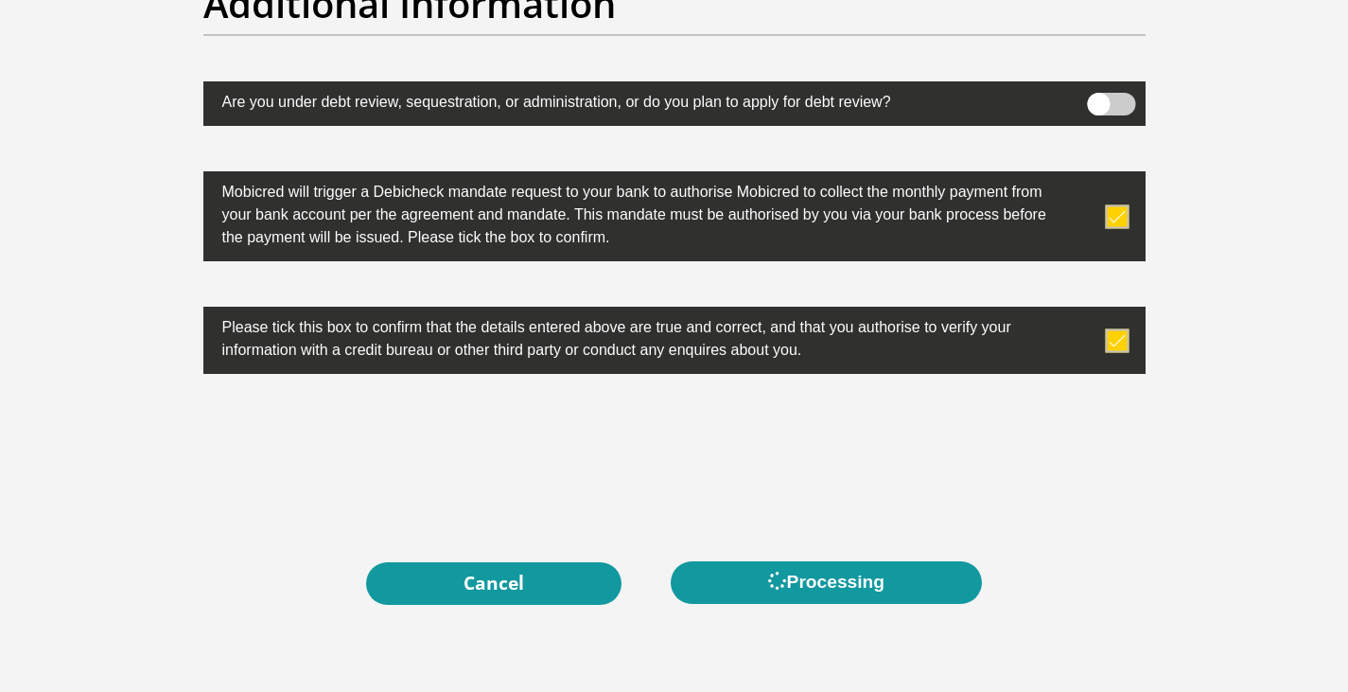
scroll to position [0, 0]
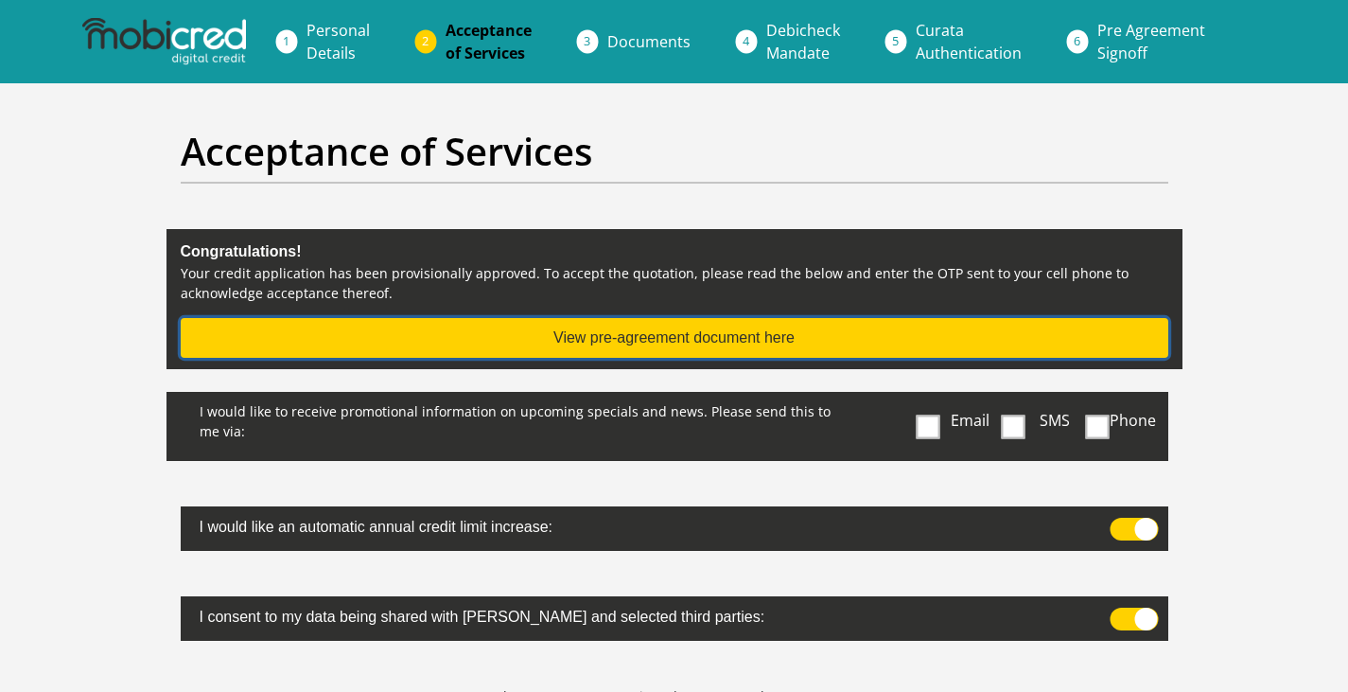
click at [712, 332] on button "View pre-agreement document here" at bounding box center [675, 338] width 988 height 40
